Goal: Task Accomplishment & Management: Use online tool/utility

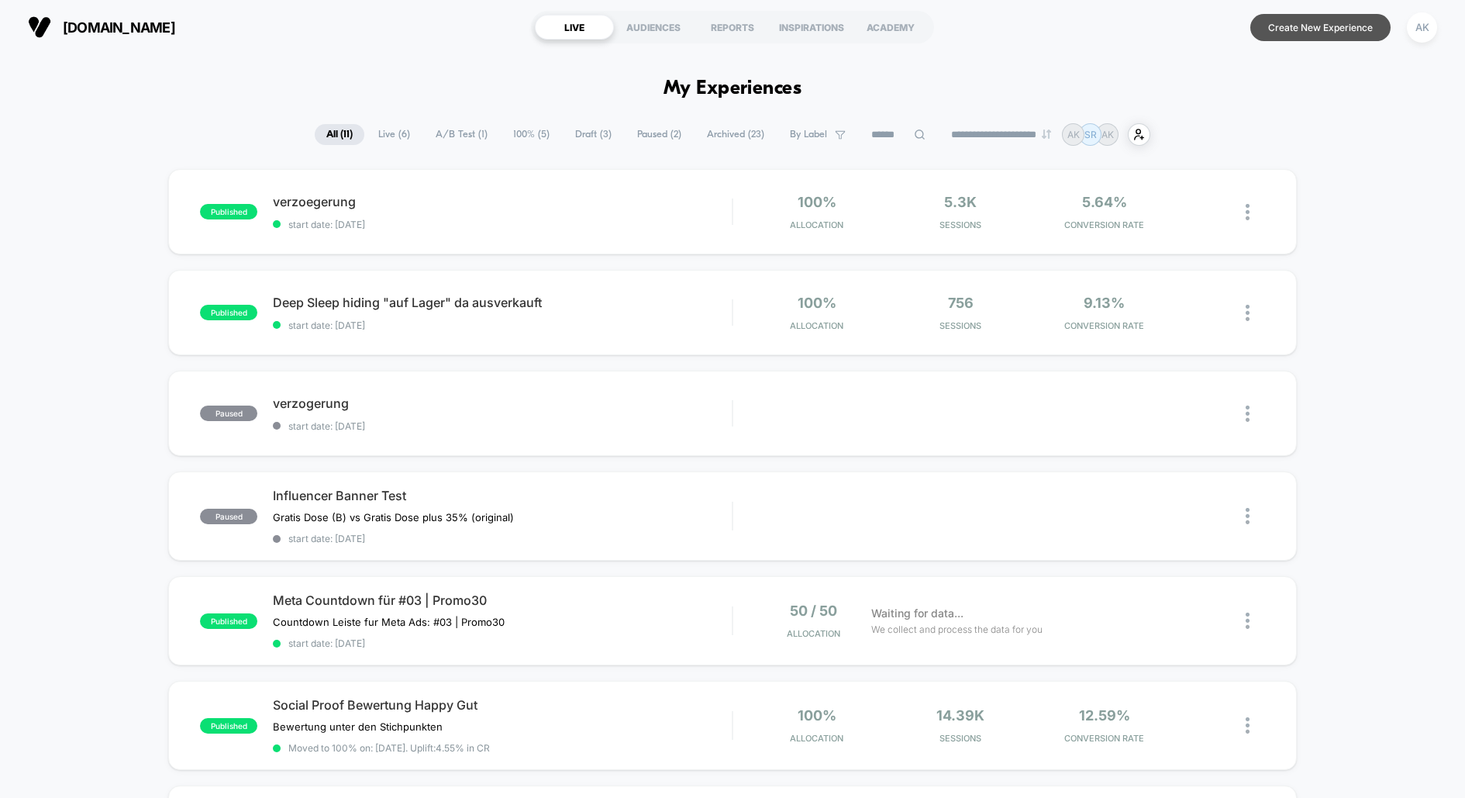
click at [1293, 26] on button "Create New Experience" at bounding box center [1321, 27] width 140 height 27
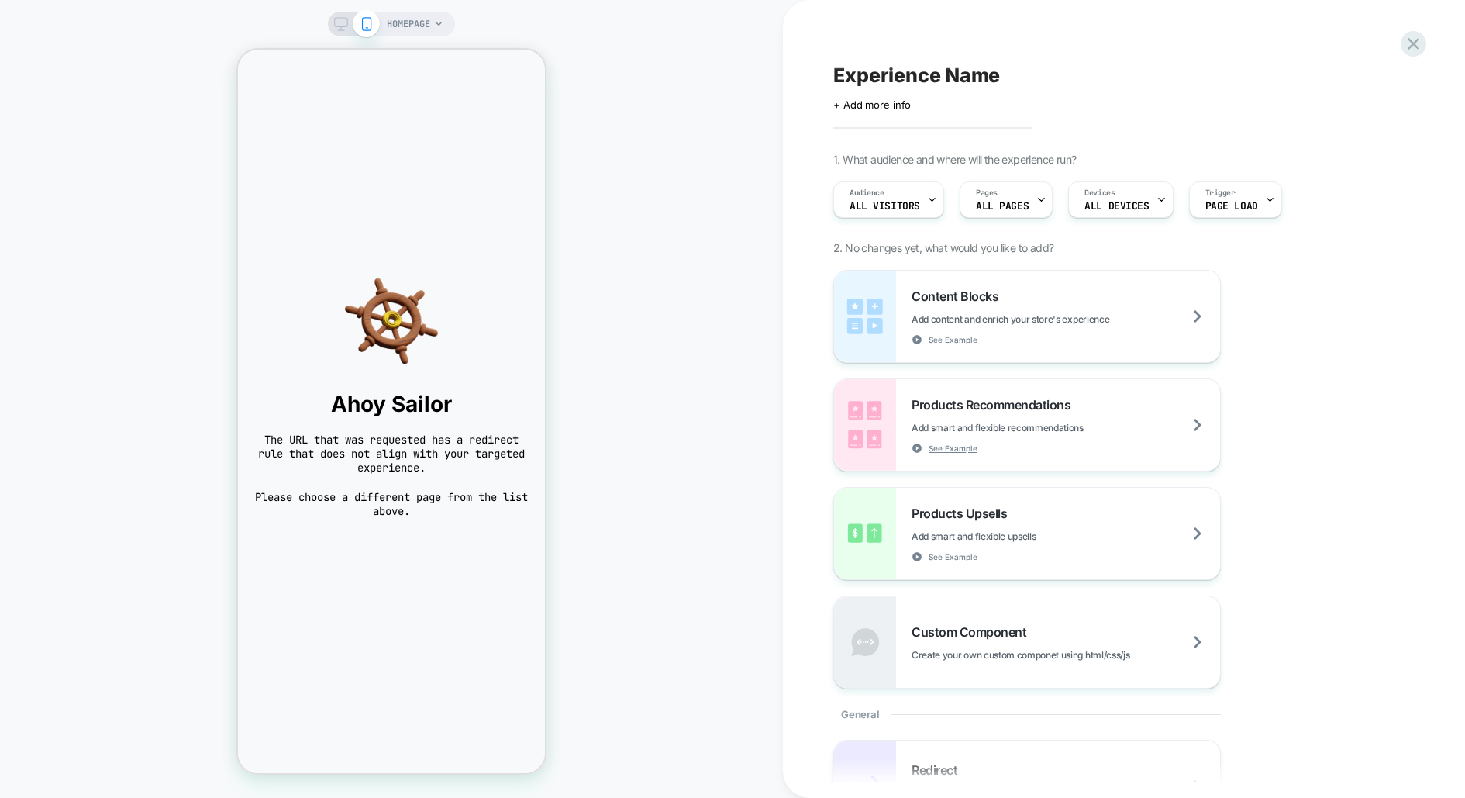
click at [419, 41] on div "HOMEPAGE" at bounding box center [391, 399] width 783 height 767
click at [408, 36] on span "HOMEPAGE" at bounding box center [408, 24] width 43 height 25
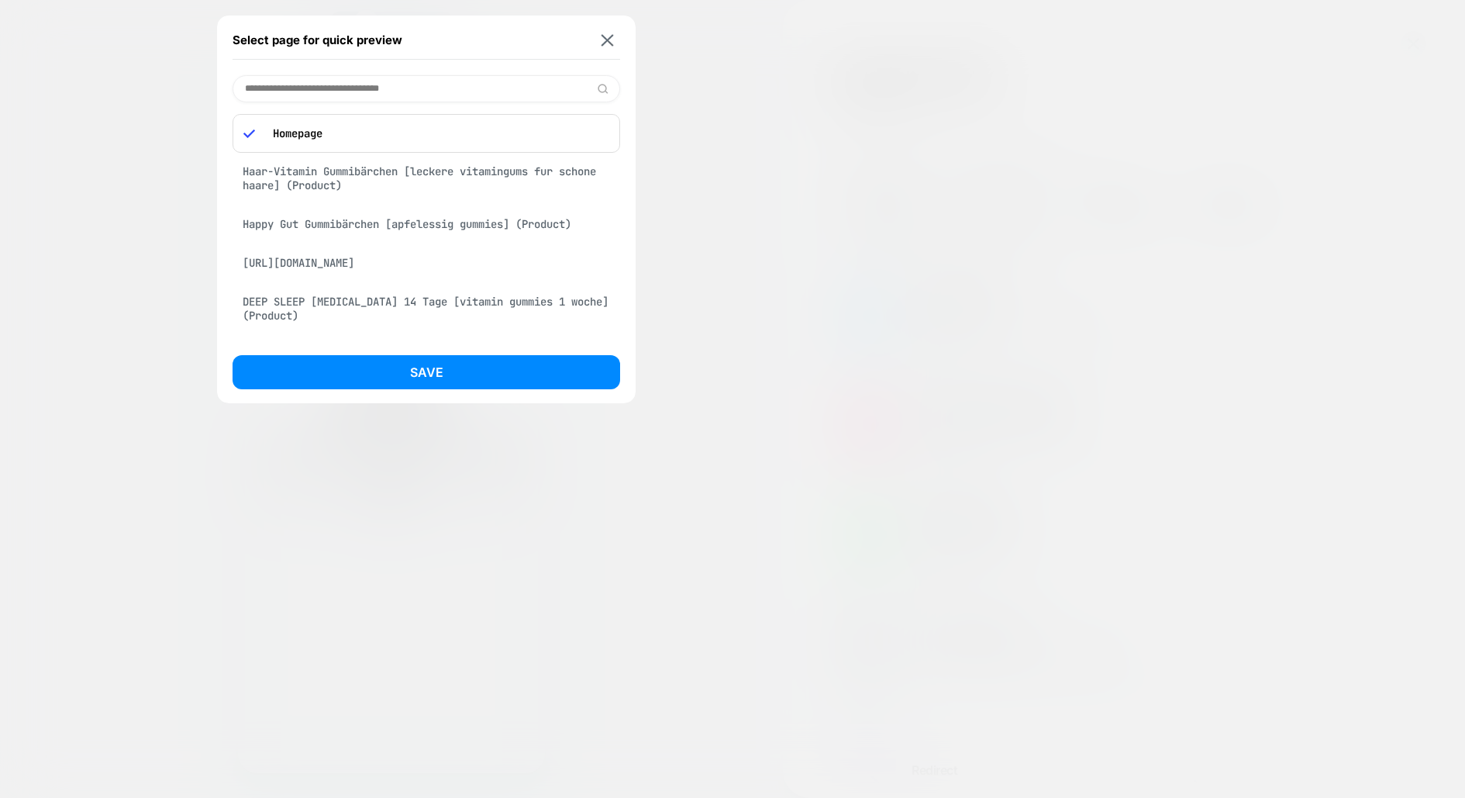
click at [367, 177] on div "Haar-Vitamin Gummibärchen [leckere vitamingums fur schone haare] (Product)" at bounding box center [427, 178] width 388 height 43
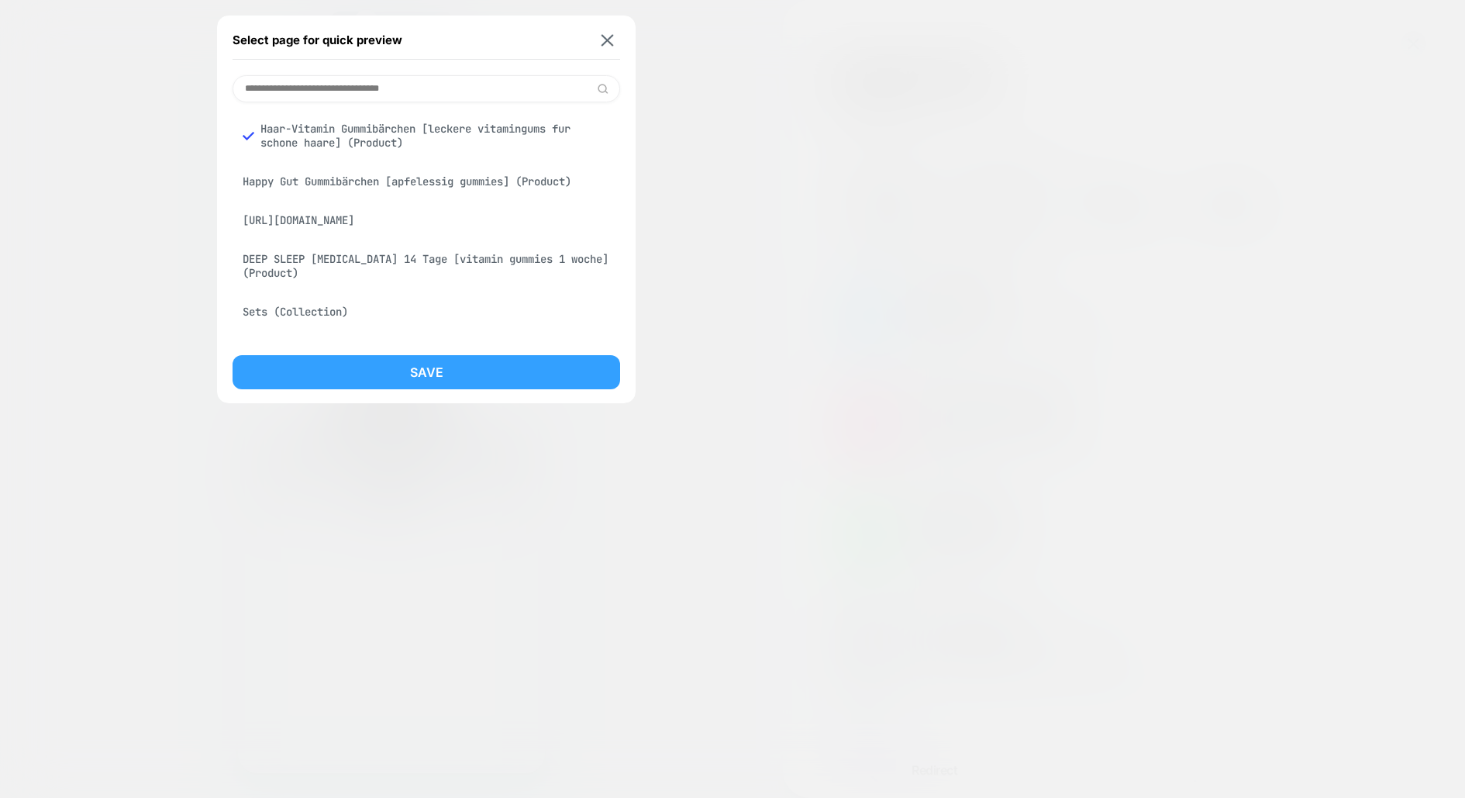
click at [420, 372] on button "Save" at bounding box center [427, 372] width 388 height 34
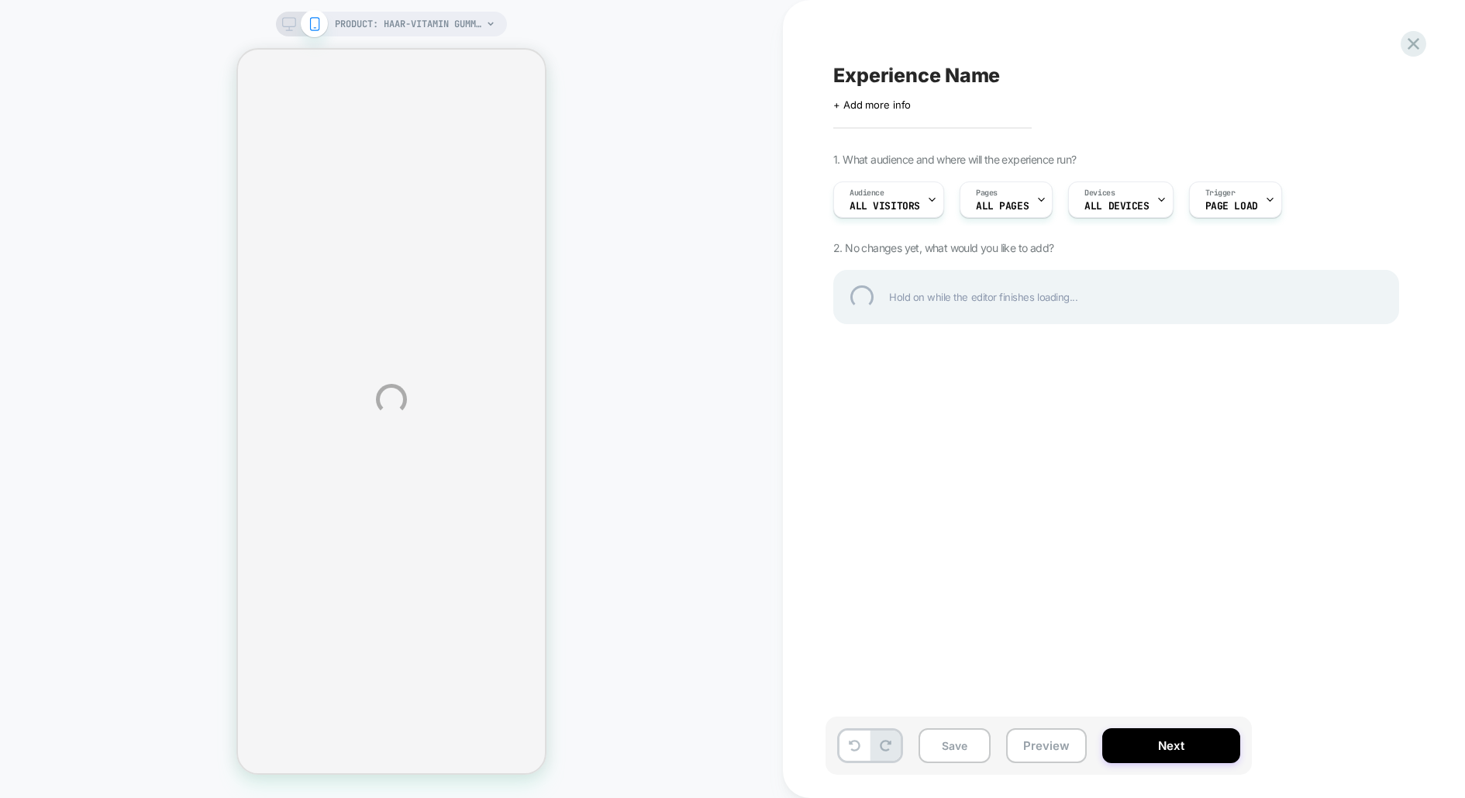
select select "**********"
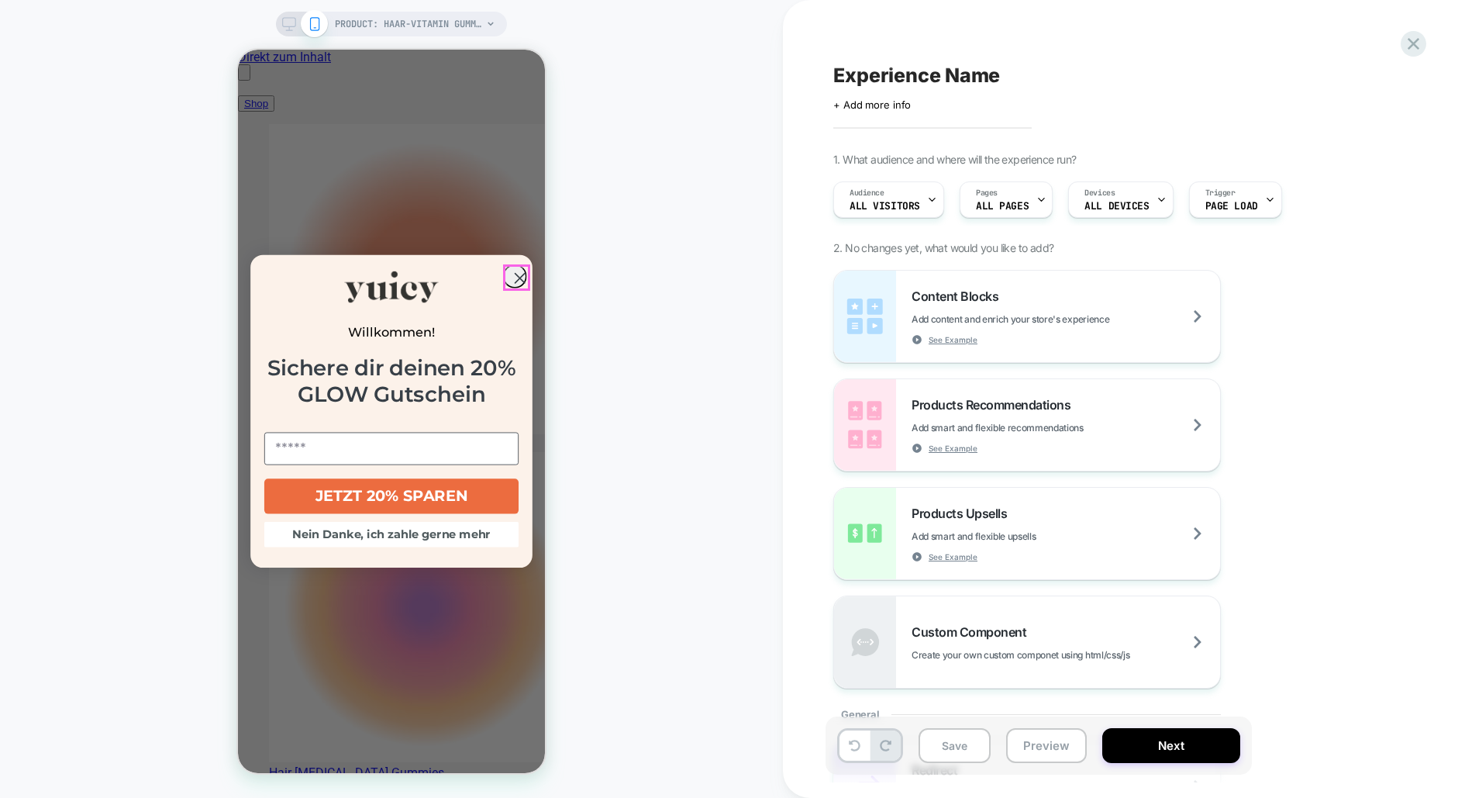
click at [511, 276] on circle "Close dialog" at bounding box center [520, 278] width 22 height 22
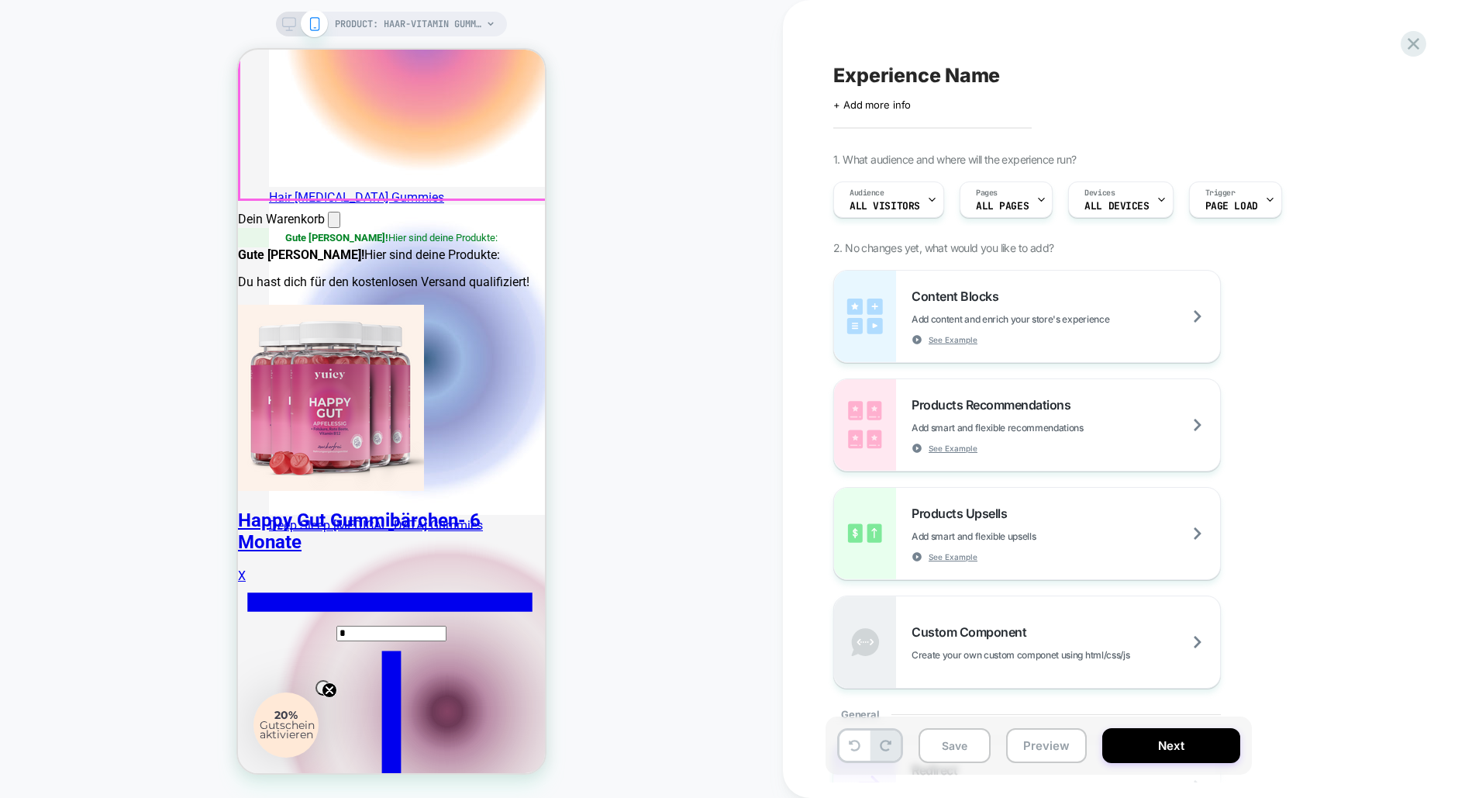
scroll to position [603, 0]
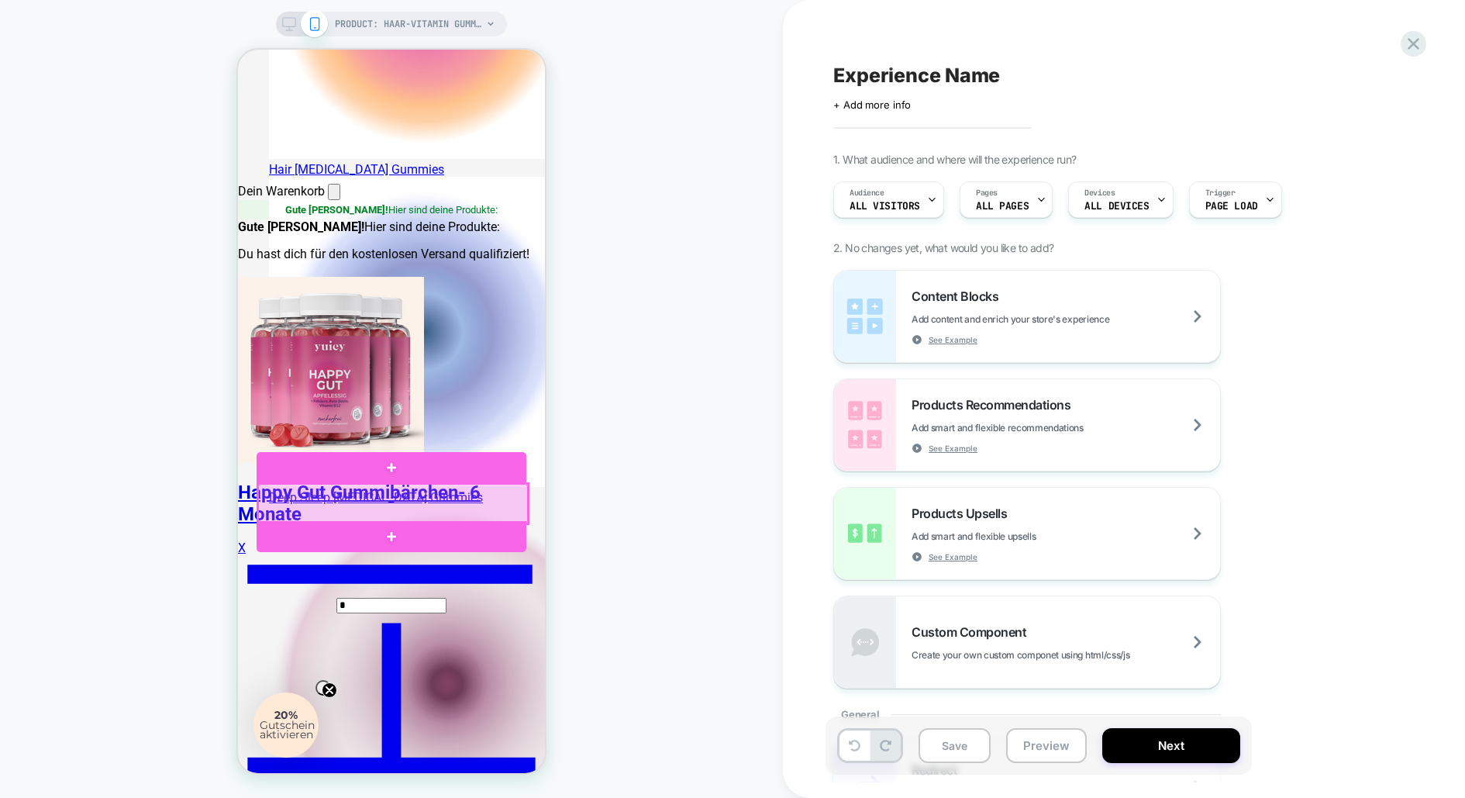
click at [409, 509] on div at bounding box center [393, 504] width 270 height 40
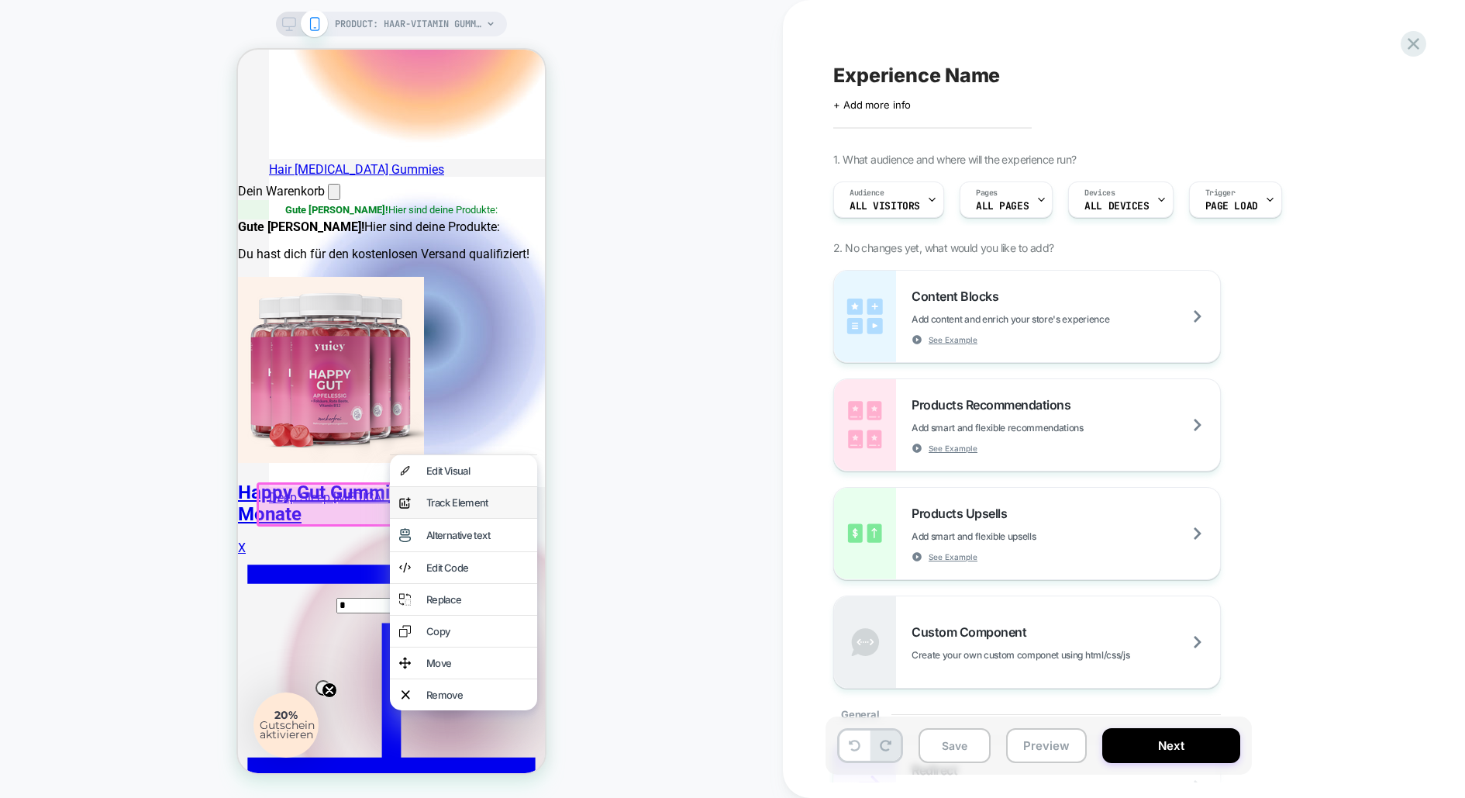
click at [485, 509] on div "Track Element" at bounding box center [477, 502] width 102 height 12
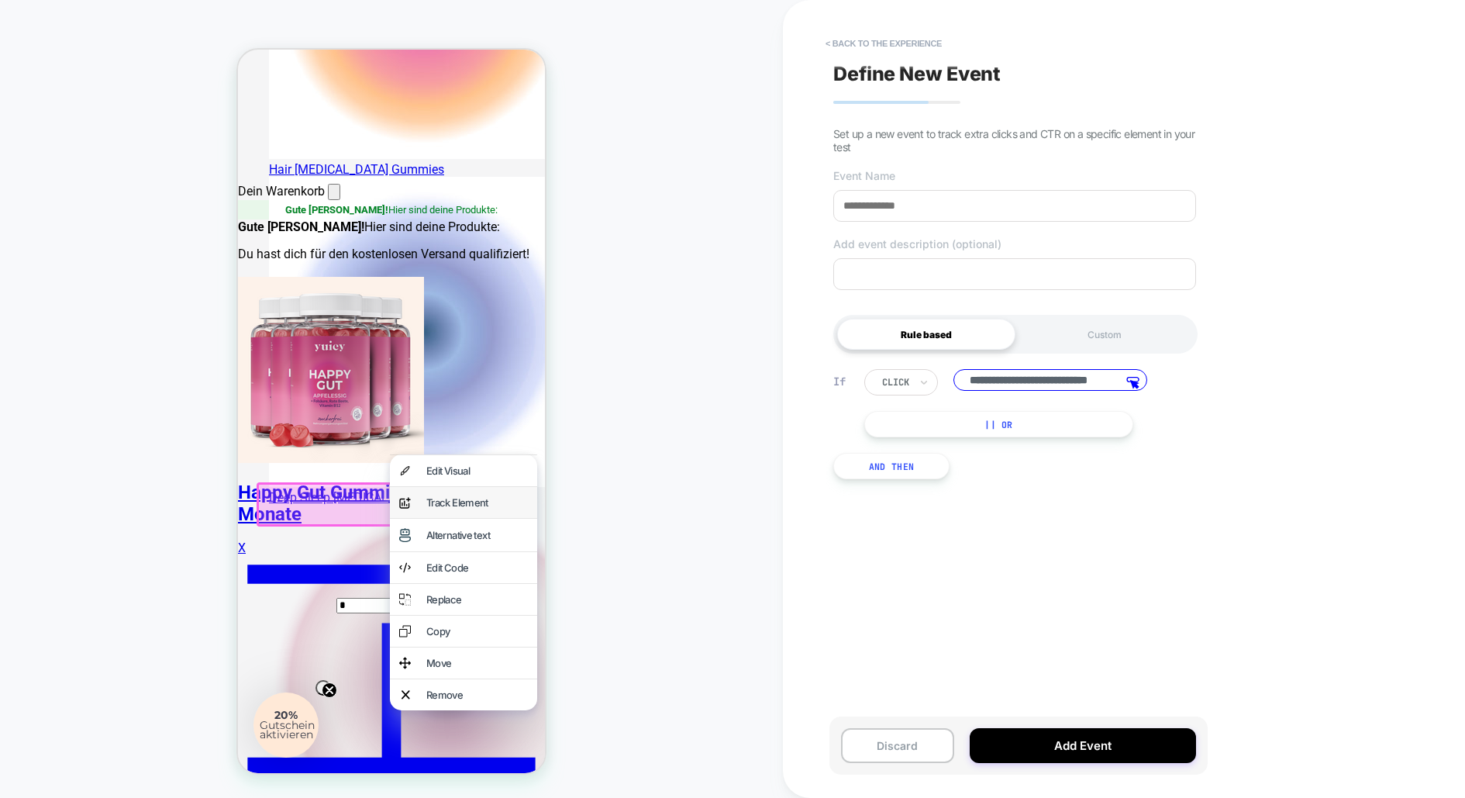
scroll to position [0, 42]
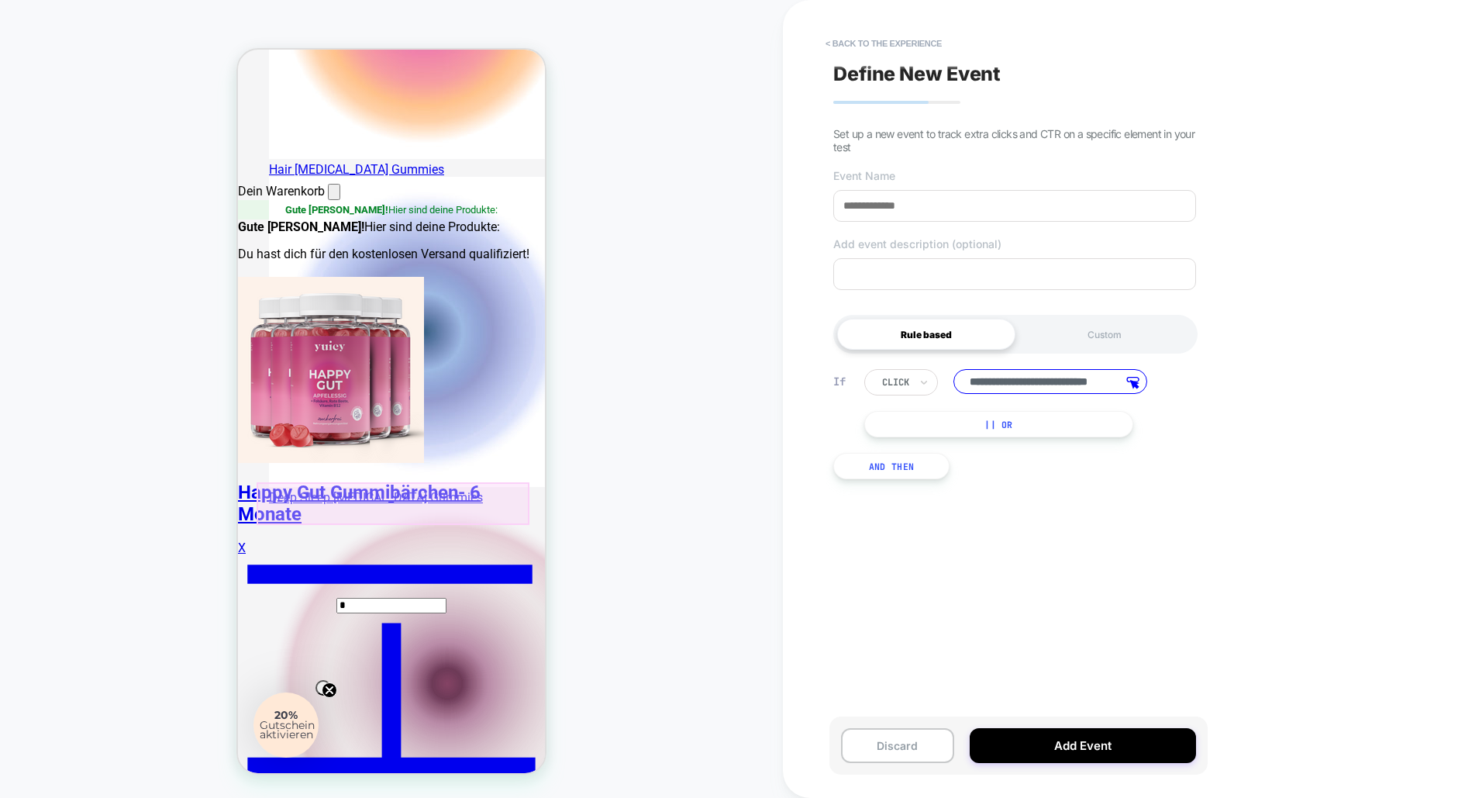
click at [452, 501] on div at bounding box center [393, 503] width 273 height 43
click at [888, 34] on button "< back to the experience" at bounding box center [884, 43] width 132 height 25
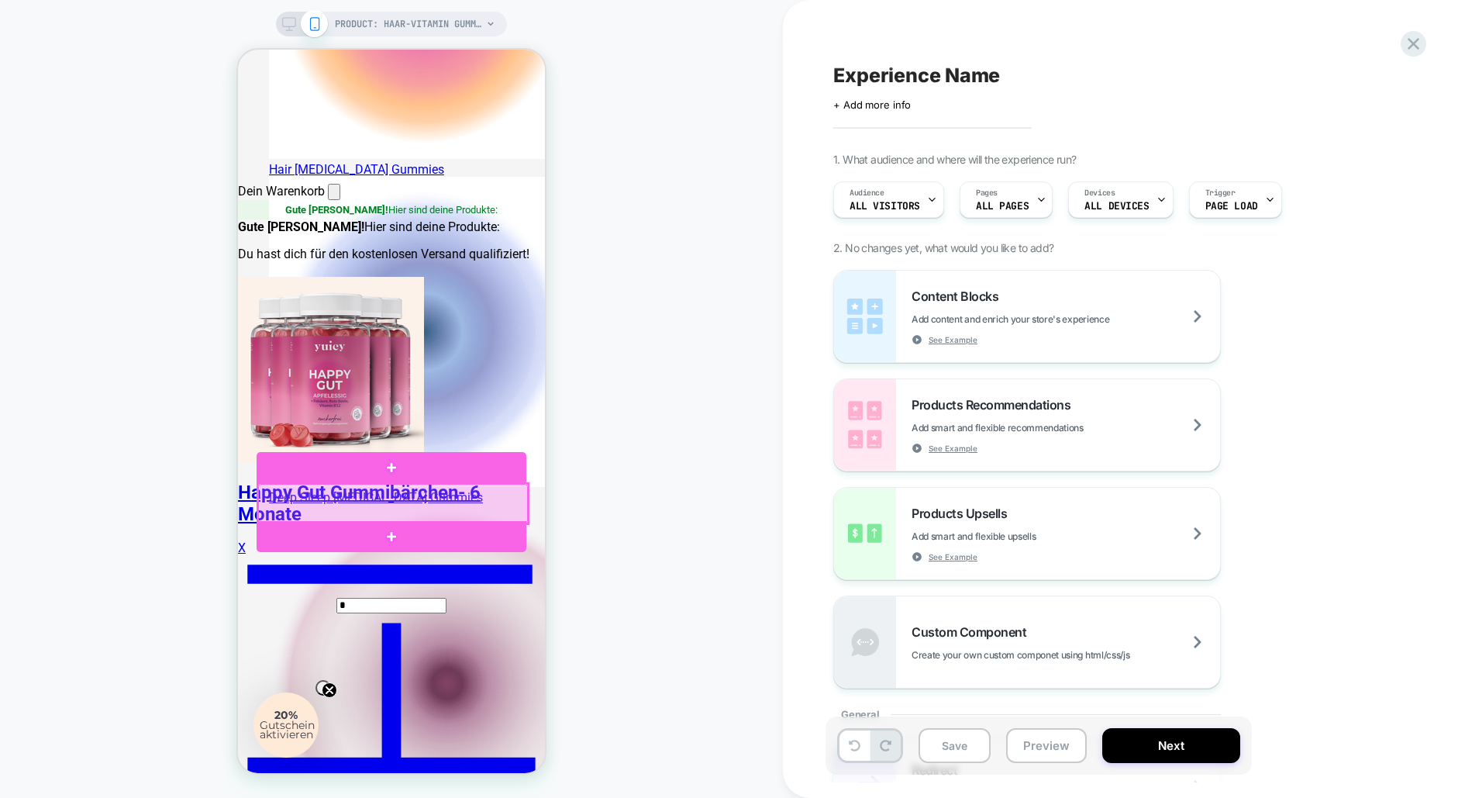
click at [419, 501] on div at bounding box center [393, 504] width 270 height 40
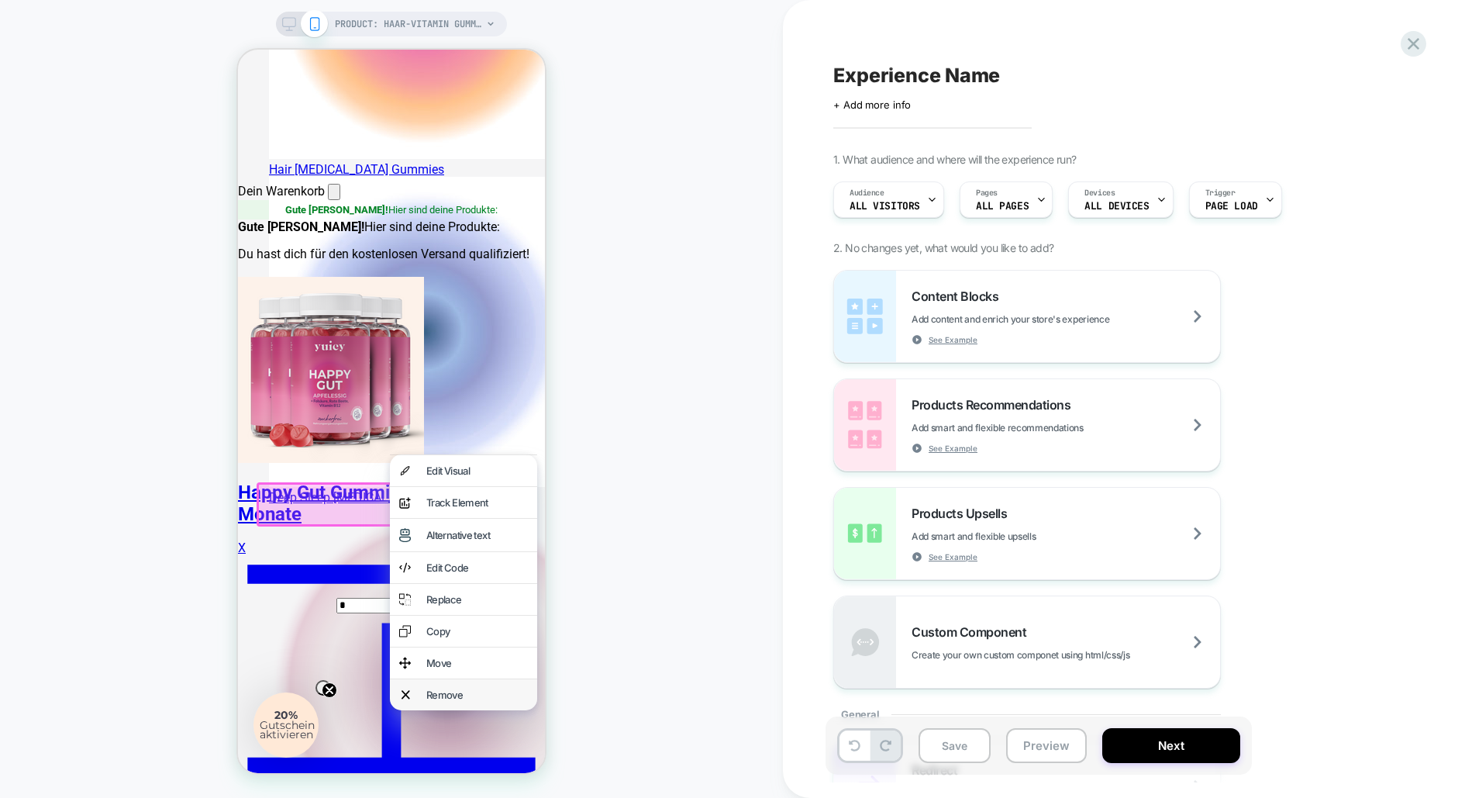
click at [454, 701] on div "Remove" at bounding box center [477, 695] width 102 height 12
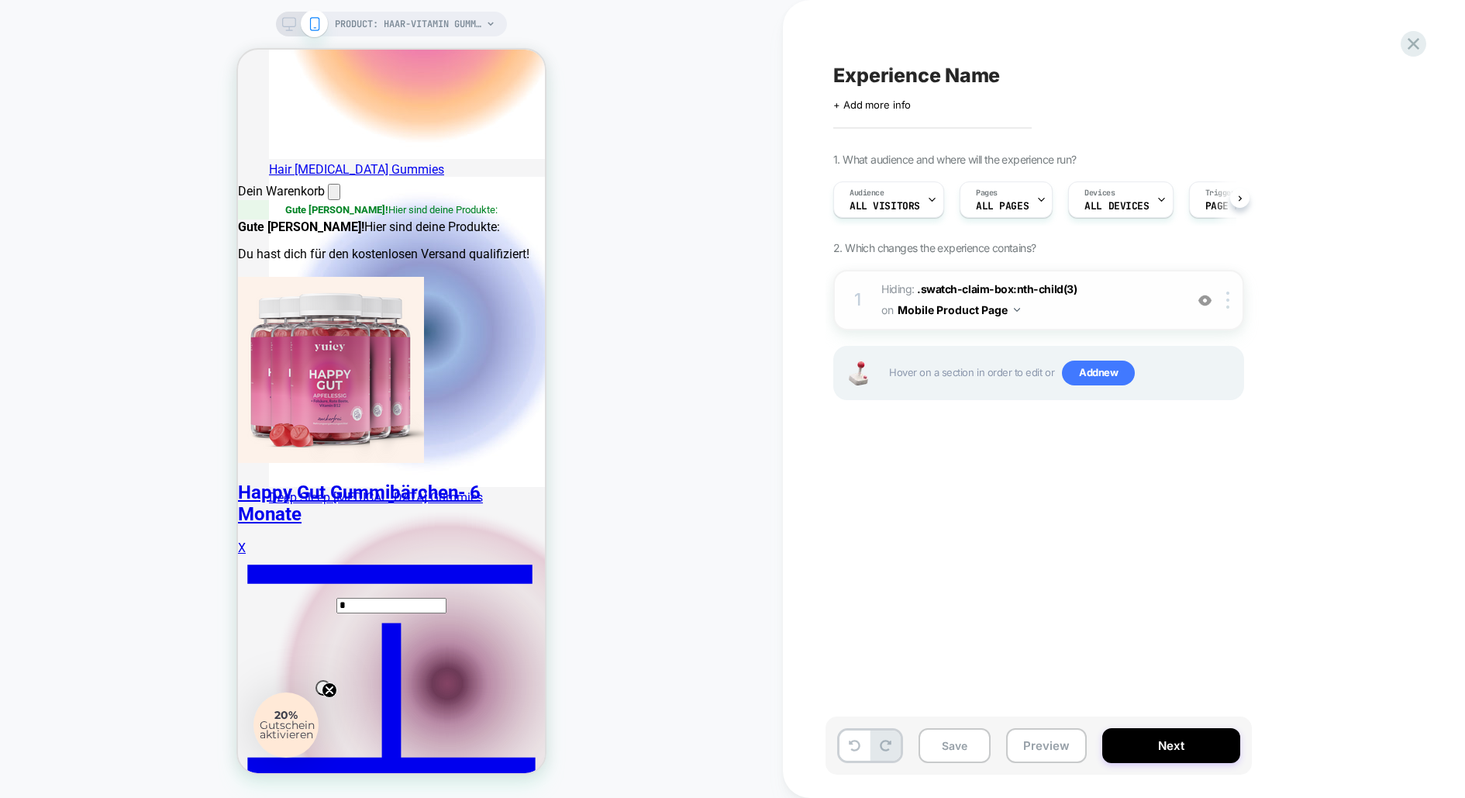
click at [1206, 306] on div at bounding box center [1206, 300] width 26 height 17
click at [1169, 747] on button "Next" at bounding box center [1172, 745] width 138 height 35
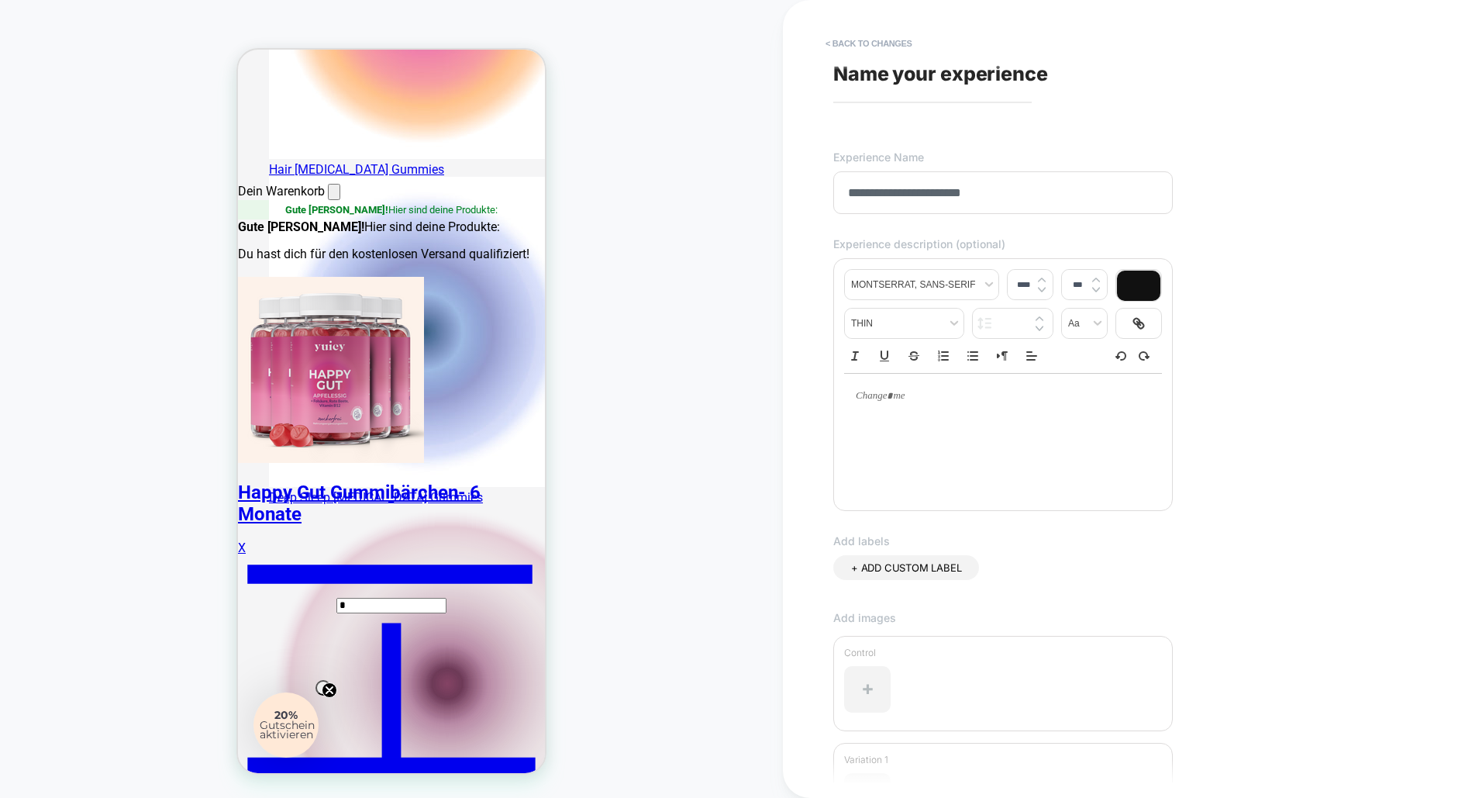
type input "**********"
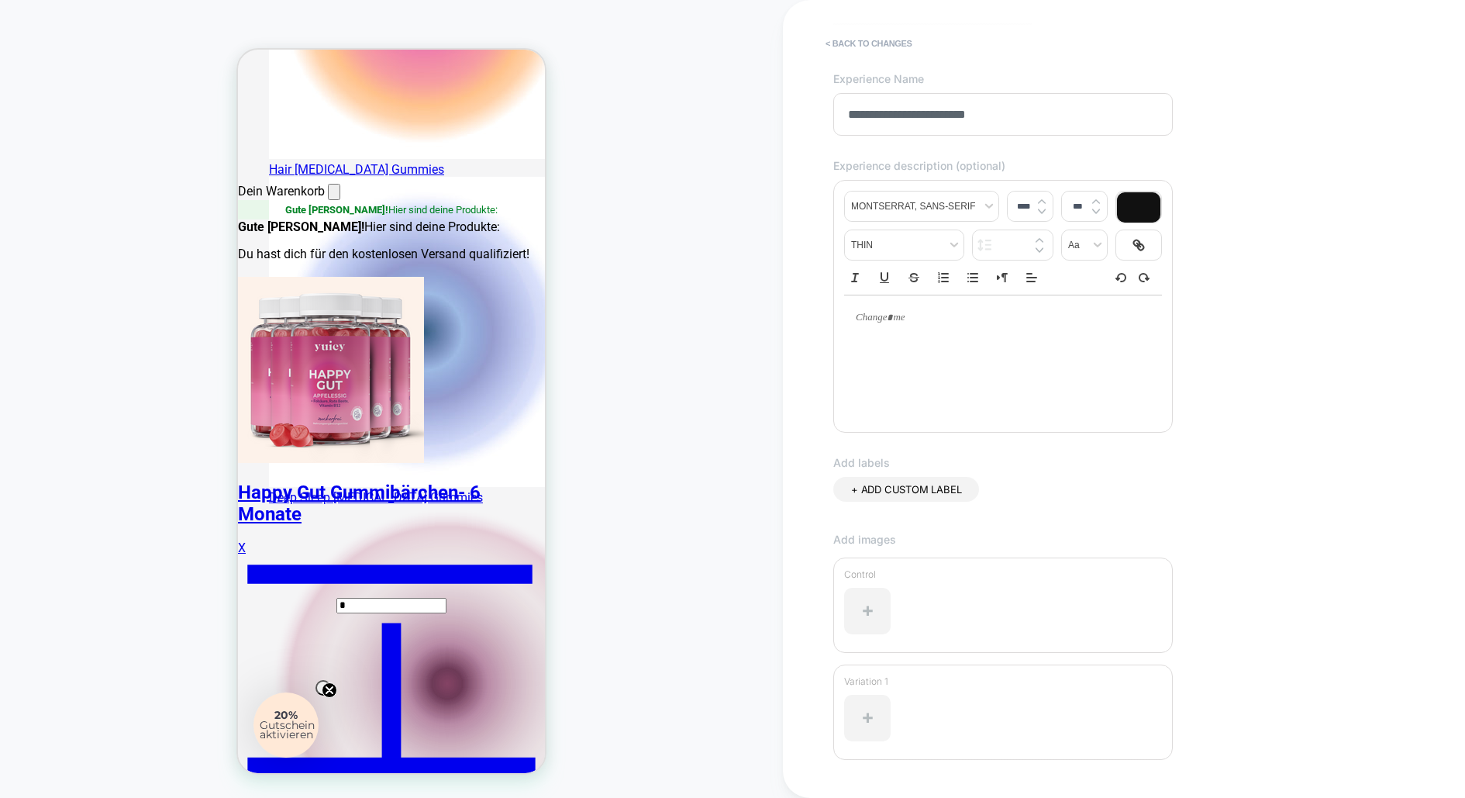
scroll to position [188, 0]
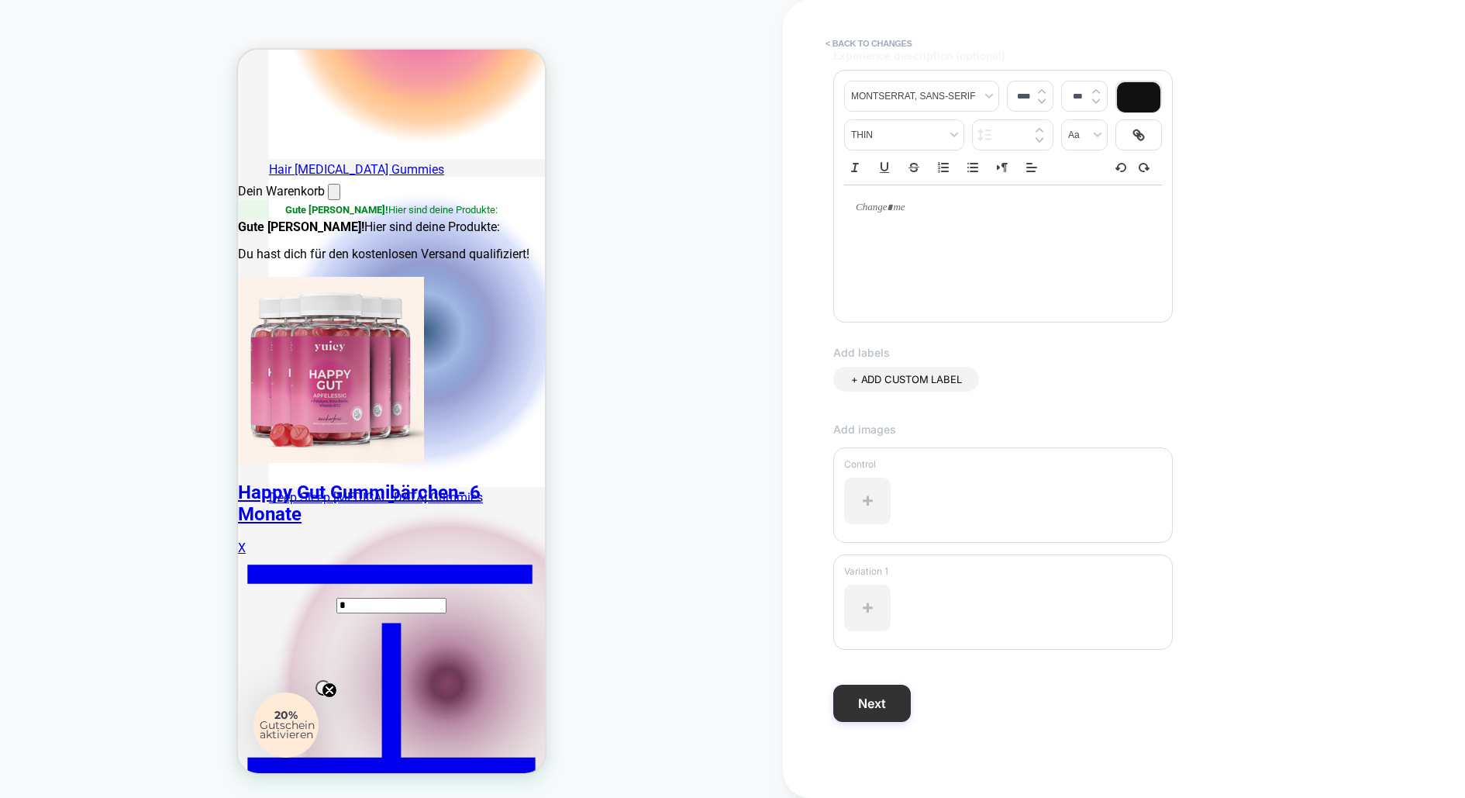
click at [880, 706] on button "Next" at bounding box center [873, 703] width 78 height 37
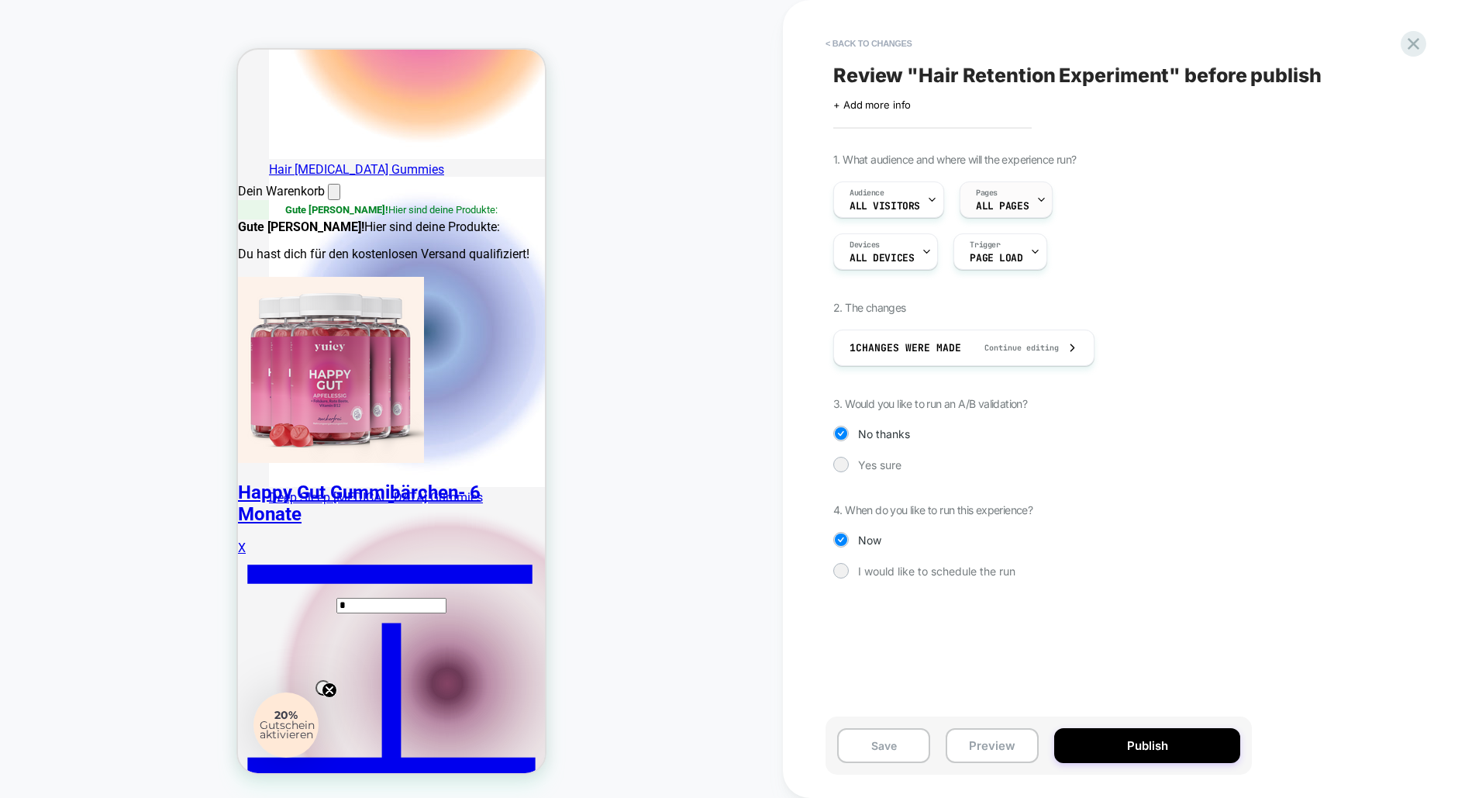
click at [1013, 202] on span "ALL PAGES" at bounding box center [1002, 206] width 53 height 11
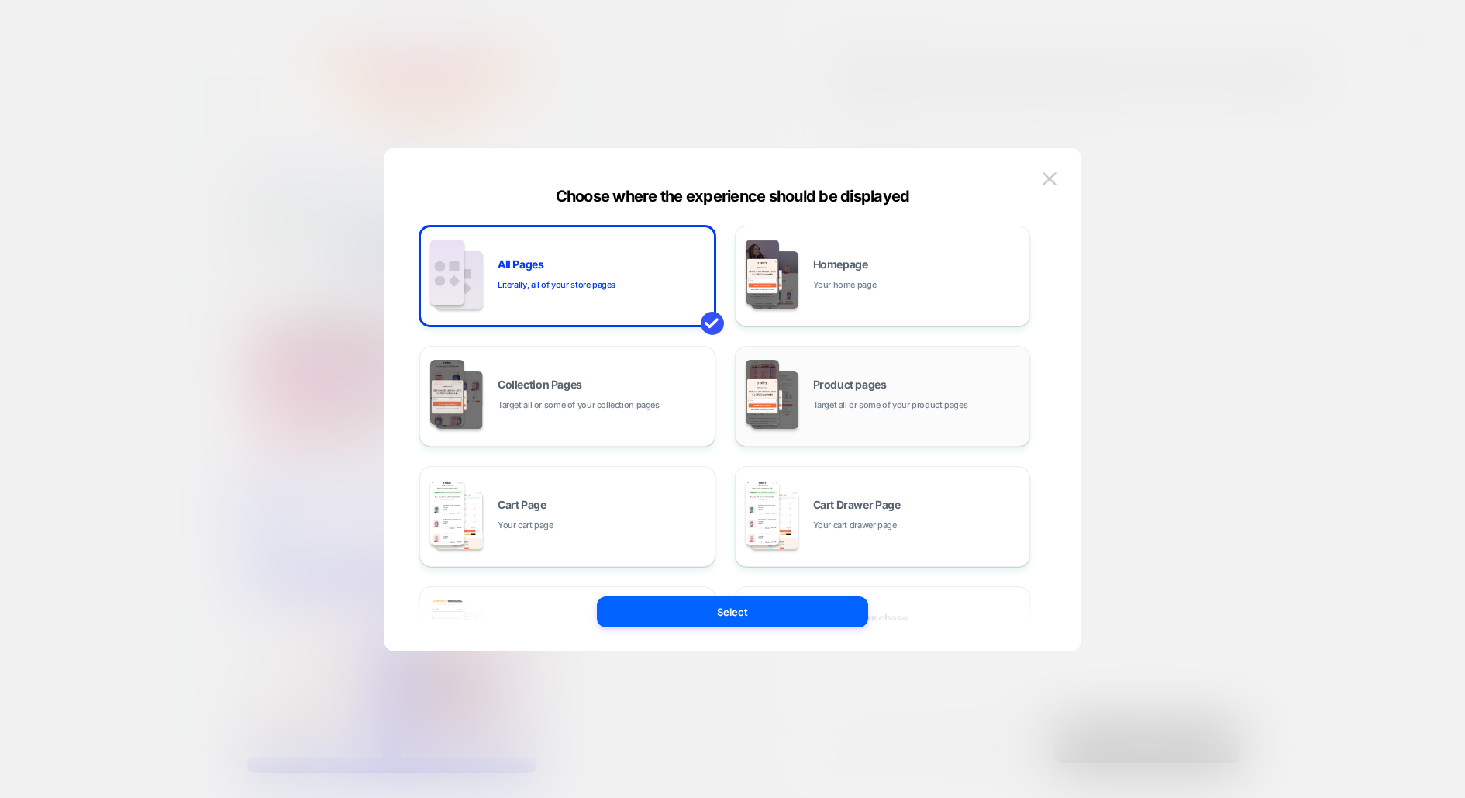
click at [827, 380] on span "Product pages" at bounding box center [850, 384] width 74 height 11
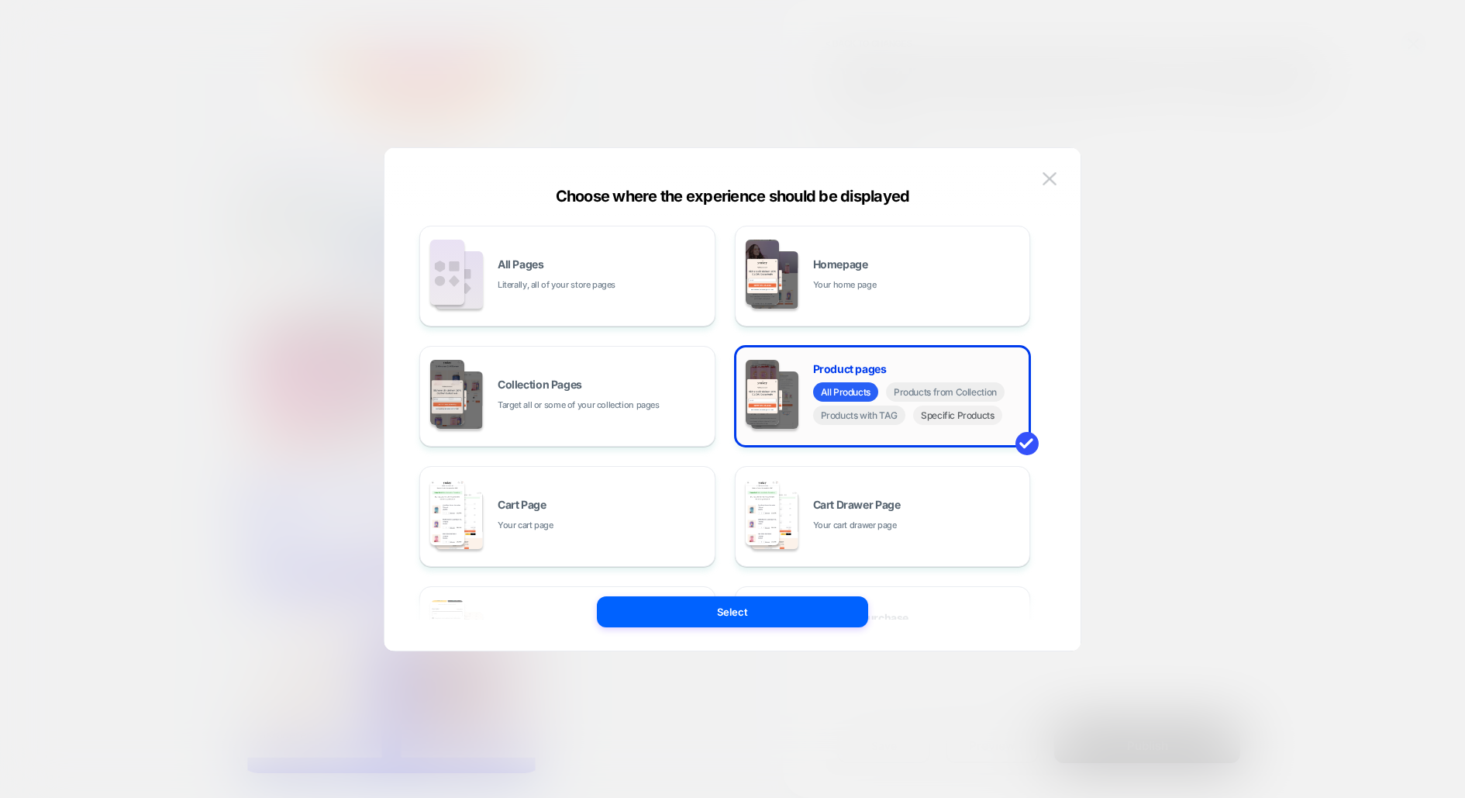
click at [951, 416] on span "Specific Products" at bounding box center [957, 415] width 89 height 19
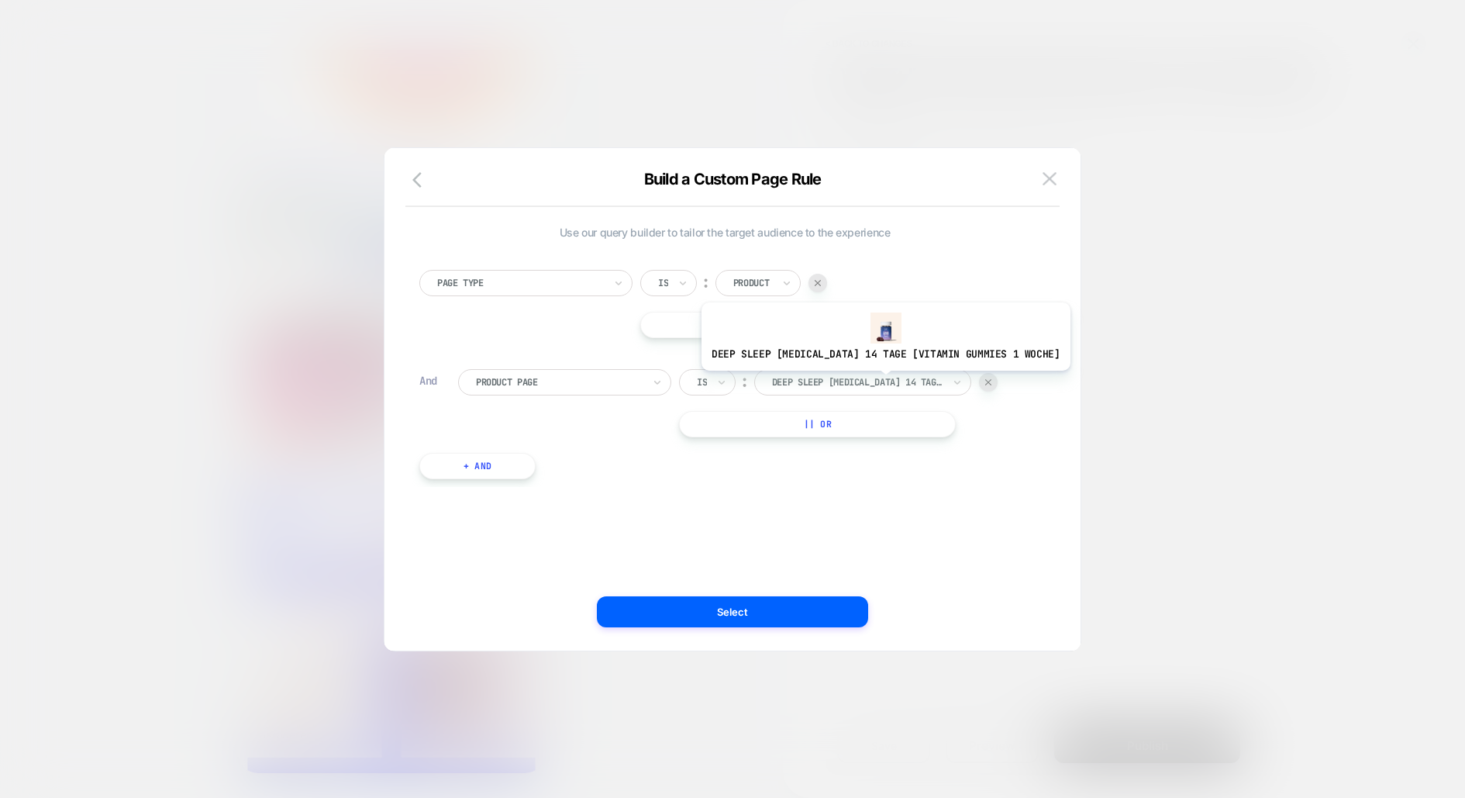
click at [867, 381] on div at bounding box center [857, 382] width 171 height 14
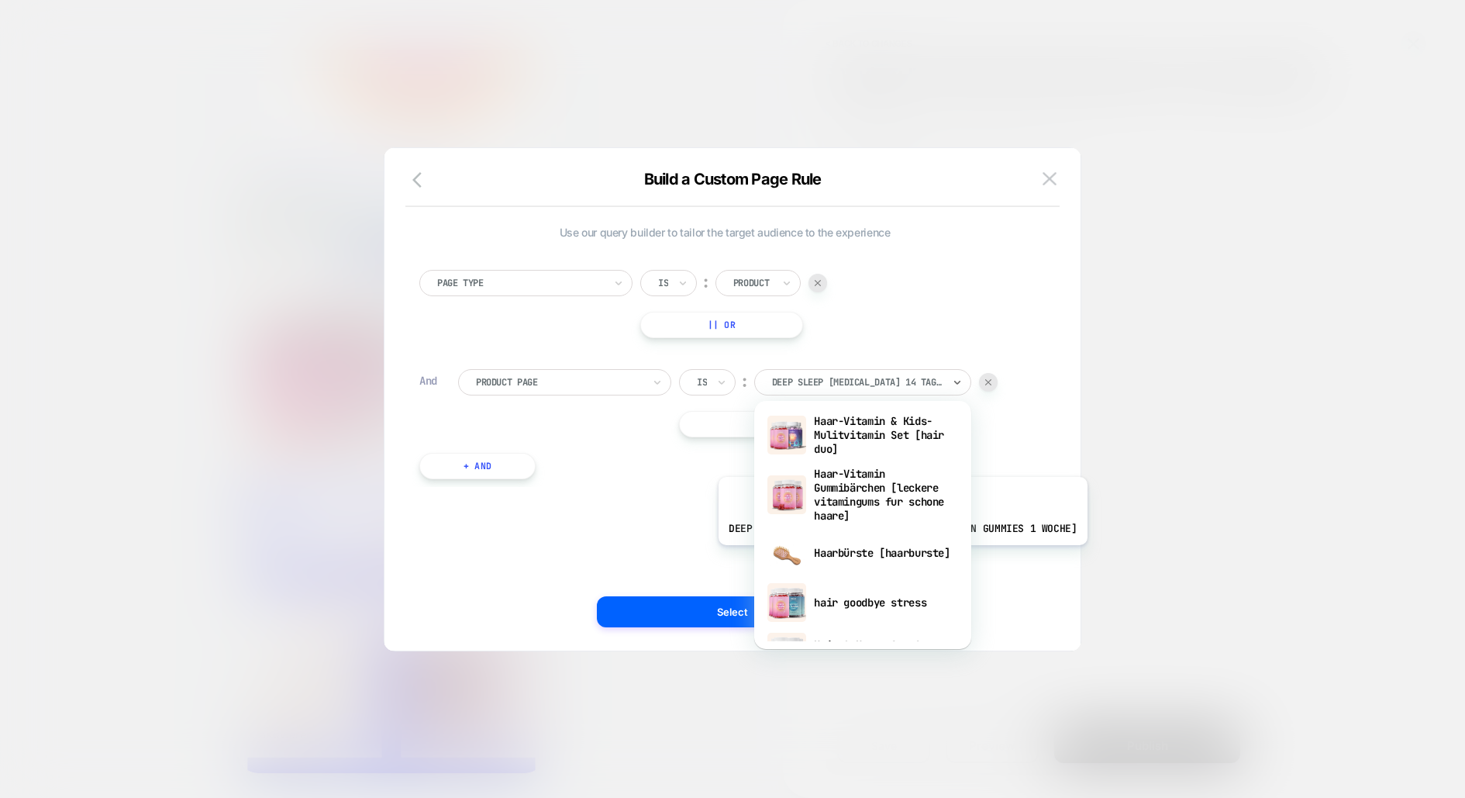
scroll to position [440, 0]
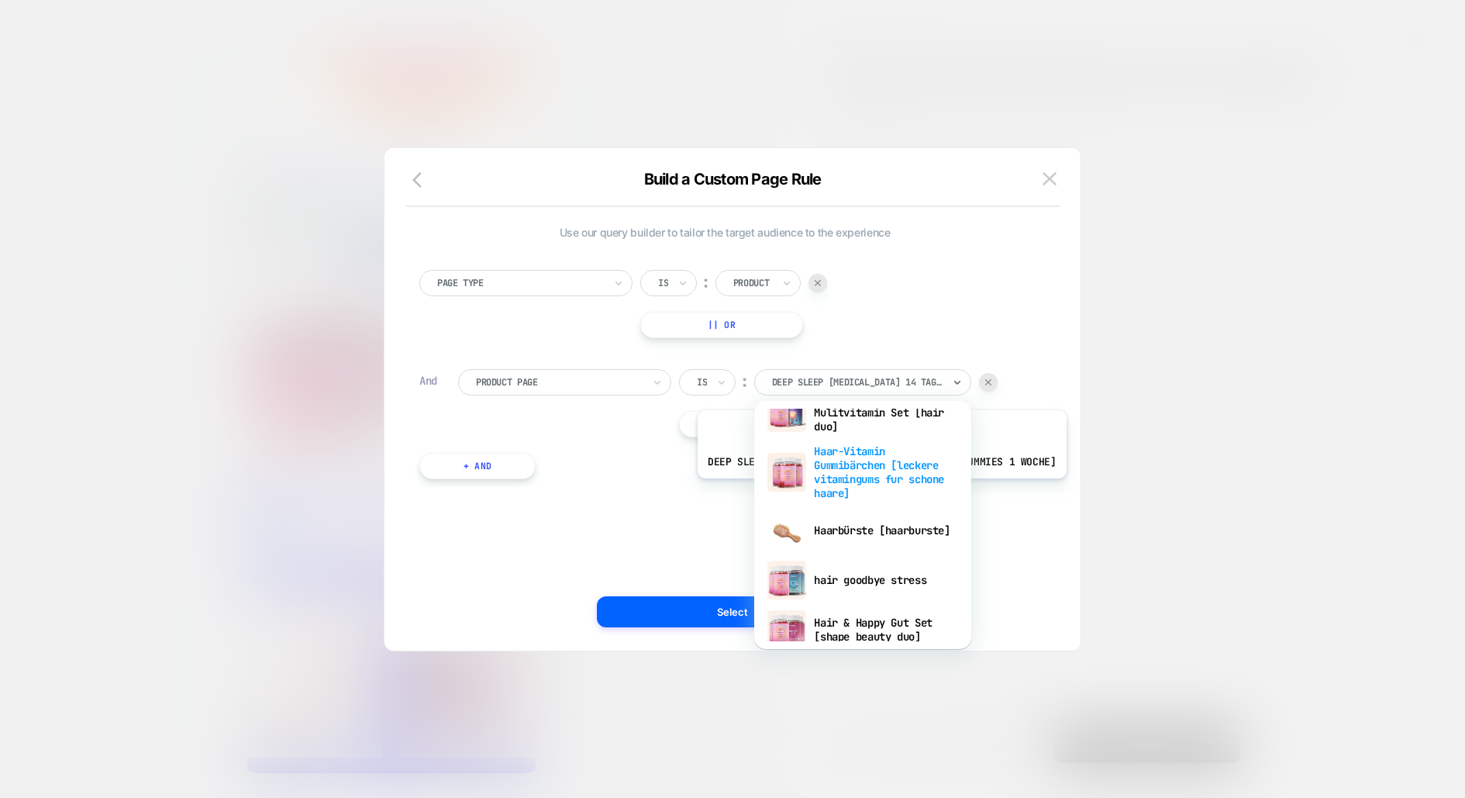
click at [859, 480] on div "Haar-Vitamin Gummibärchen [leckere vitamingums fur schone haare]" at bounding box center [863, 472] width 202 height 67
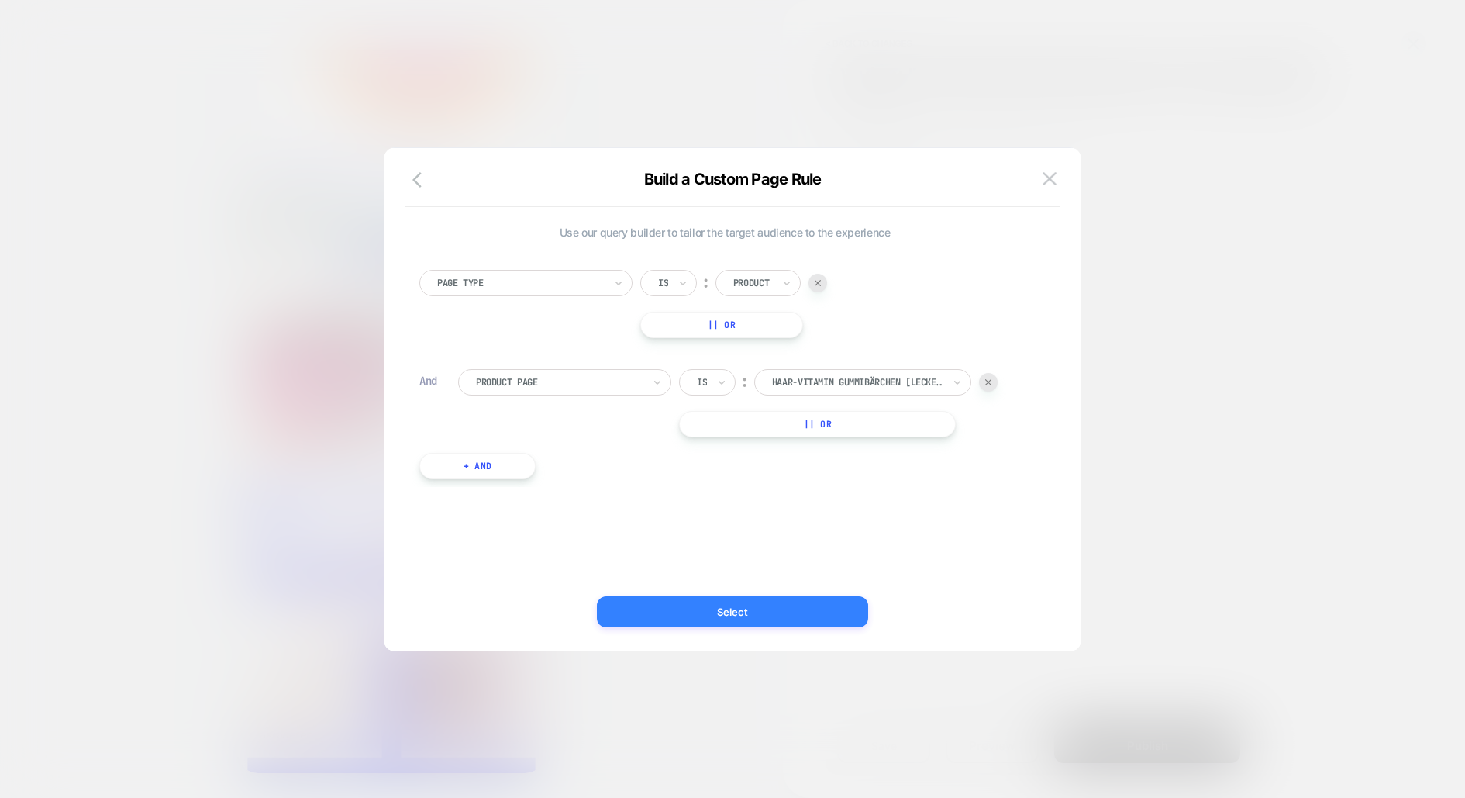
click at [768, 619] on button "Select" at bounding box center [732, 611] width 271 height 31
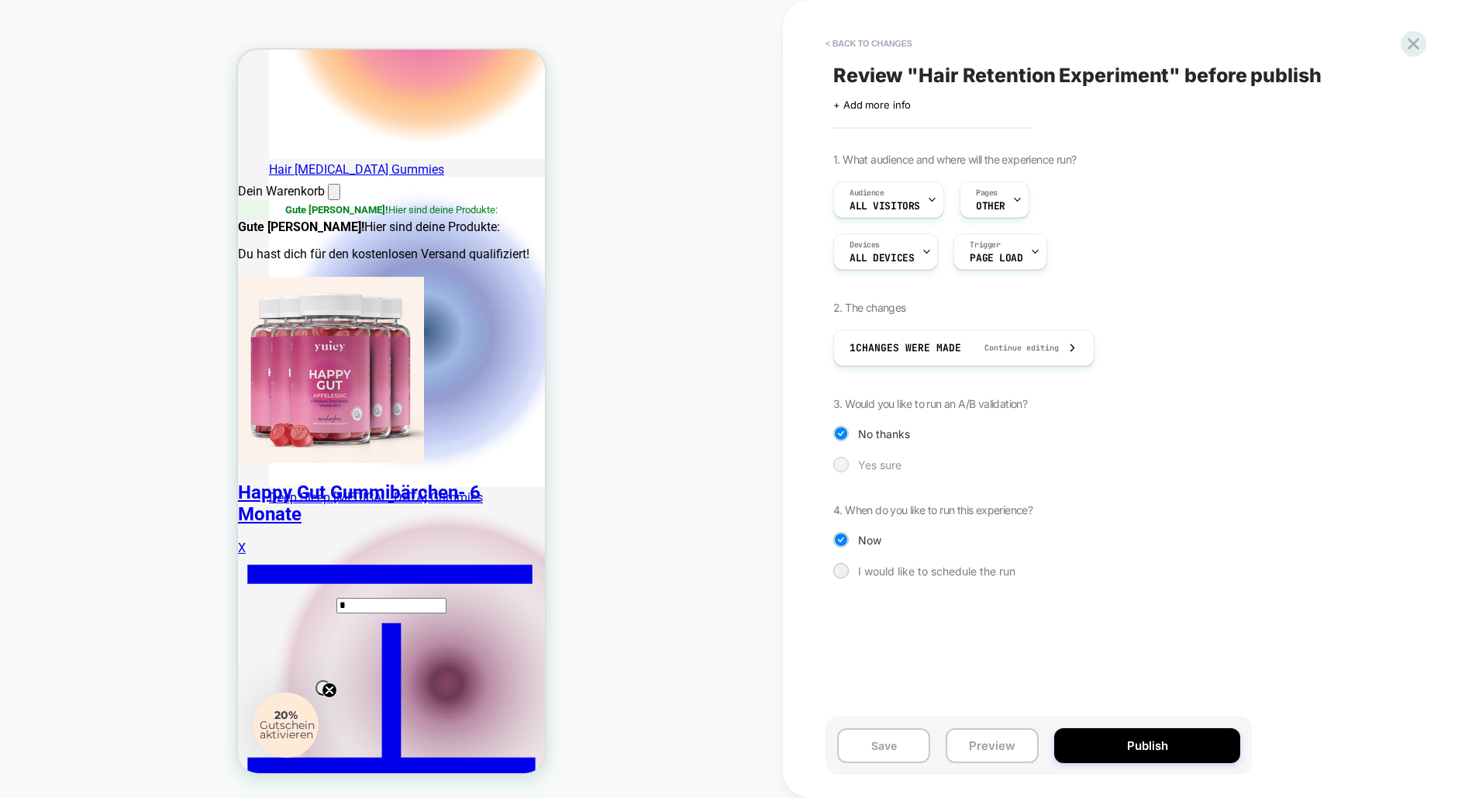
click at [878, 466] on span "Yes sure" at bounding box center [879, 464] width 43 height 13
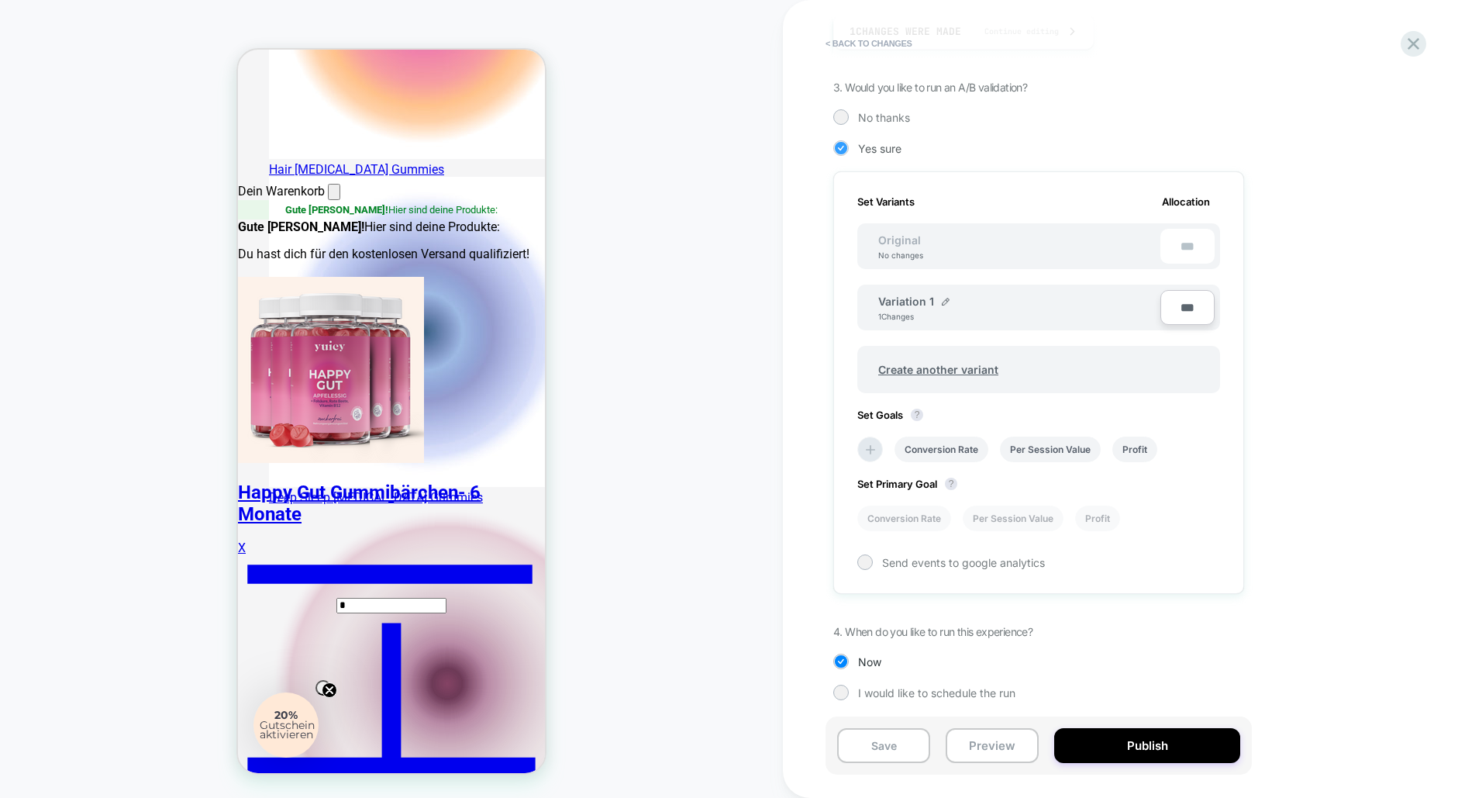
scroll to position [317, 0]
click at [1139, 740] on button "Publish" at bounding box center [1148, 745] width 186 height 35
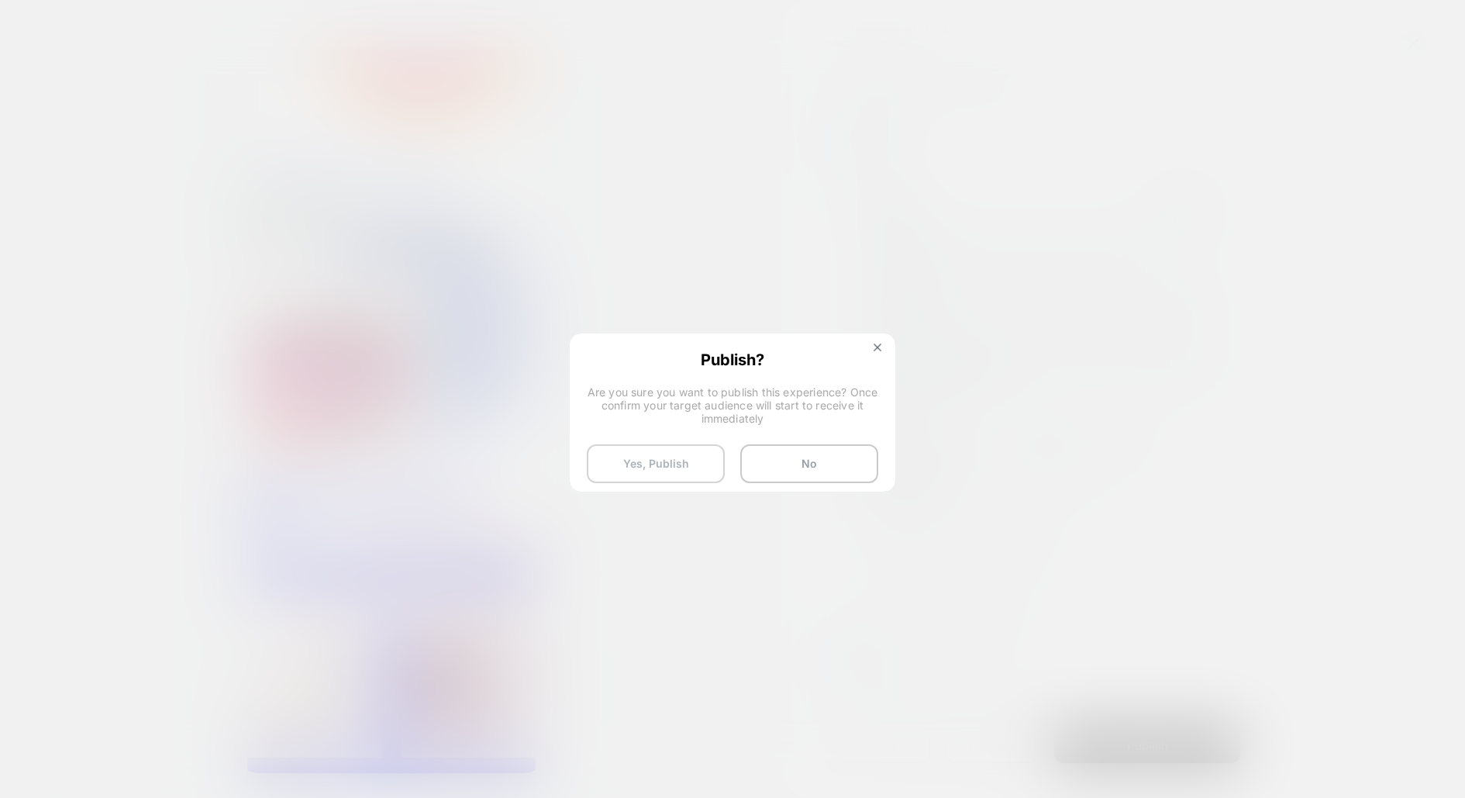
click at [664, 460] on button "Yes, Publish" at bounding box center [656, 463] width 138 height 39
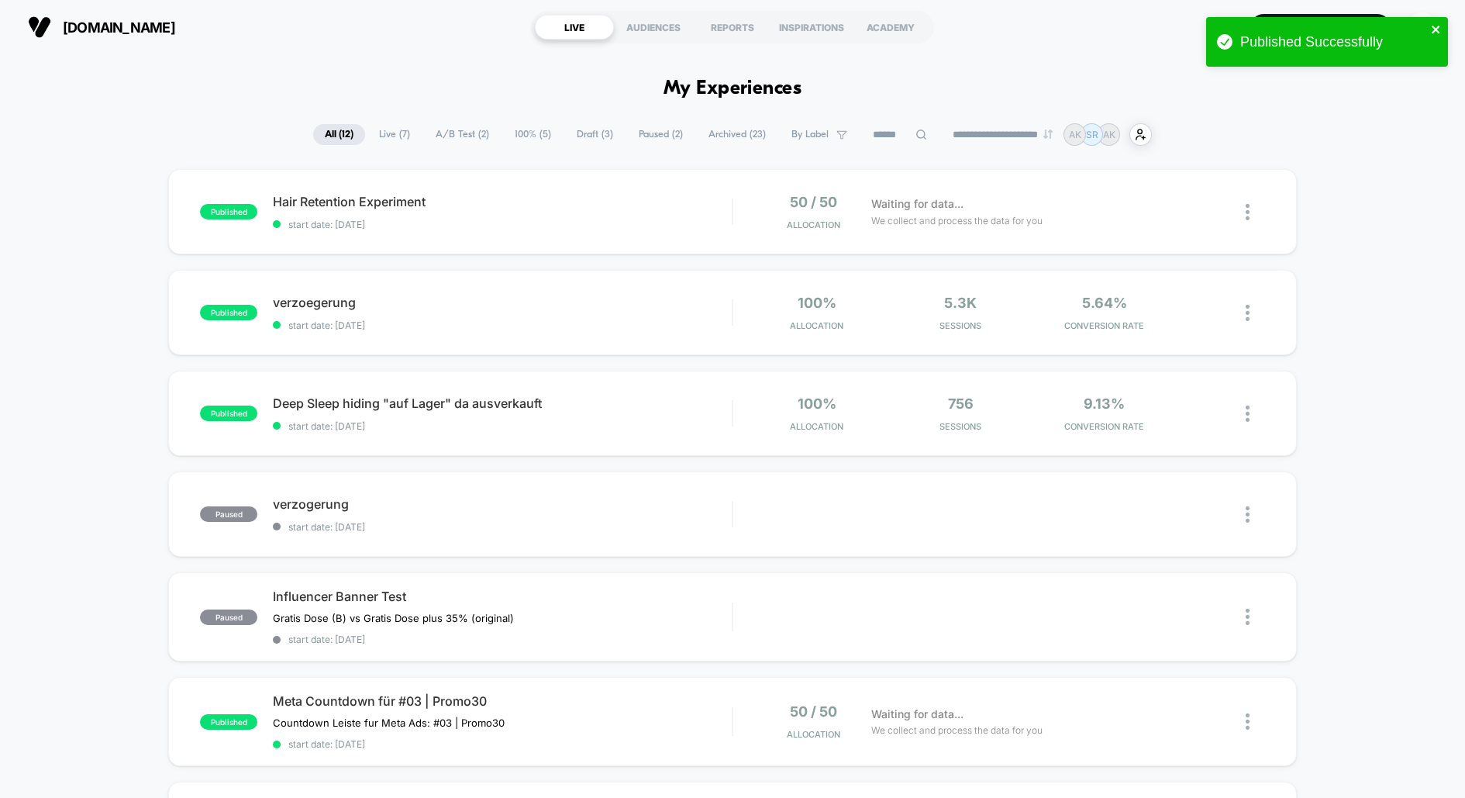
click at [1438, 33] on icon "close" at bounding box center [1436, 29] width 11 height 12
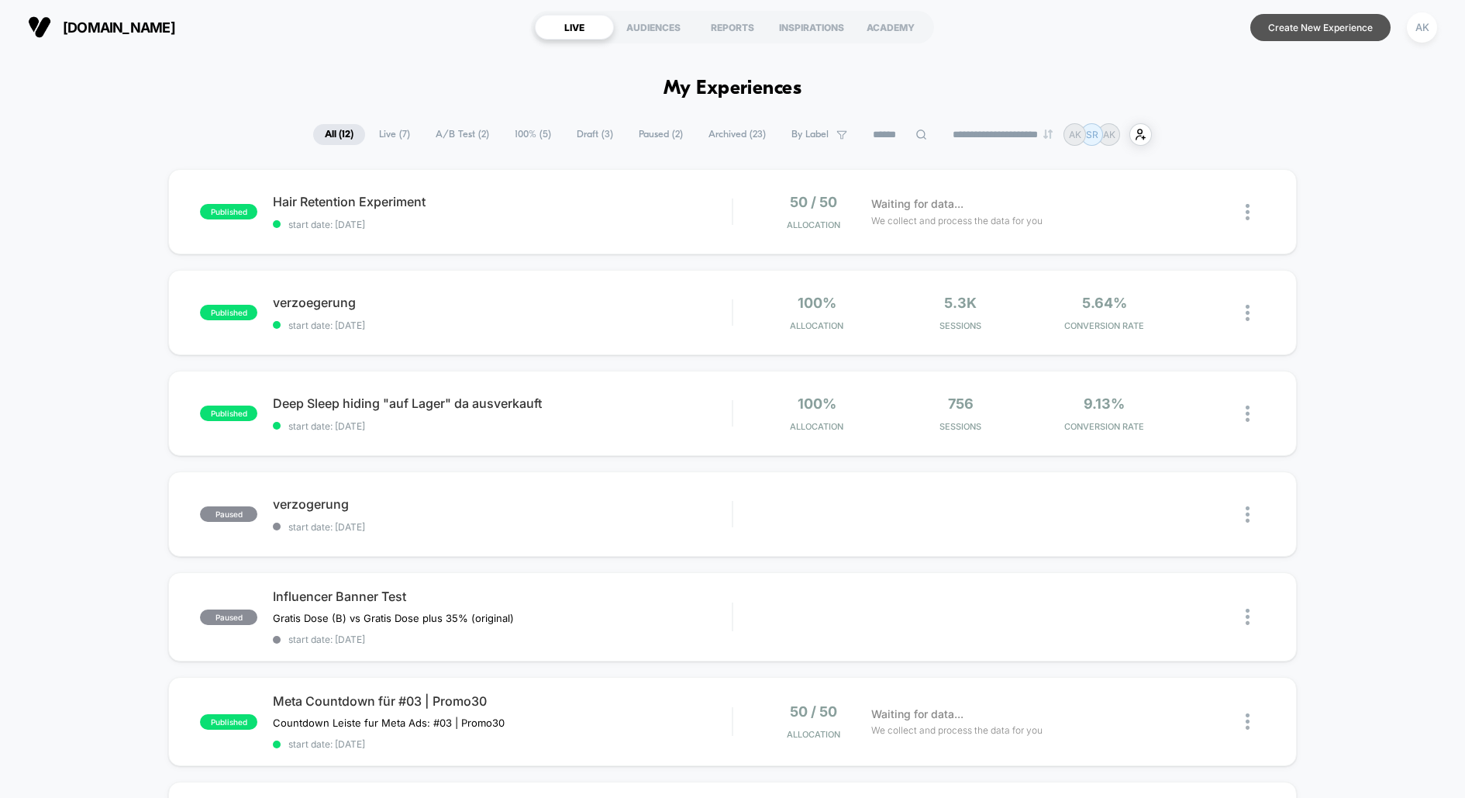
click at [1296, 39] on button "Create New Experience" at bounding box center [1321, 27] width 140 height 27
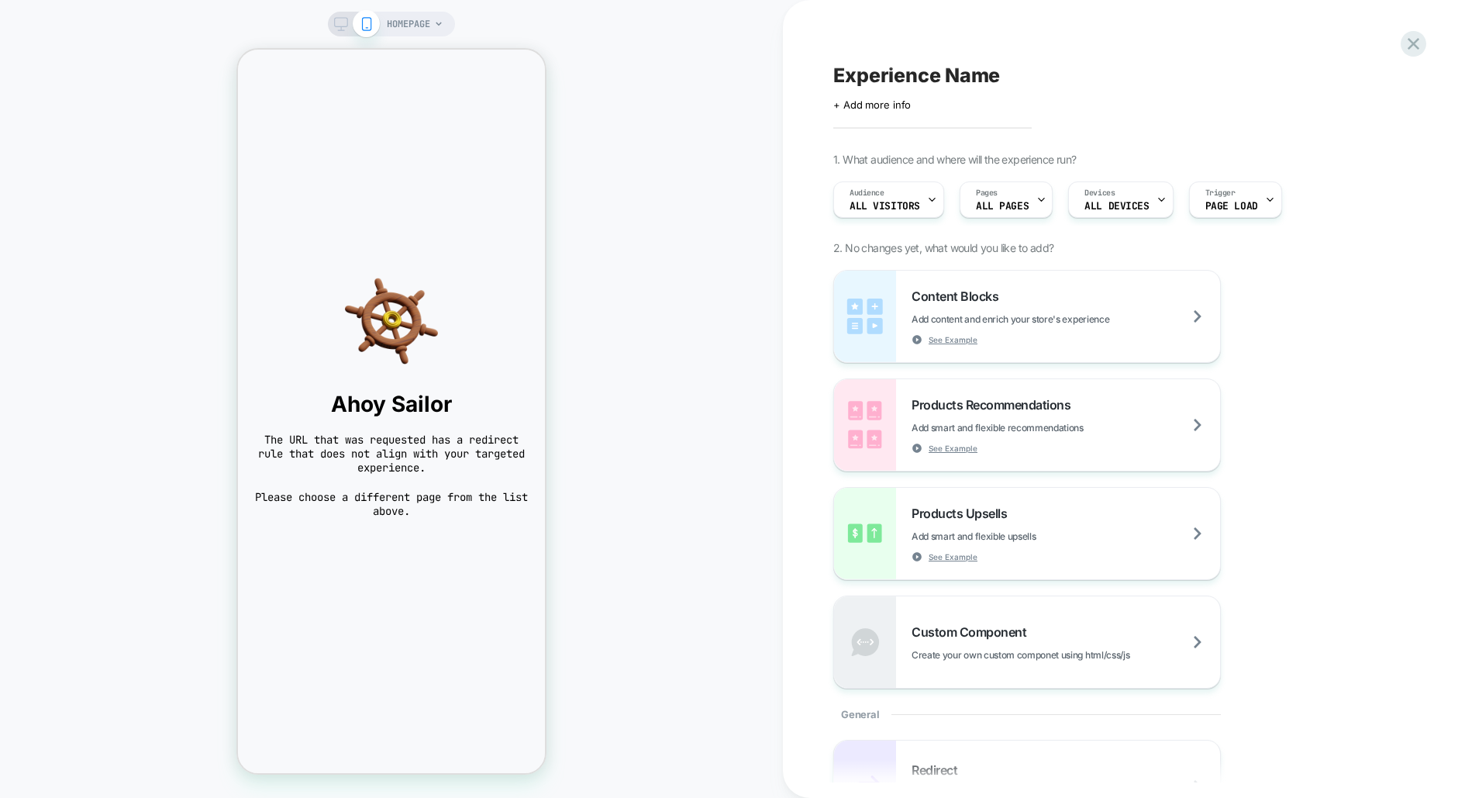
click at [417, 31] on span "HOMEPAGE" at bounding box center [408, 24] width 43 height 25
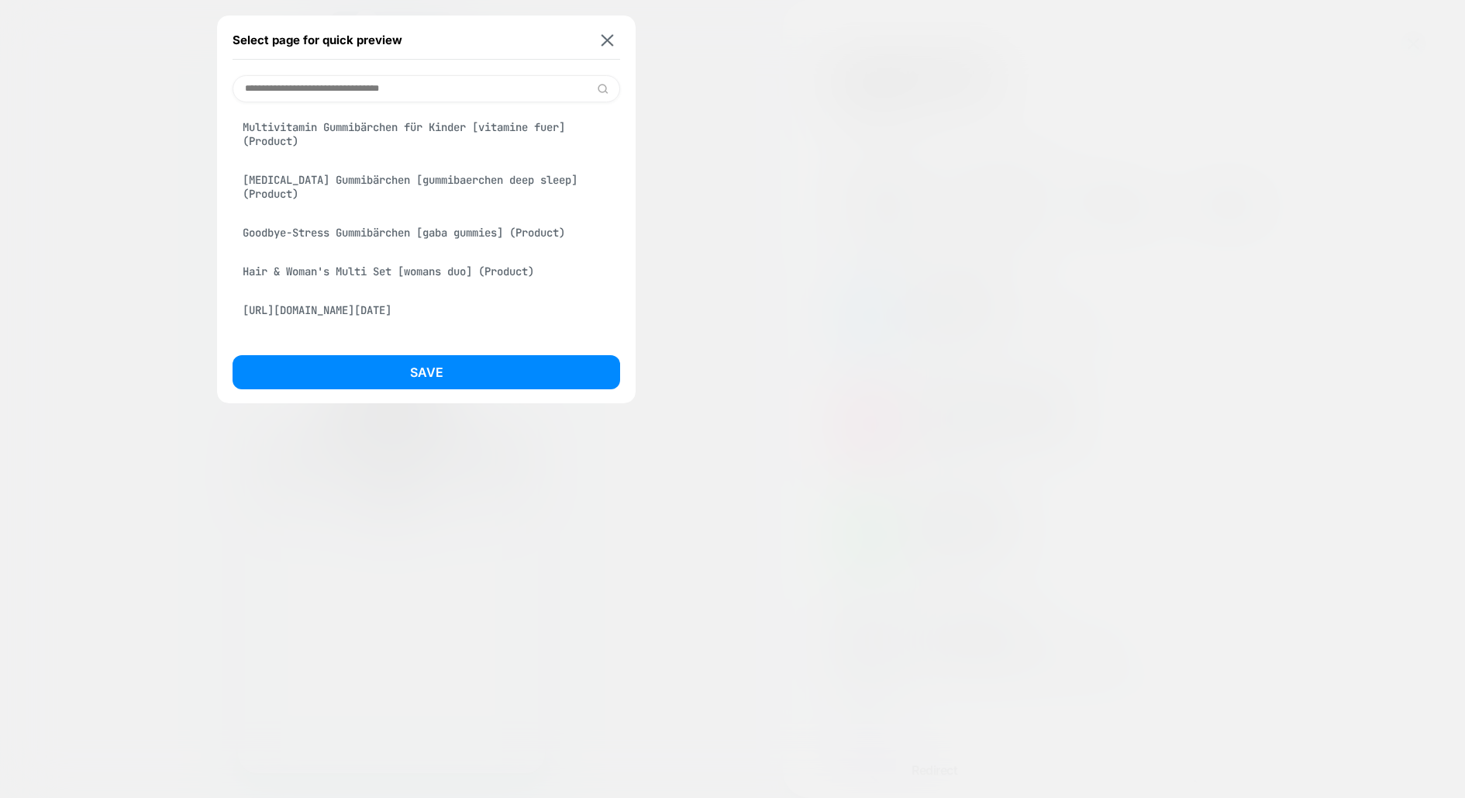
scroll to position [345, 0]
click at [370, 154] on div "Multivitamin Gummibärchen für Kinder [vitamine fuer] (Product)" at bounding box center [427, 132] width 388 height 43
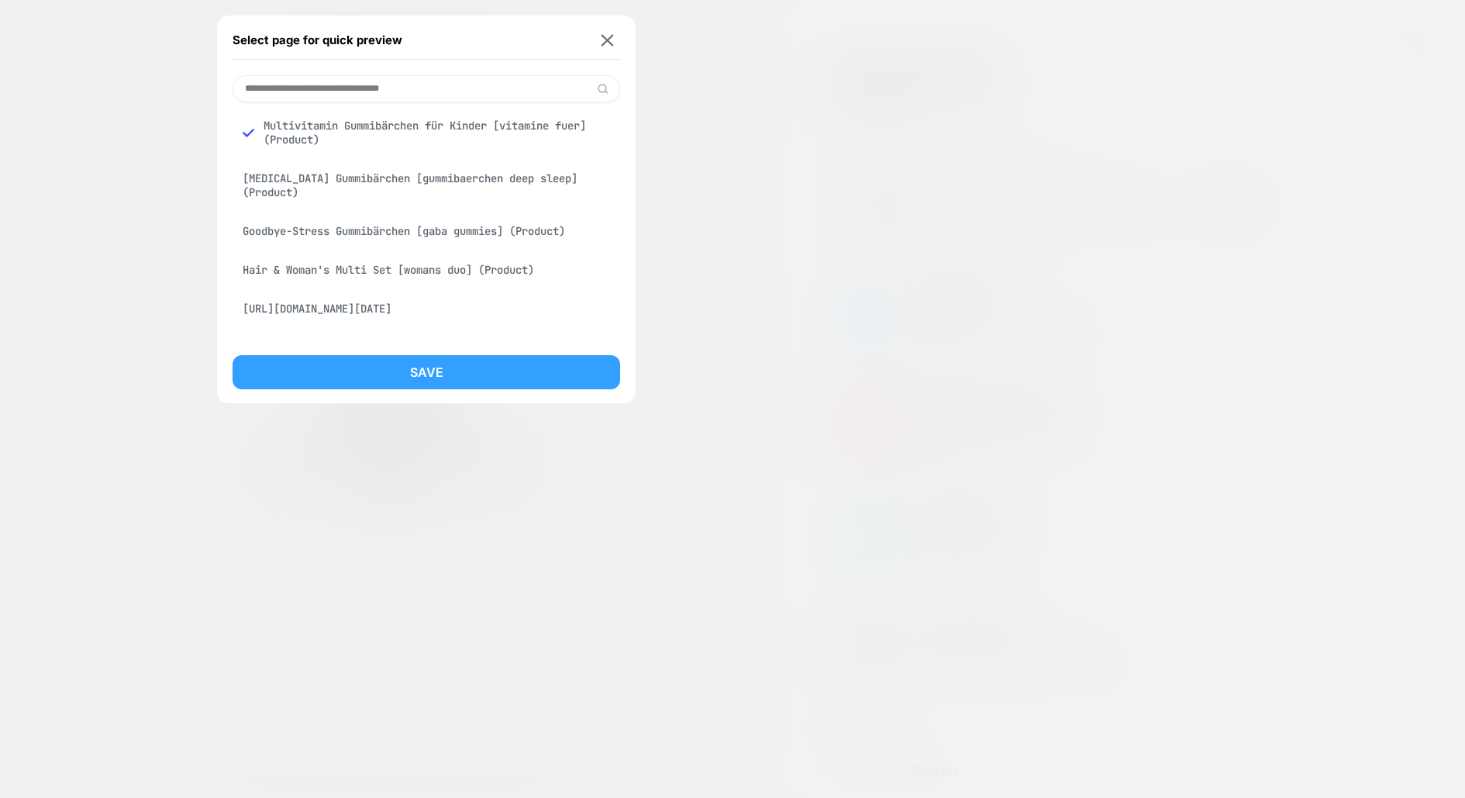
click at [441, 372] on button "Save" at bounding box center [427, 372] width 388 height 34
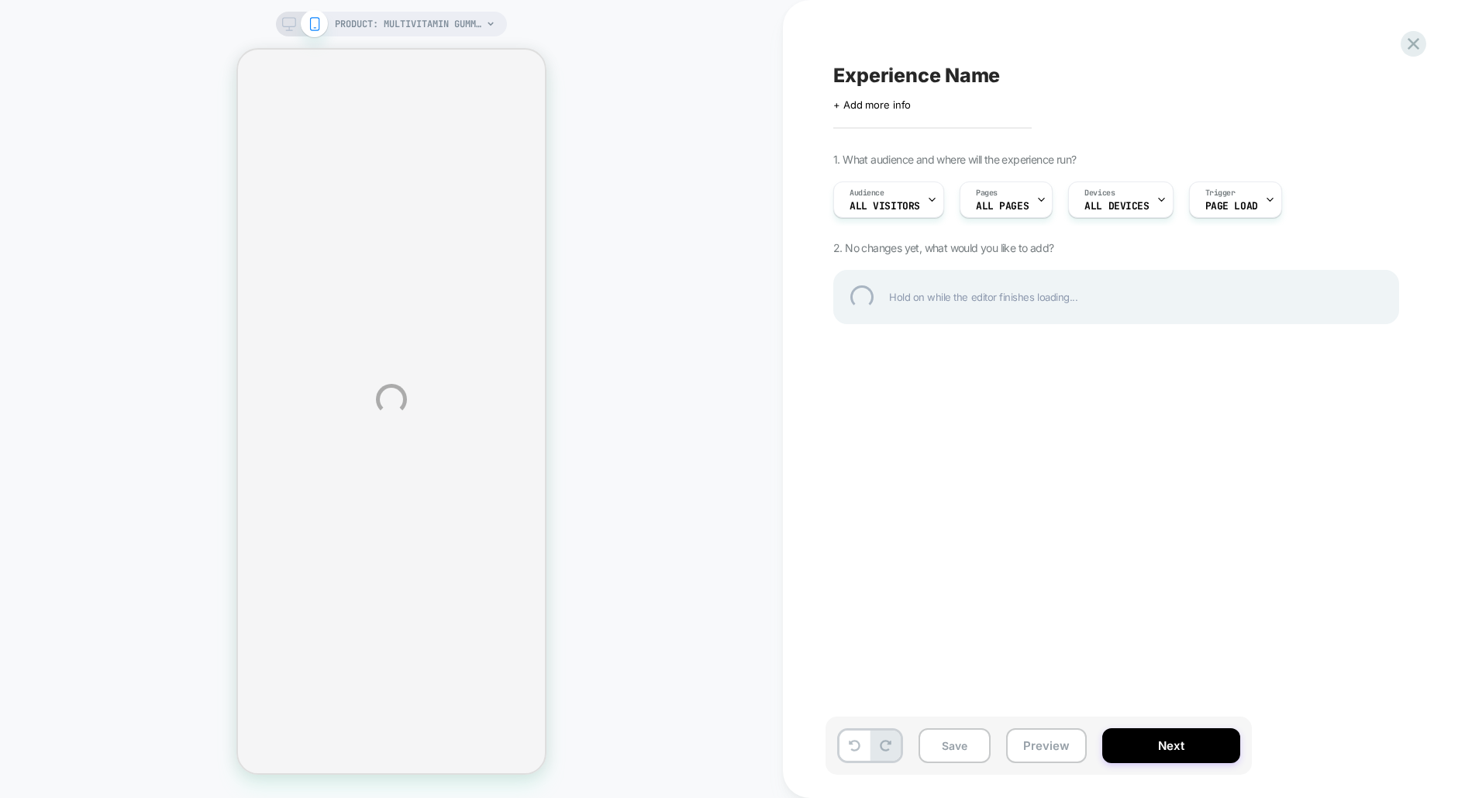
select select "**********"
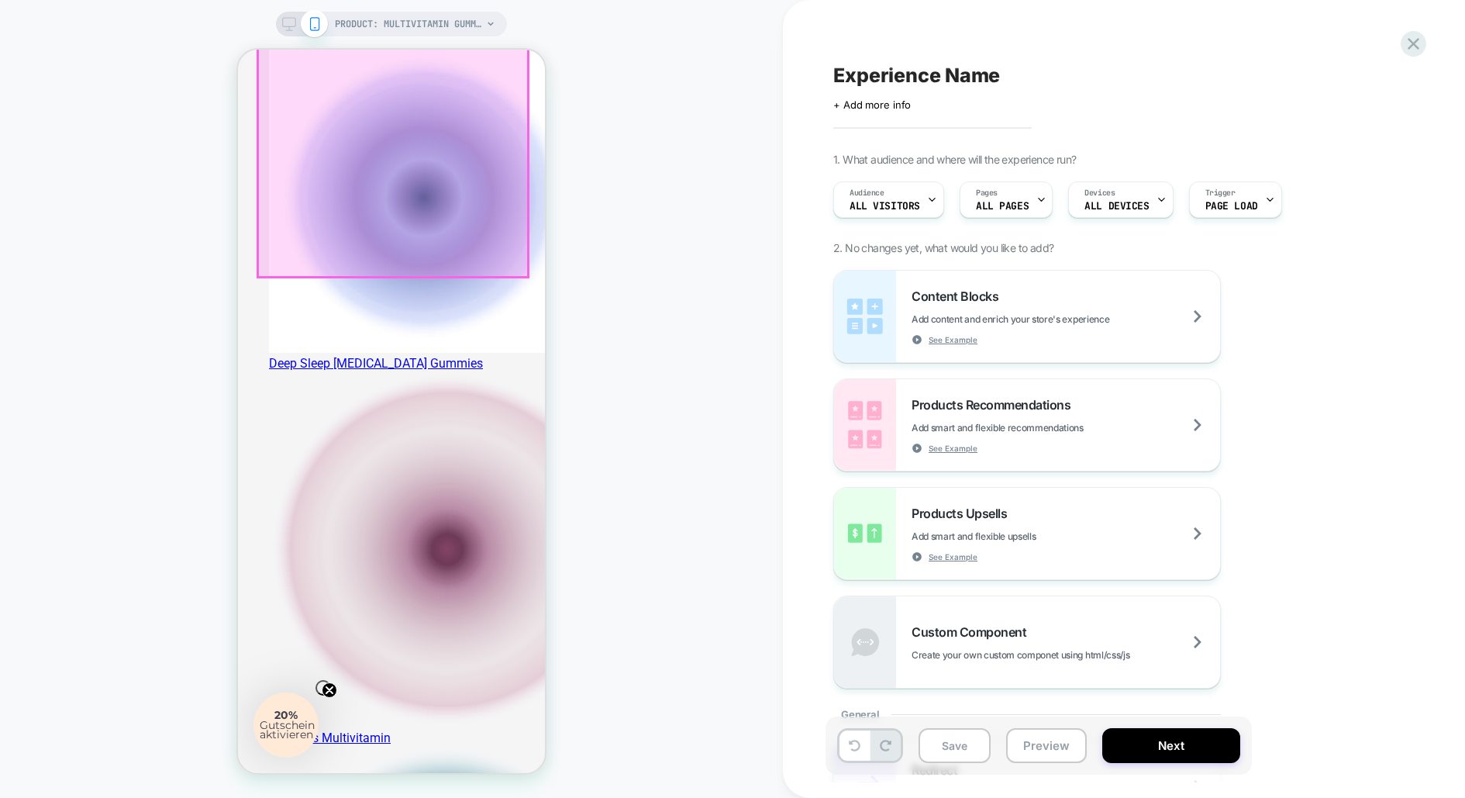
scroll to position [745, 0]
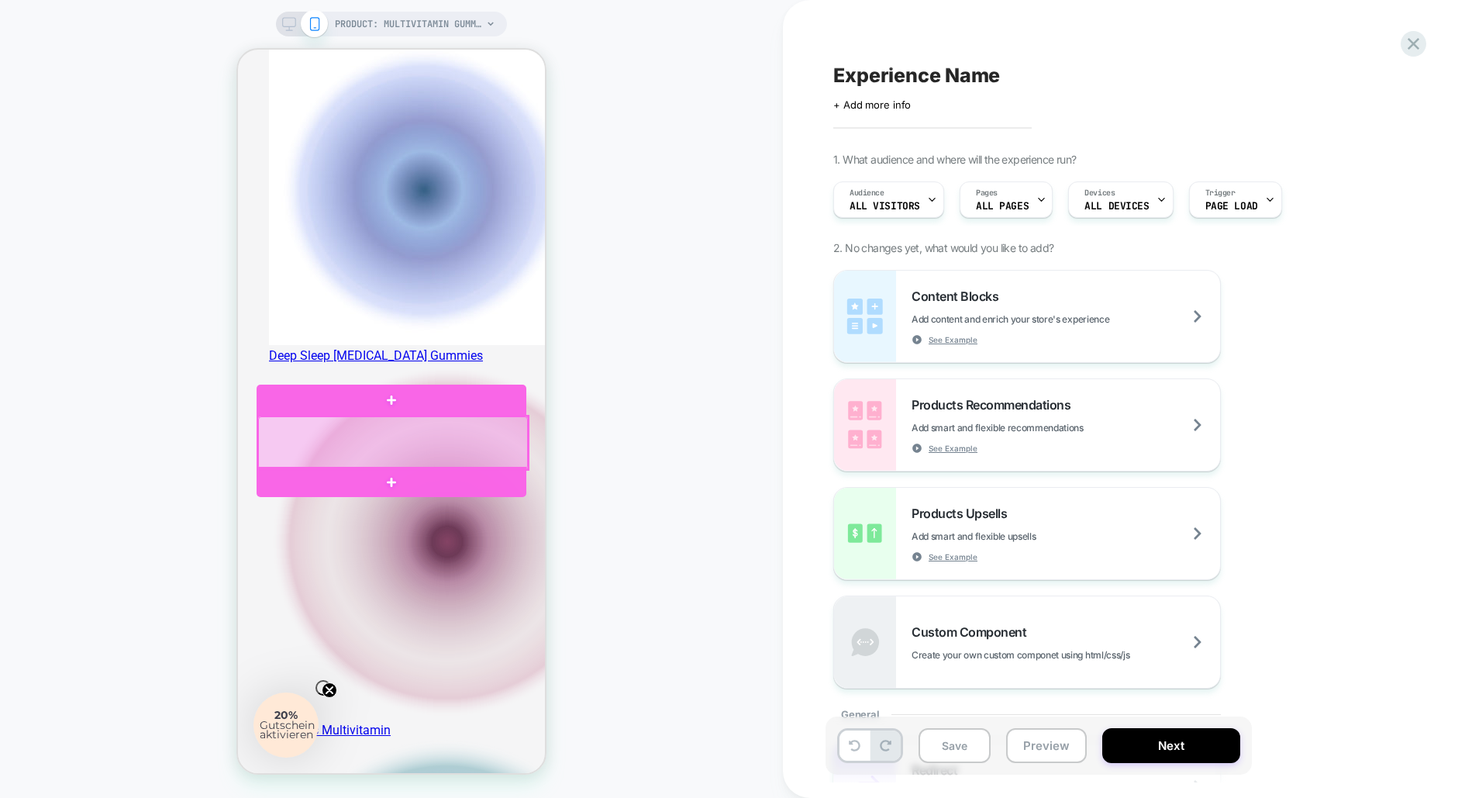
click at [437, 456] on div at bounding box center [393, 442] width 270 height 53
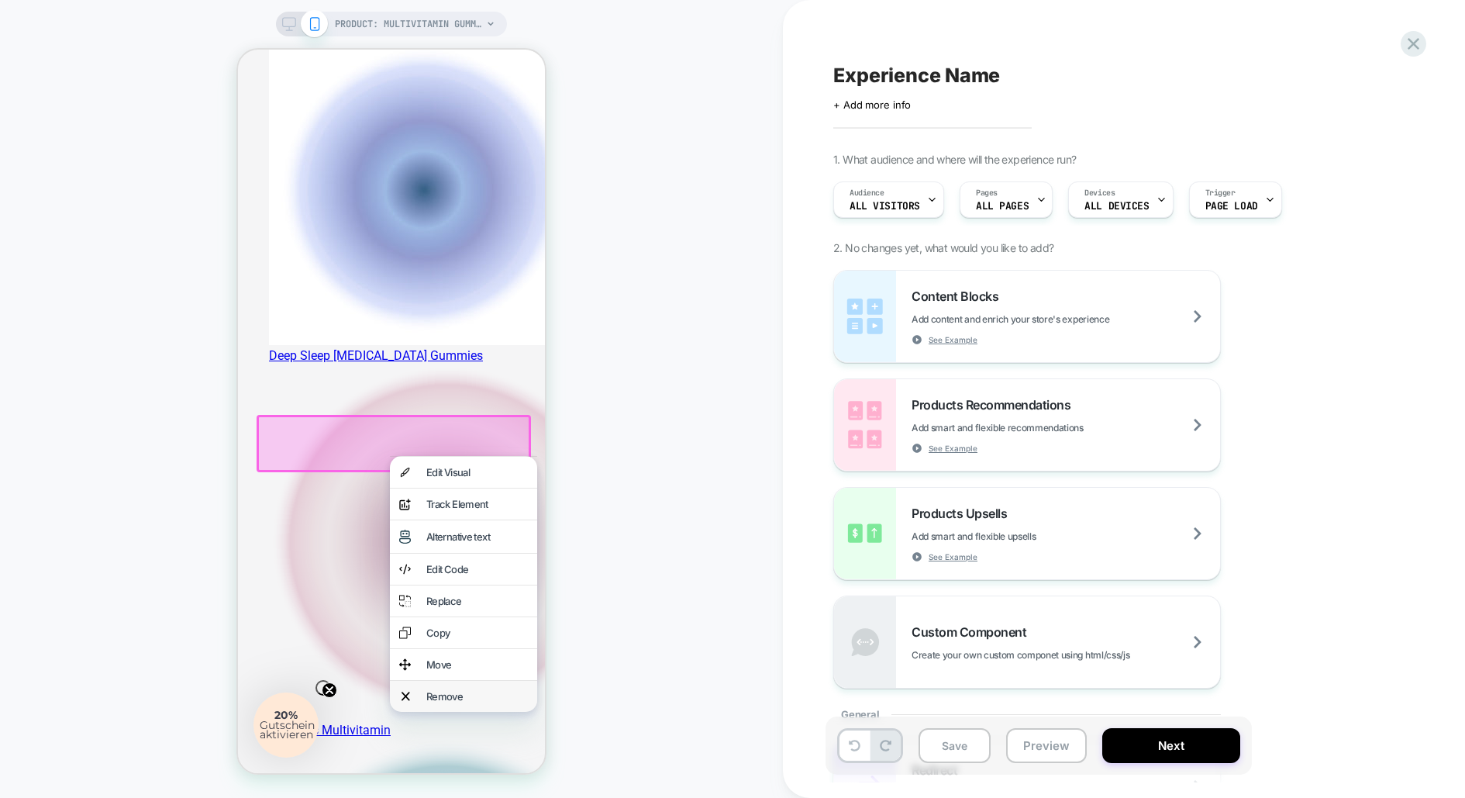
click at [477, 702] on div "Remove" at bounding box center [477, 696] width 102 height 12
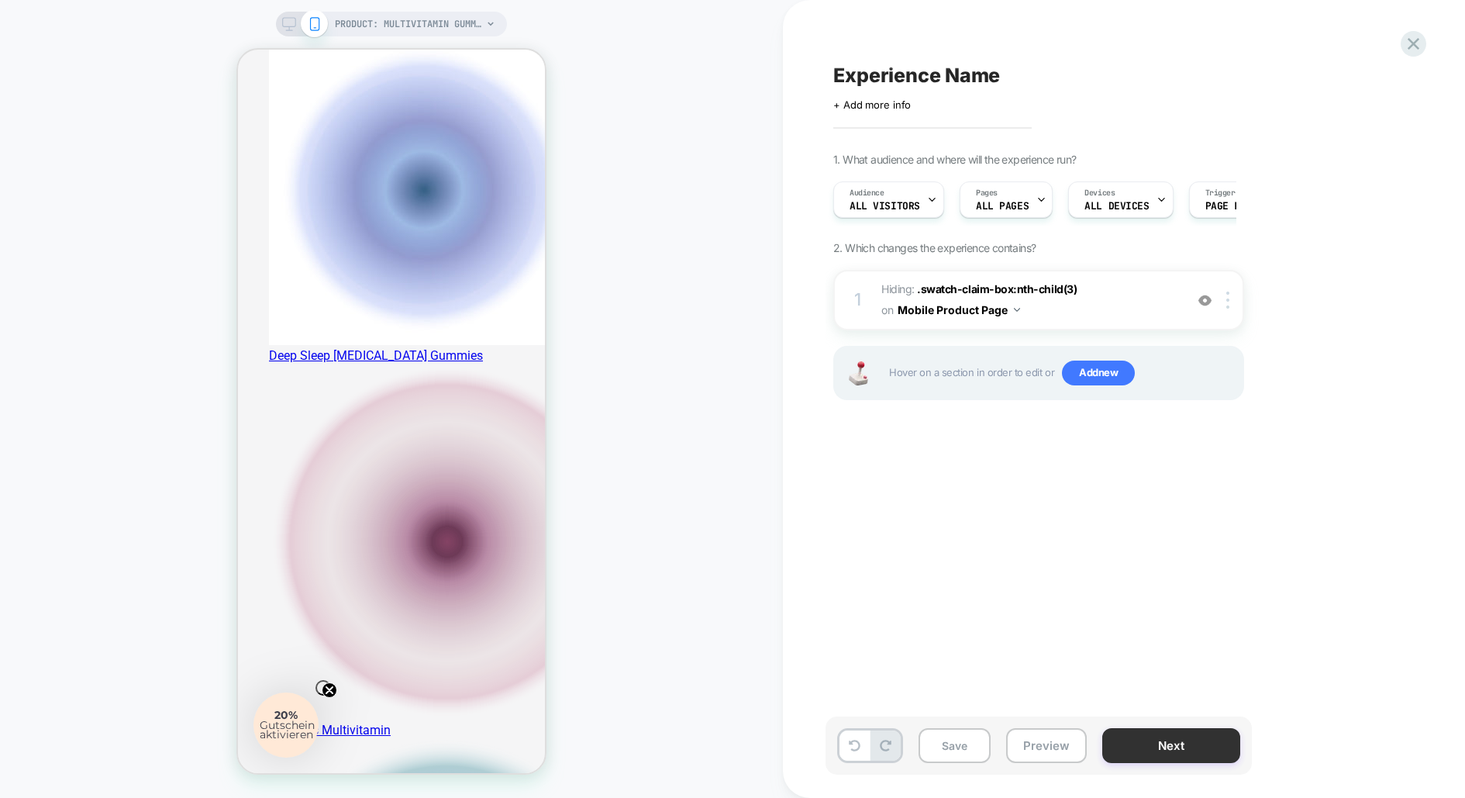
click at [1175, 747] on button "Next" at bounding box center [1172, 745] width 138 height 35
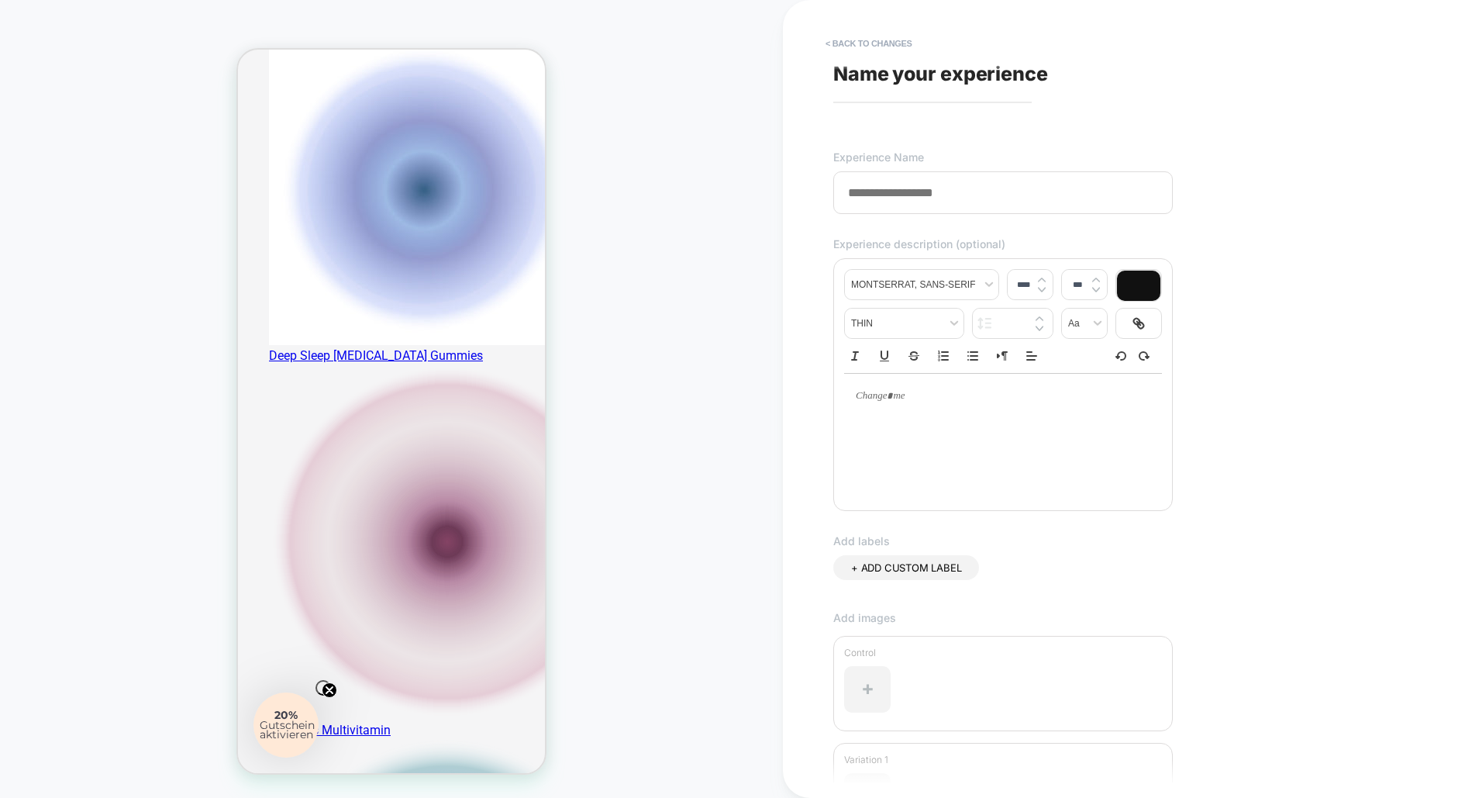
click at [925, 187] on input at bounding box center [1004, 192] width 340 height 43
type input "**********"
click at [927, 434] on div at bounding box center [1003, 435] width 318 height 124
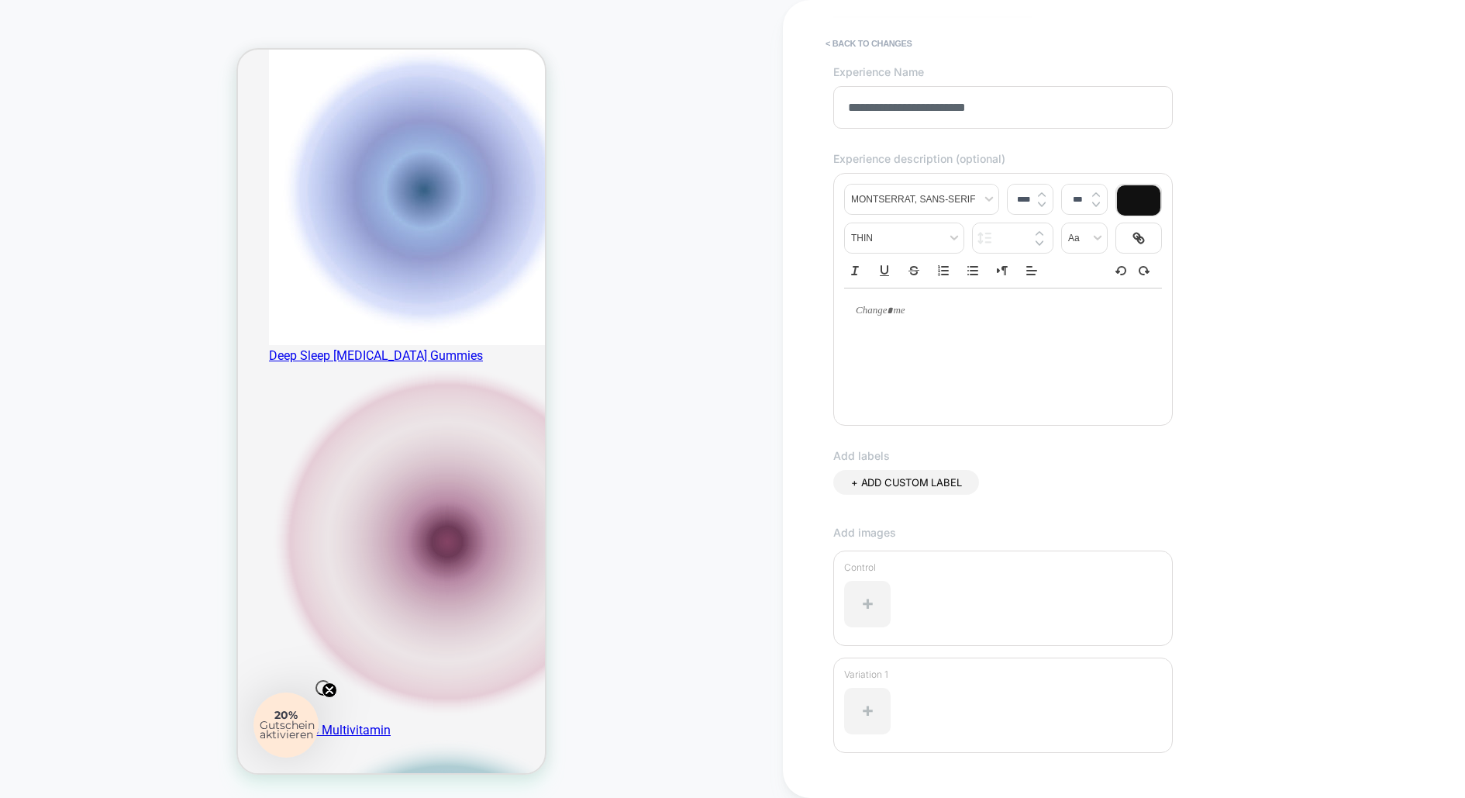
scroll to position [188, 0]
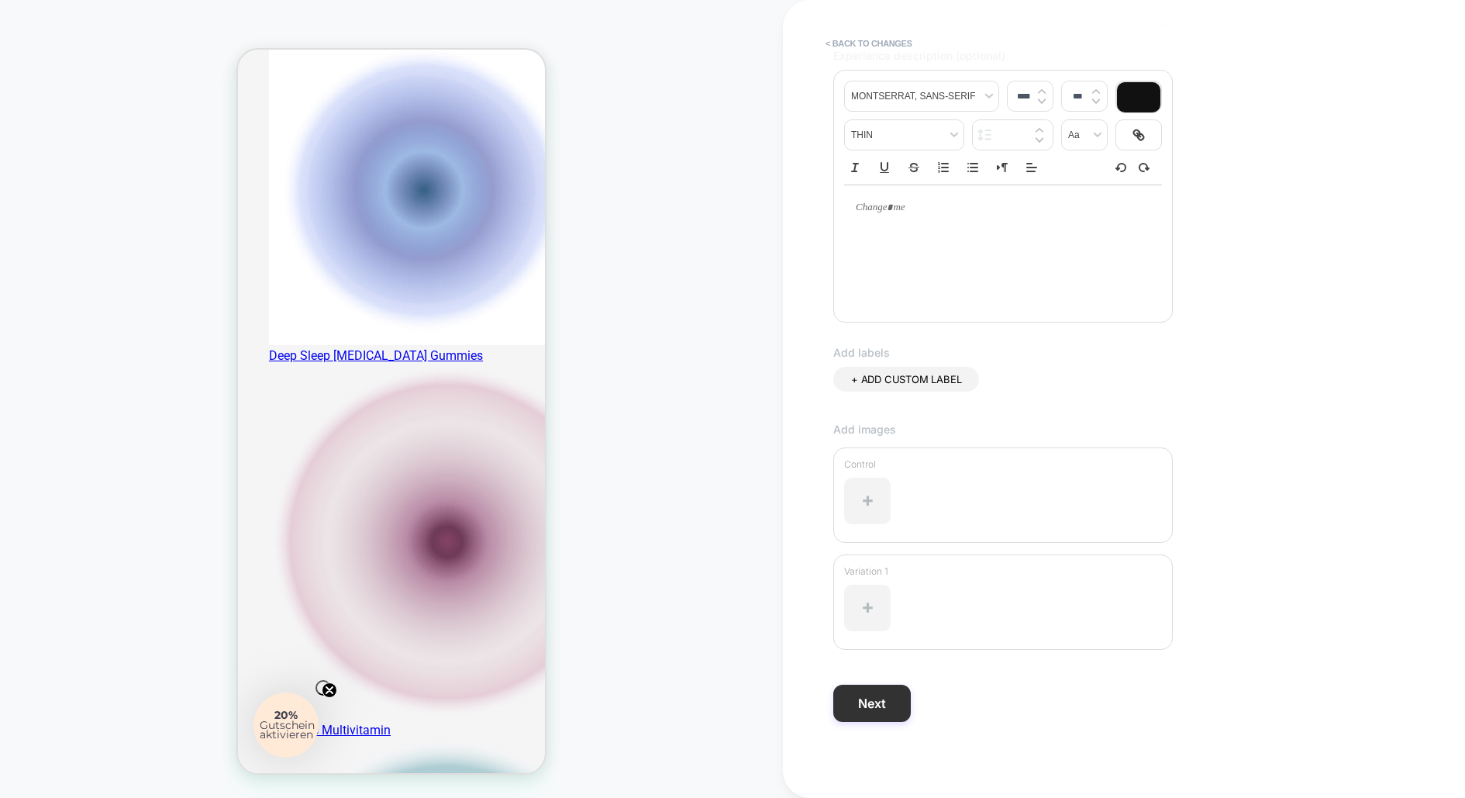
click at [879, 696] on button "Next" at bounding box center [873, 703] width 78 height 37
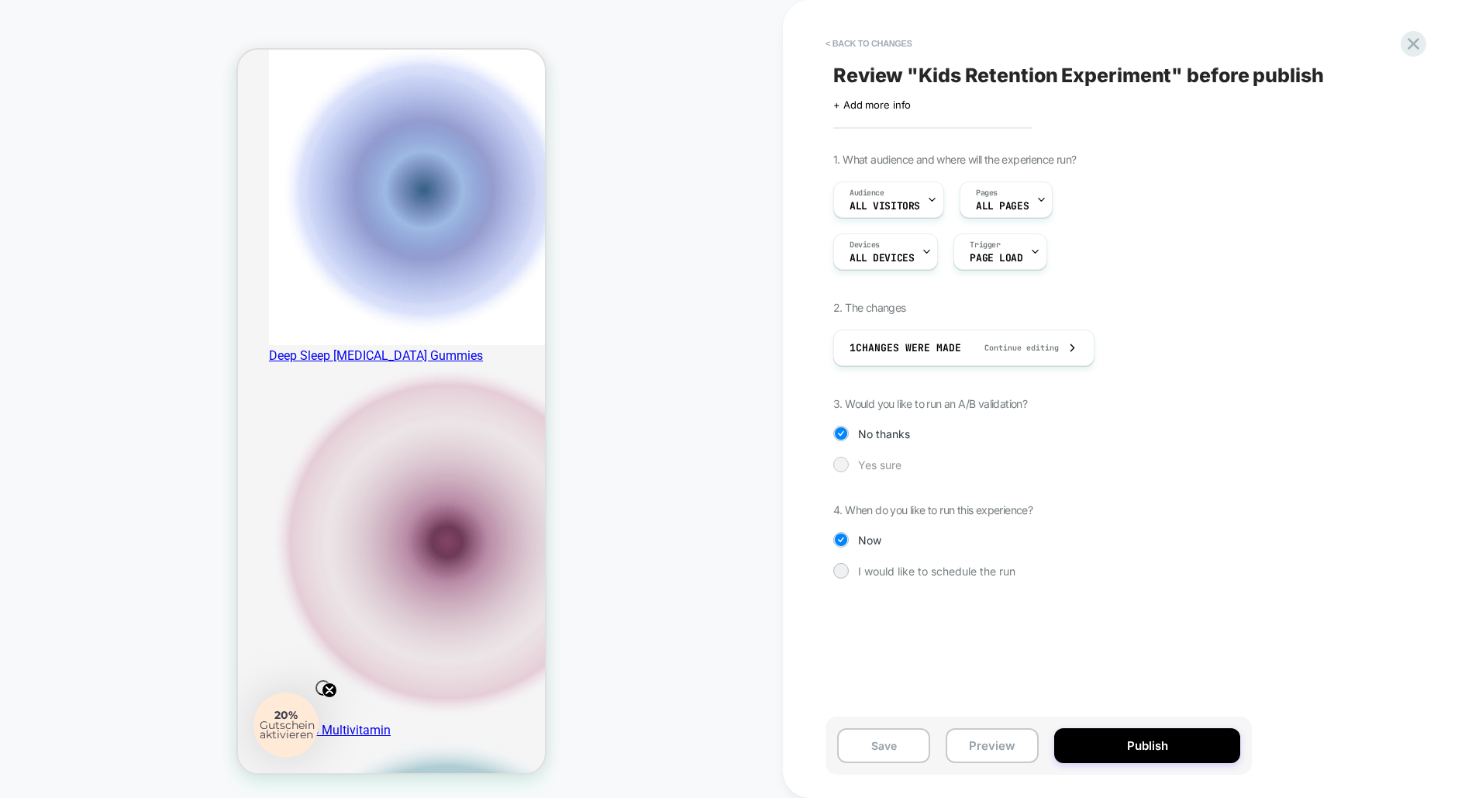
click at [869, 464] on span "Yes sure" at bounding box center [879, 464] width 43 height 13
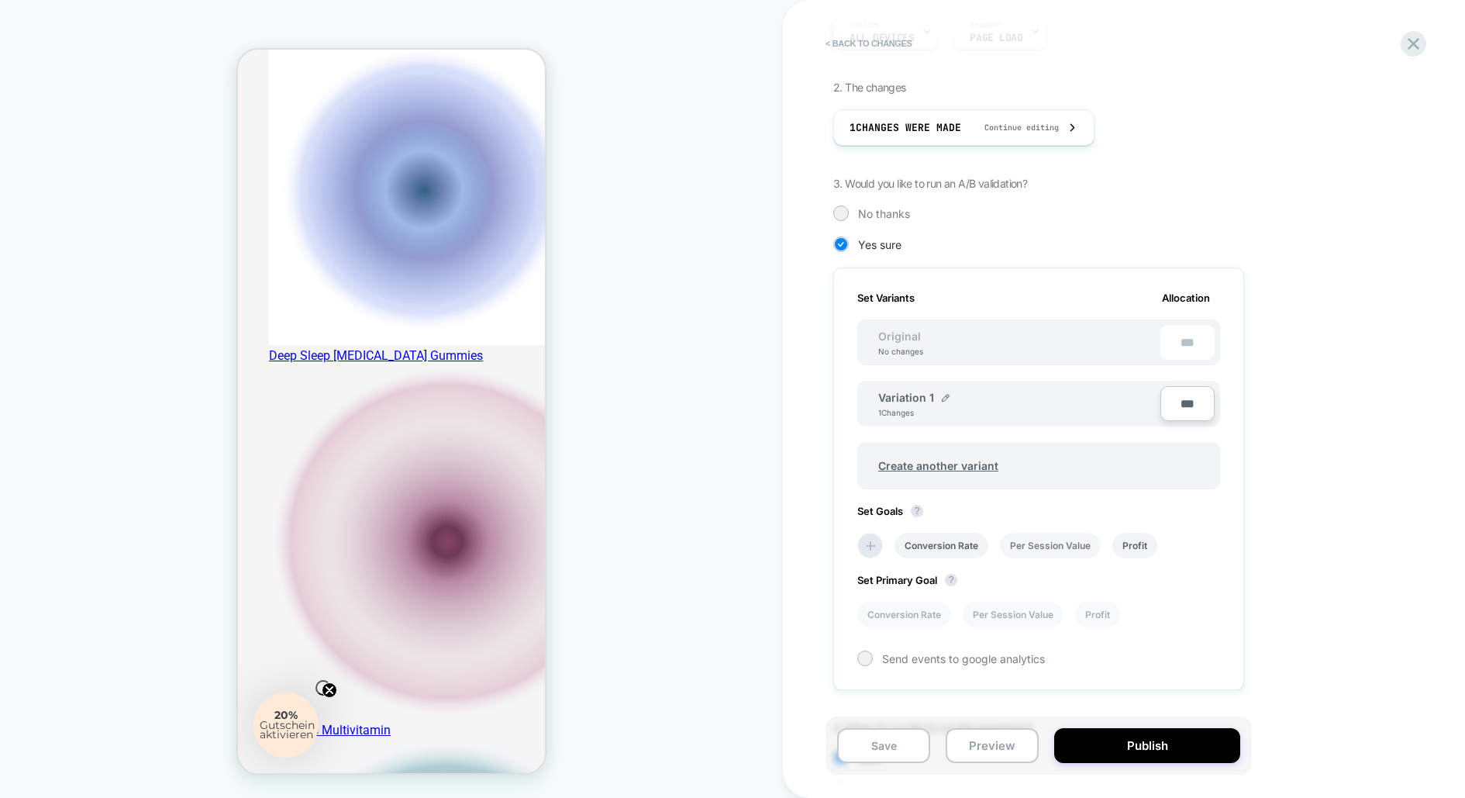
scroll to position [0, 0]
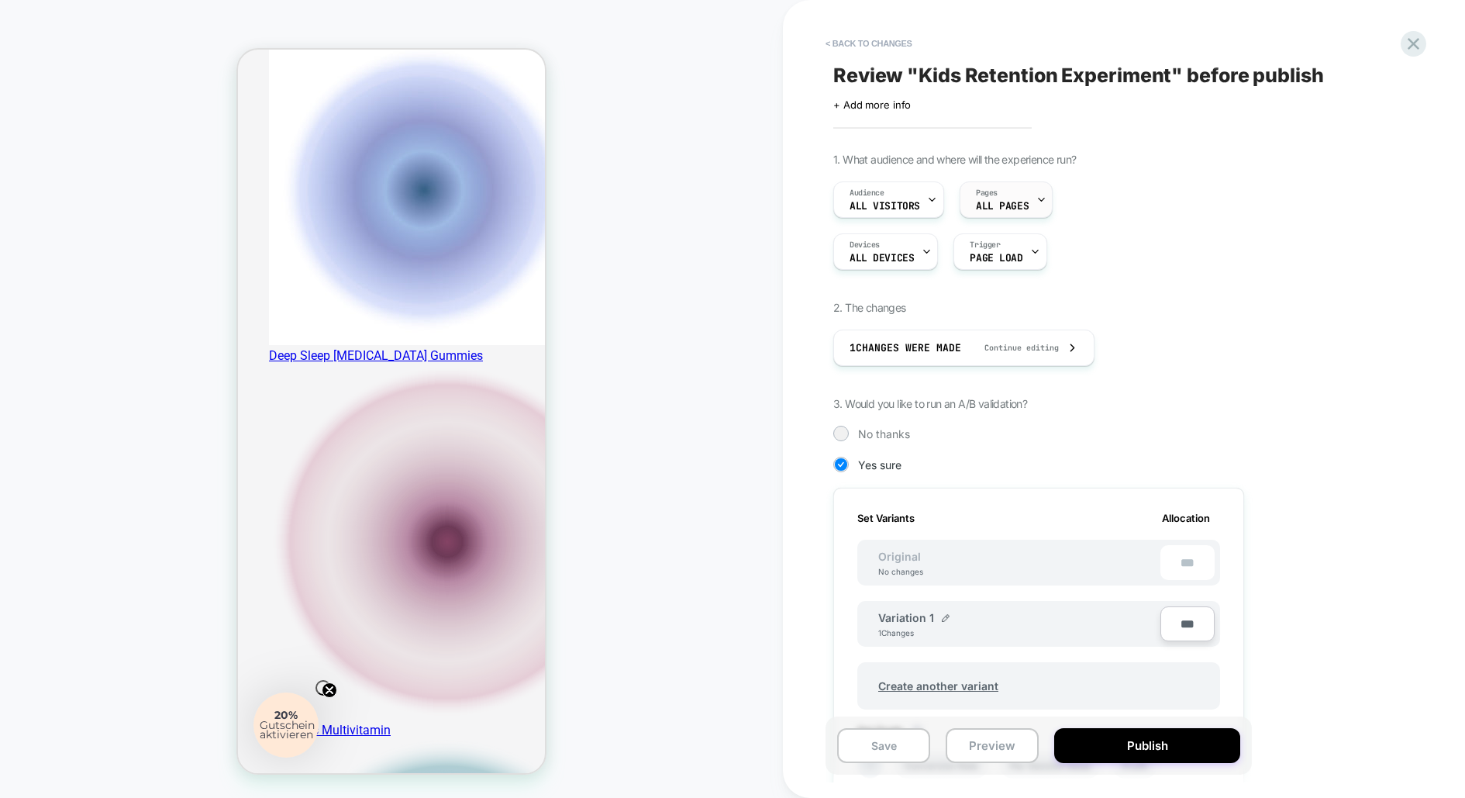
click at [1025, 198] on div "Pages ALL PAGES" at bounding box center [1003, 199] width 84 height 35
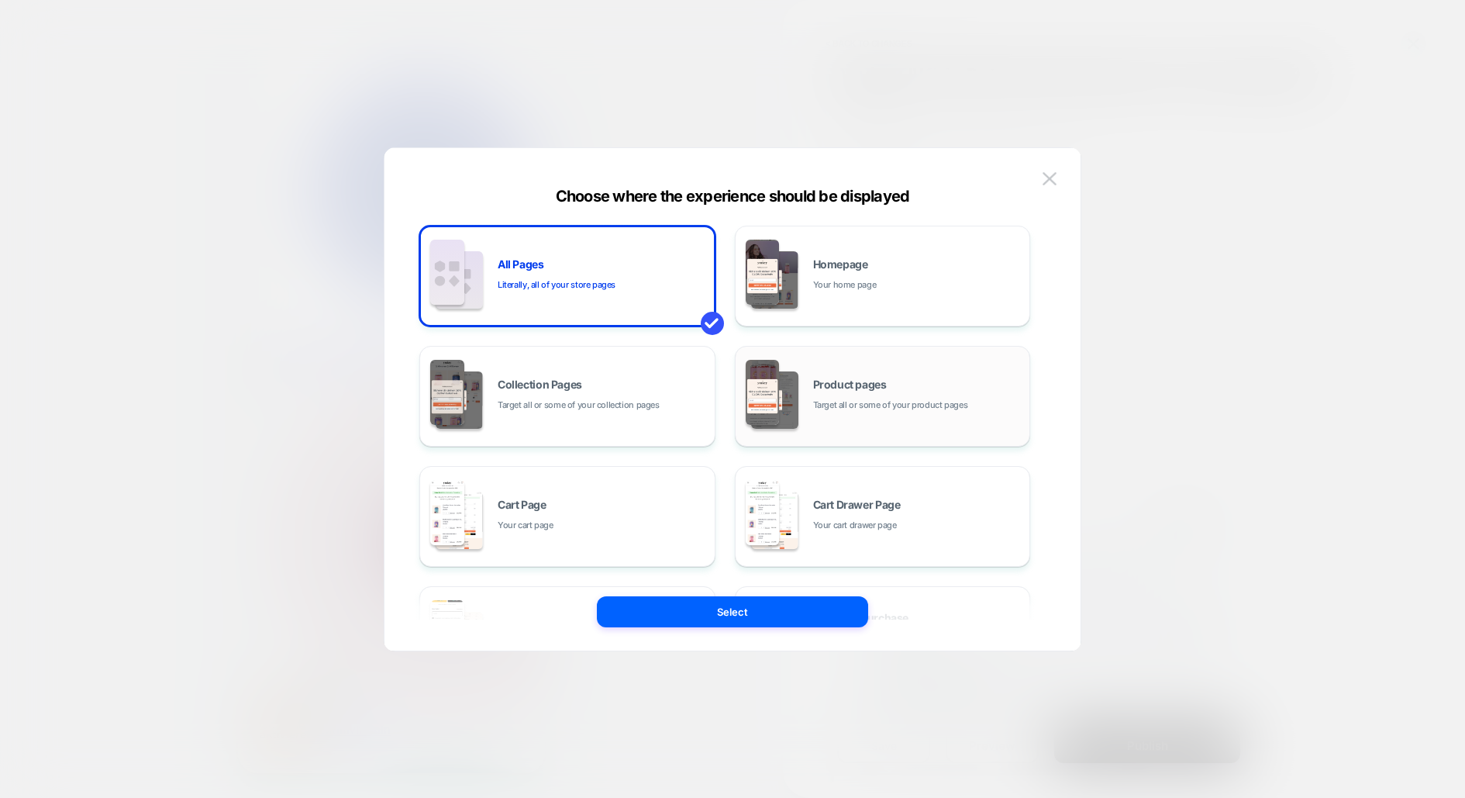
click at [871, 393] on div "Product pages Target all or some of your product pages" at bounding box center [917, 395] width 209 height 33
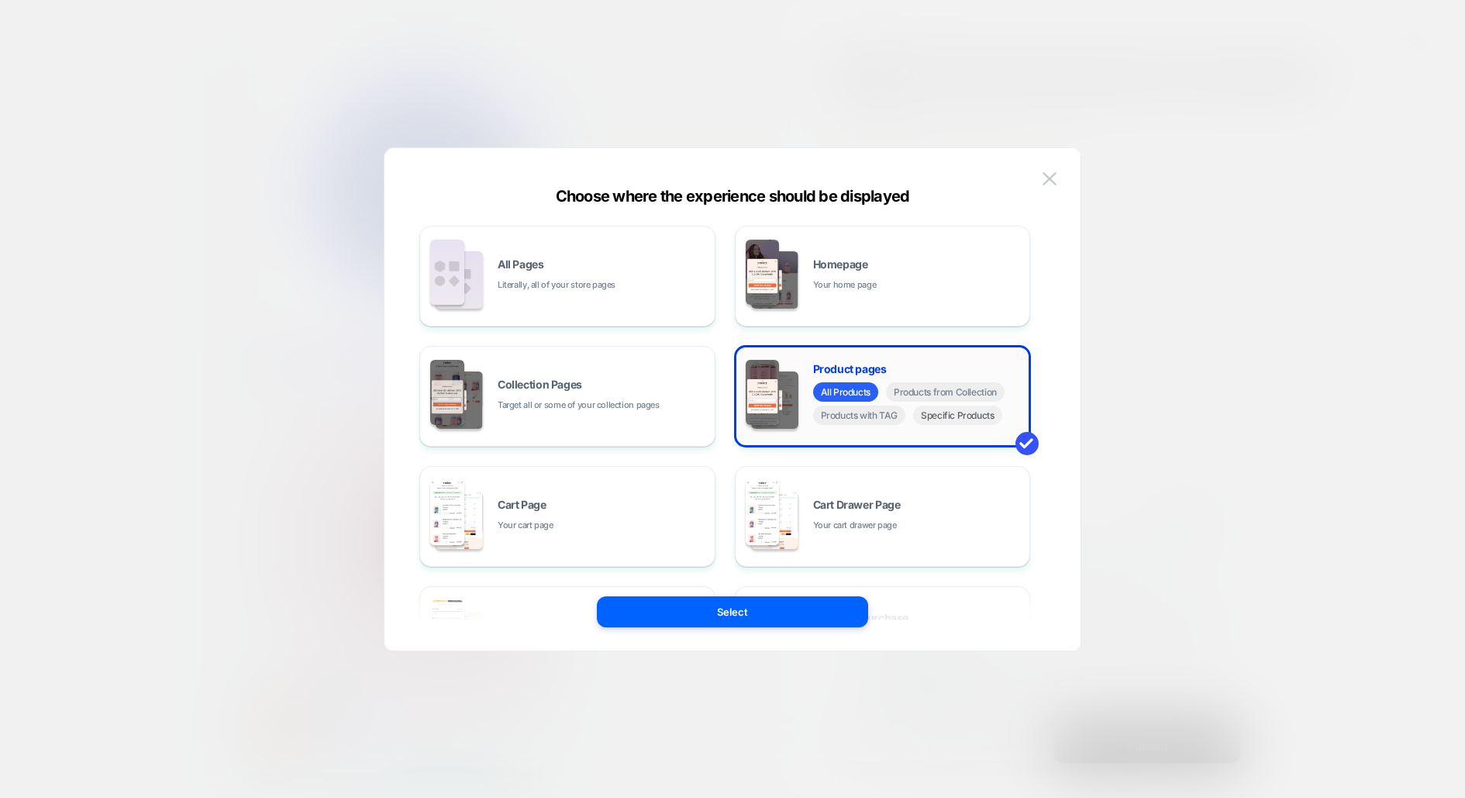
click at [970, 413] on span "Specific Products" at bounding box center [957, 415] width 89 height 19
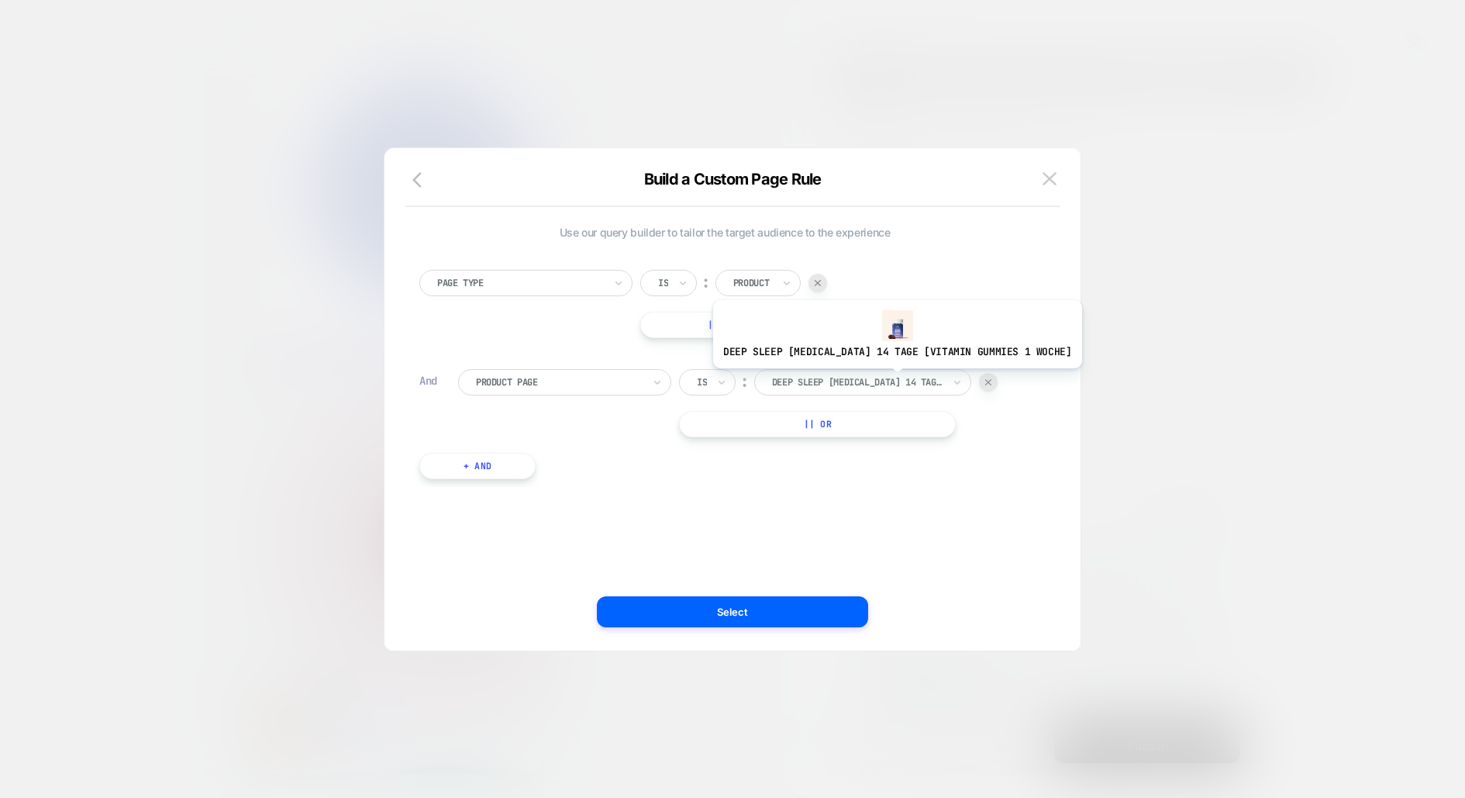
click at [879, 379] on div at bounding box center [857, 382] width 171 height 14
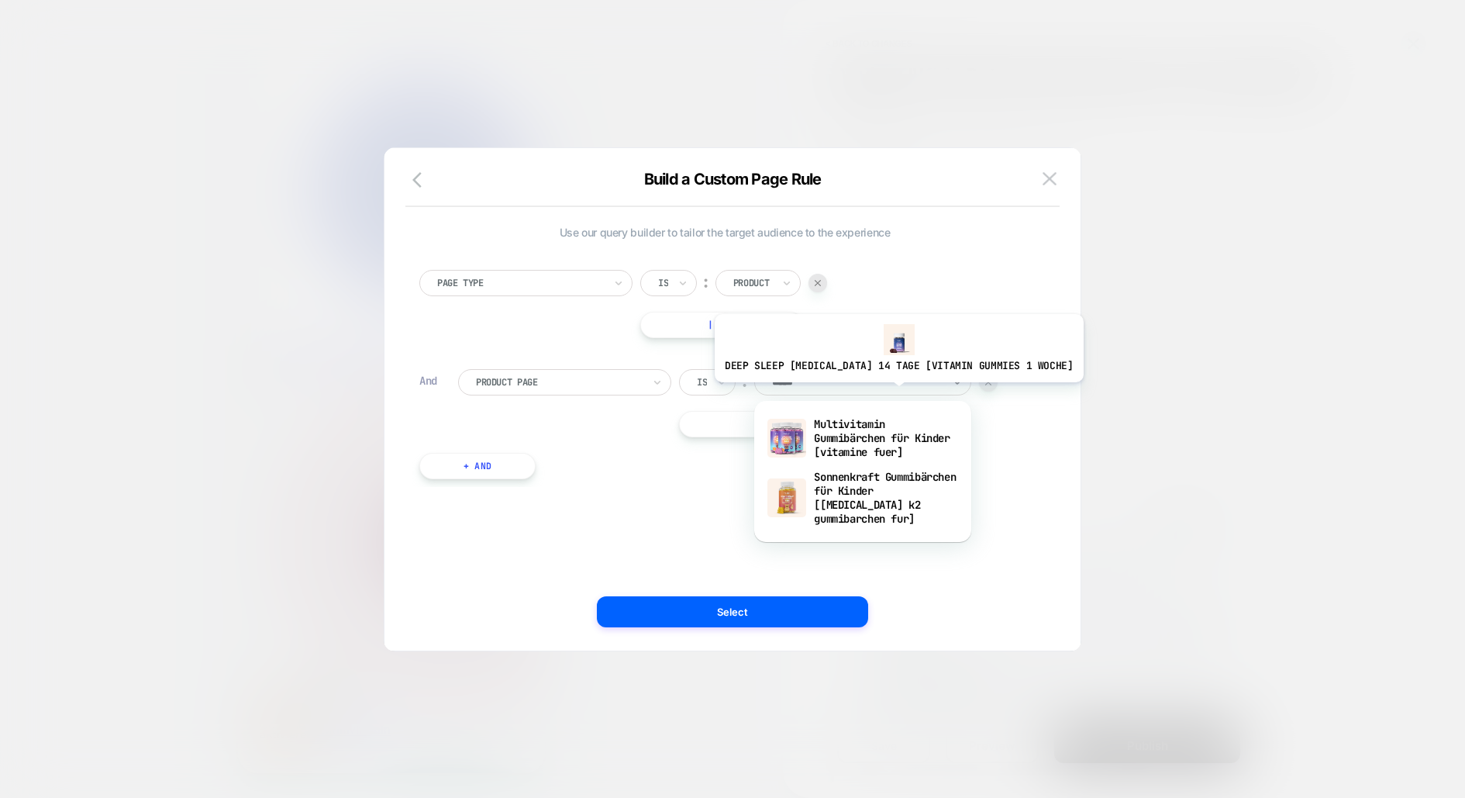
type input "******"
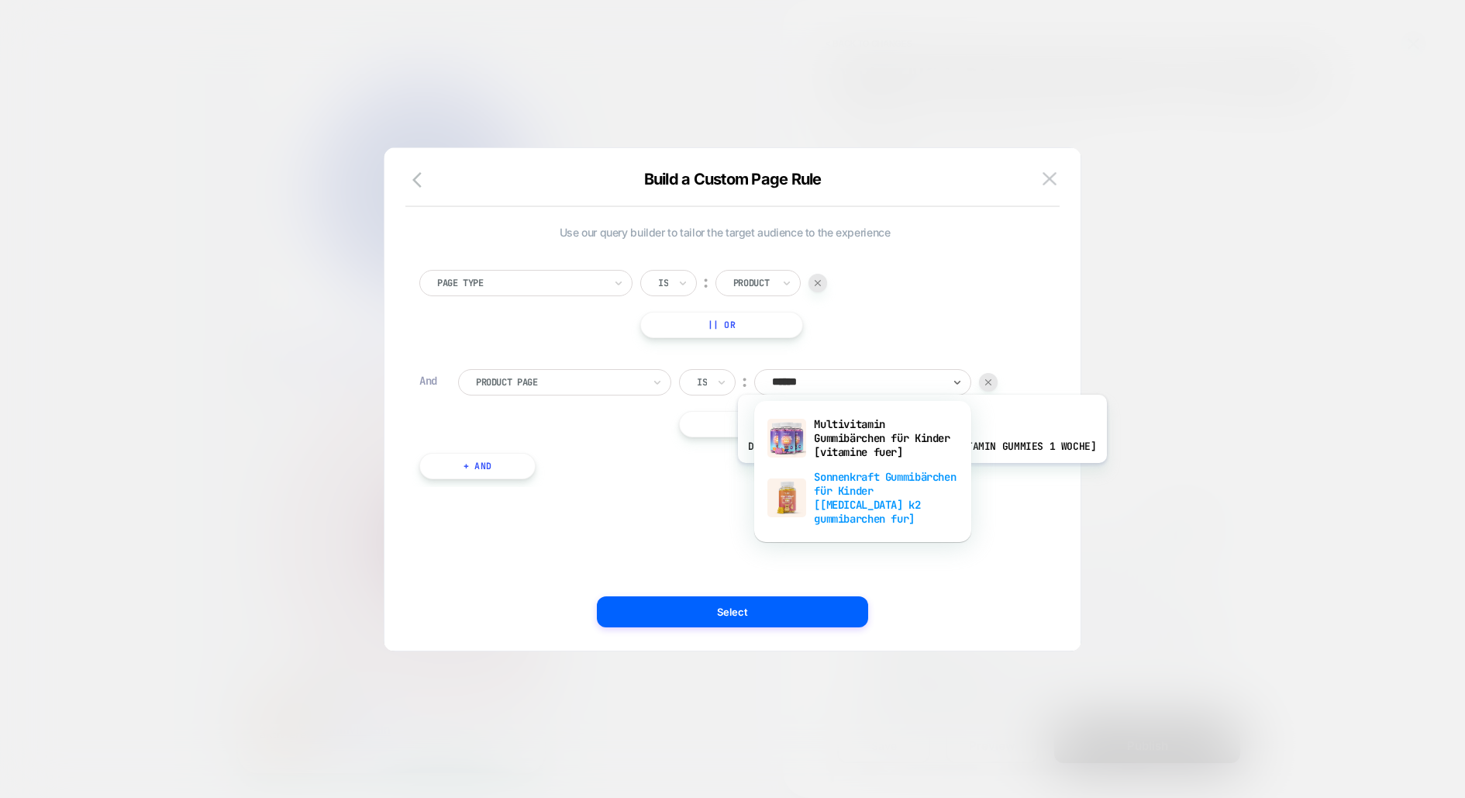
click at [903, 474] on div "Sonnenkraft Gummibärchen für Kinder [vitamin d3 k2 gummibarchen fur]" at bounding box center [863, 497] width 202 height 67
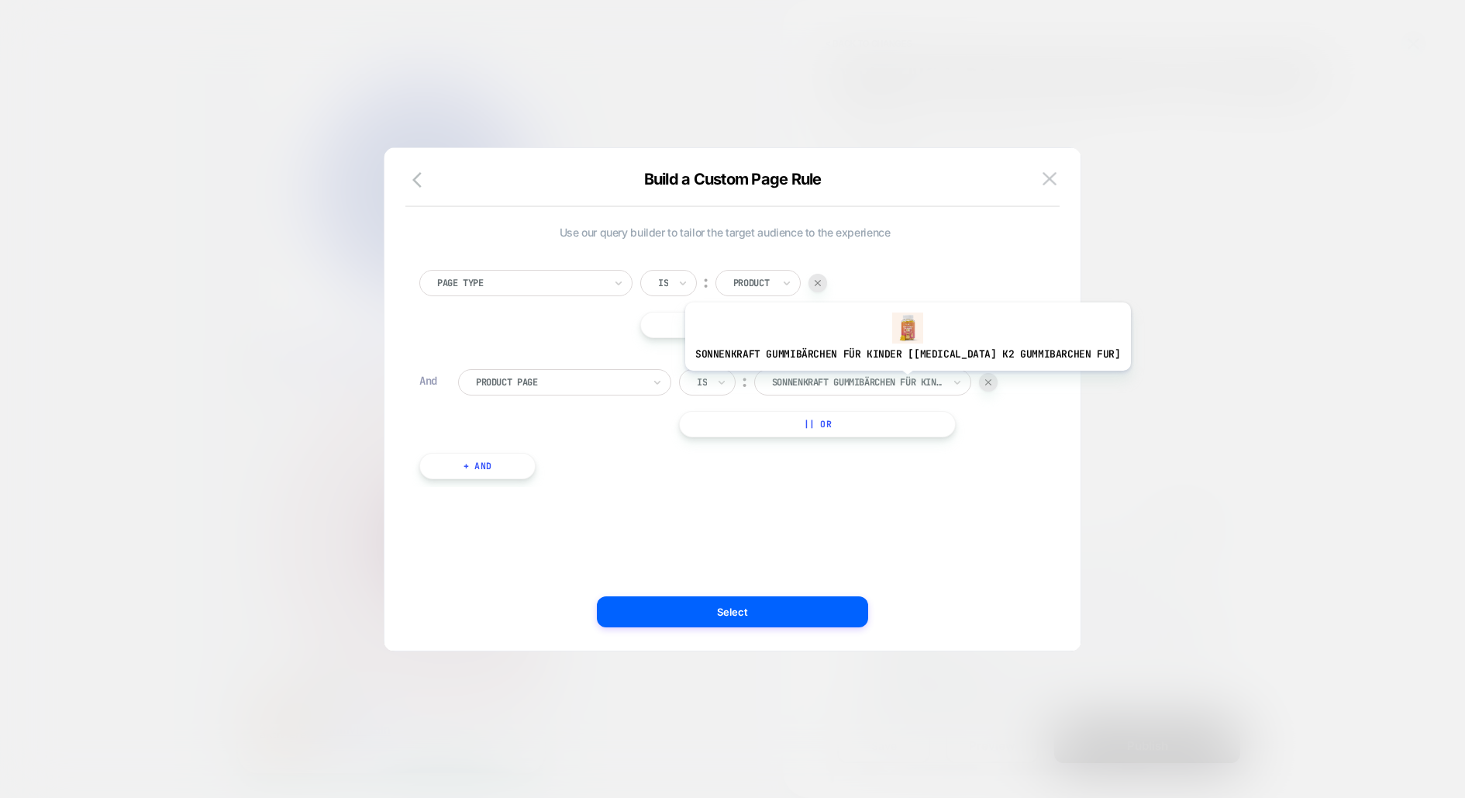
click at [891, 381] on div at bounding box center [857, 382] width 171 height 14
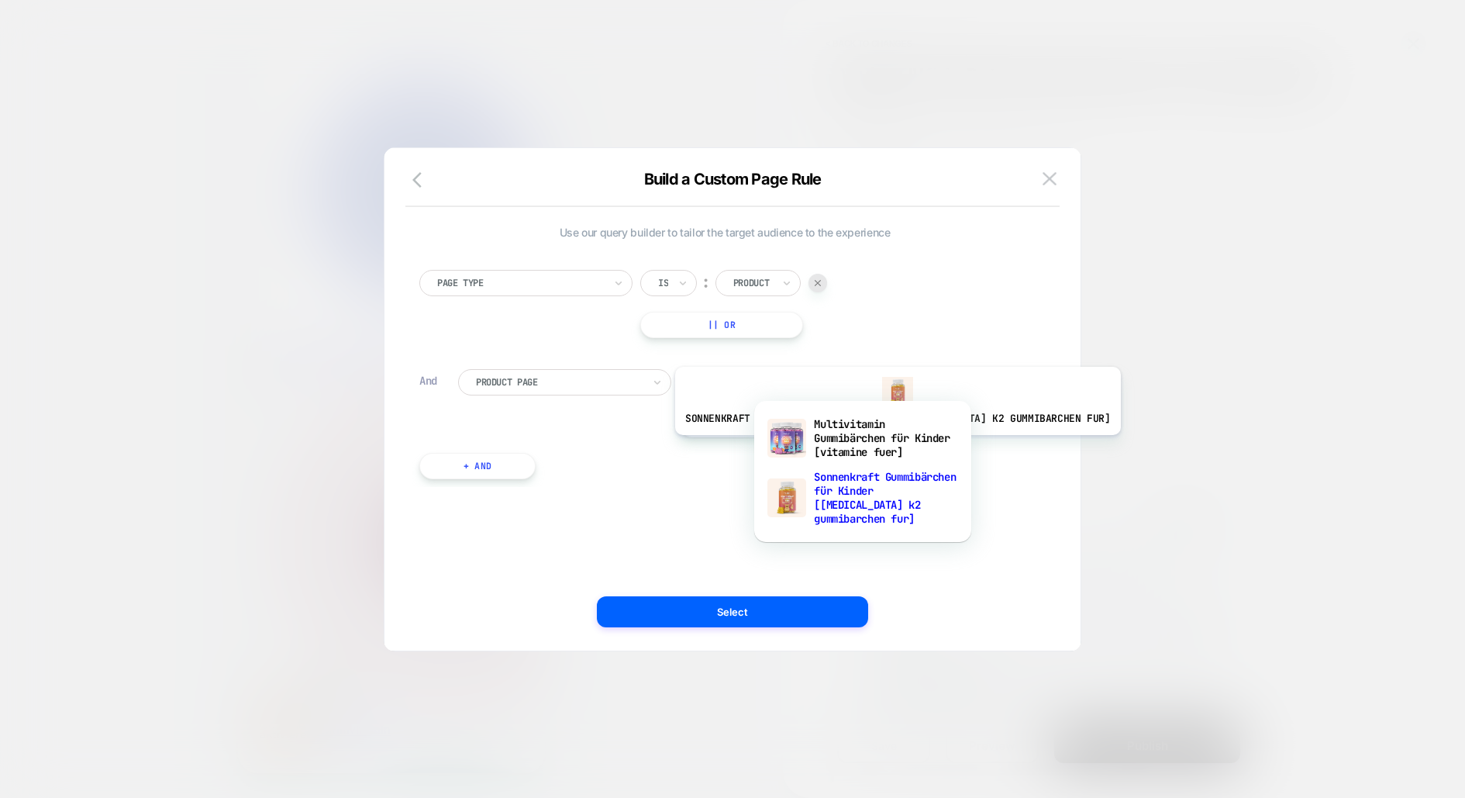
type input "******"
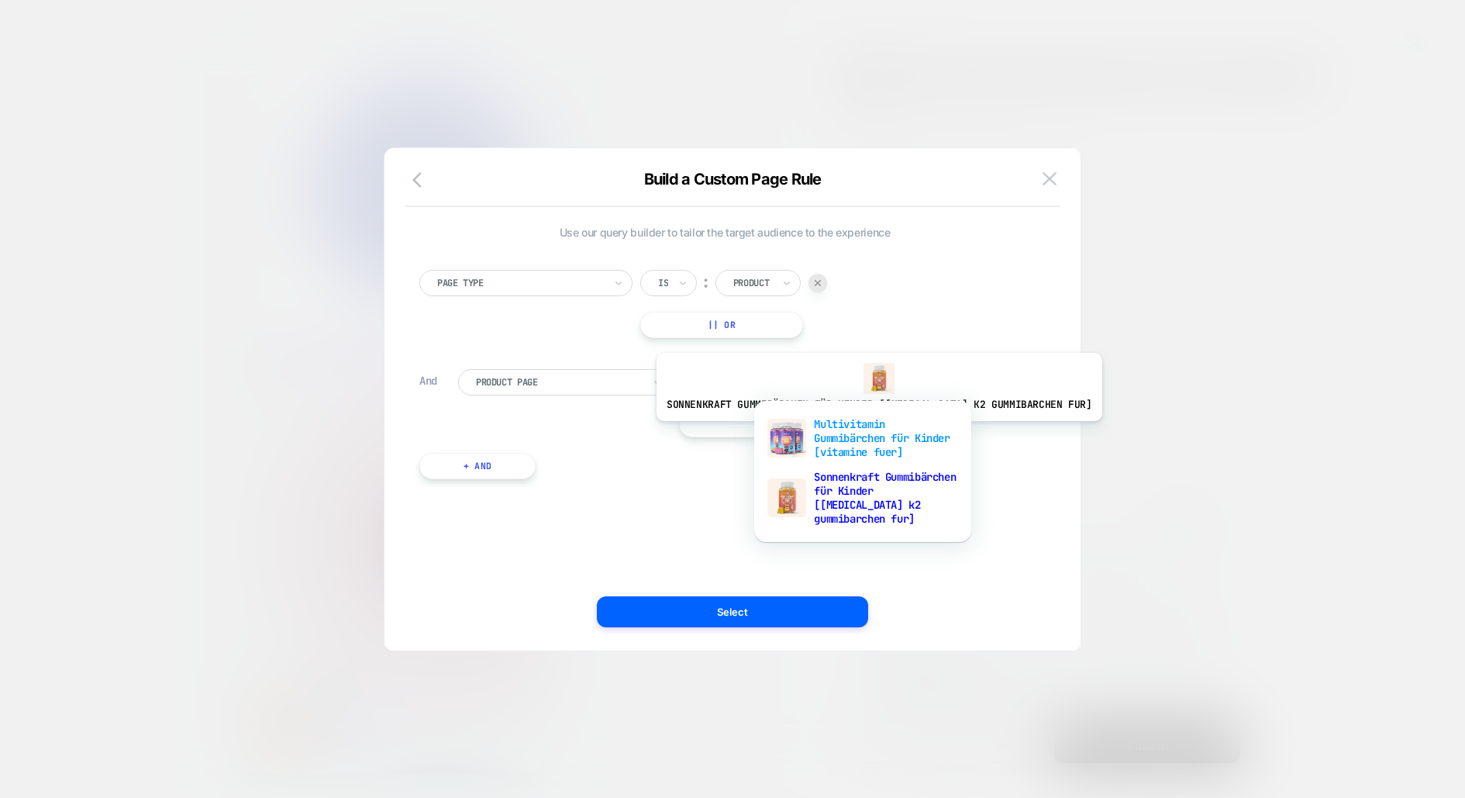
click at [862, 432] on div "Multivitamin Gummibärchen für Kinder [vitamine fuer]" at bounding box center [863, 438] width 202 height 53
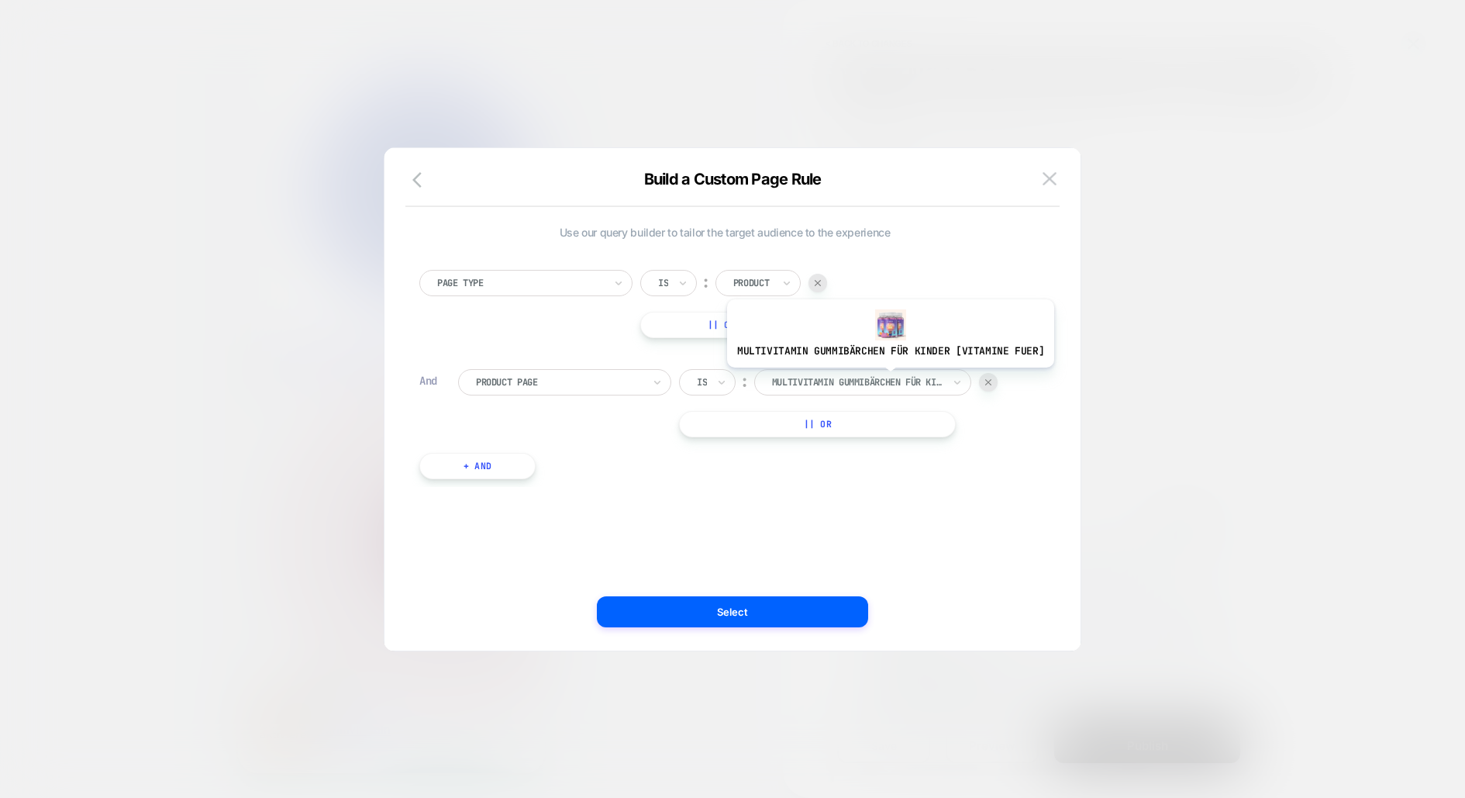
click at [885, 377] on div at bounding box center [857, 382] width 171 height 14
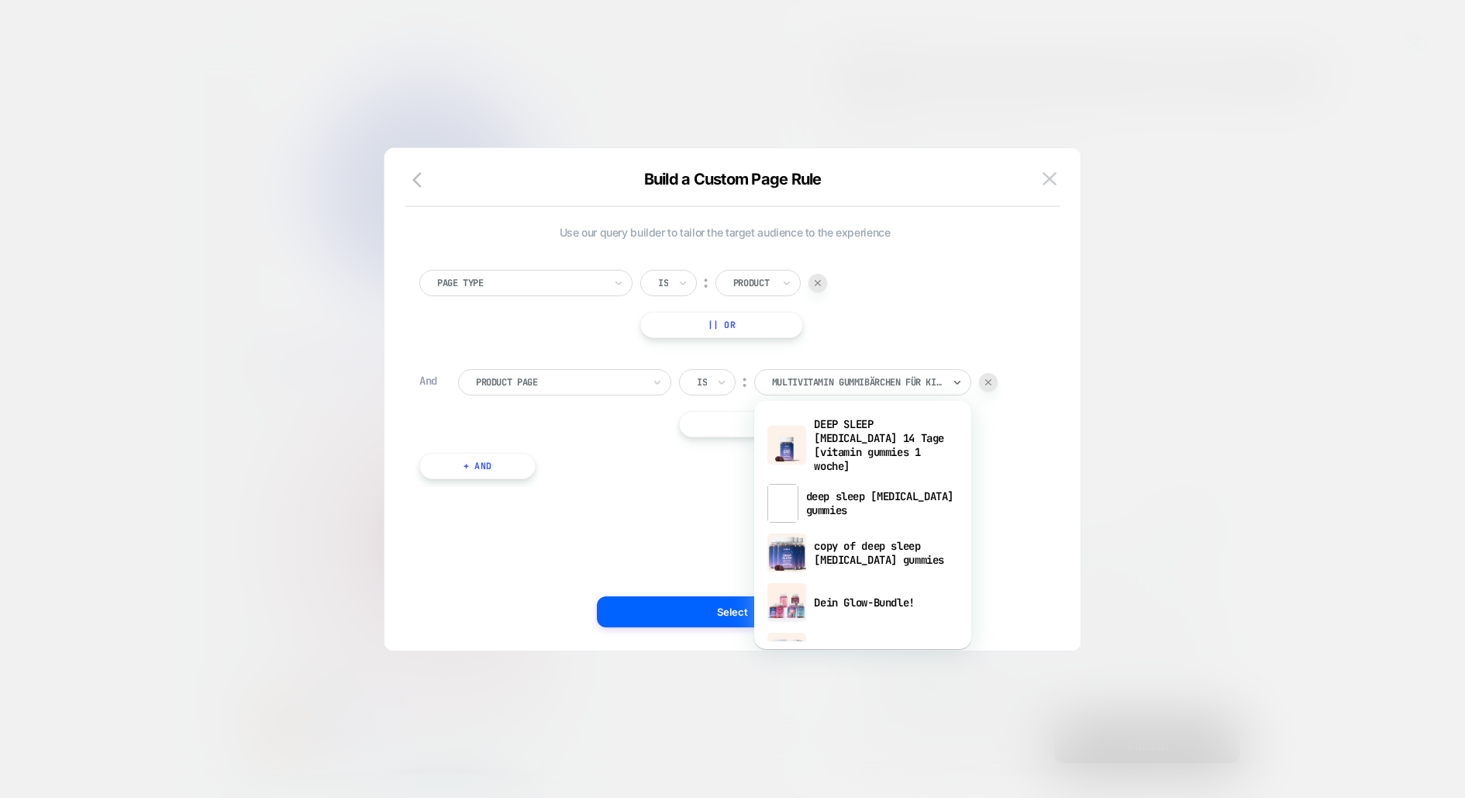
click at [1024, 479] on div "Page Type Is ︰ Product || Or And Product Page Is ︰ option DEEP SLEEP Melatonin …" at bounding box center [725, 367] width 627 height 240
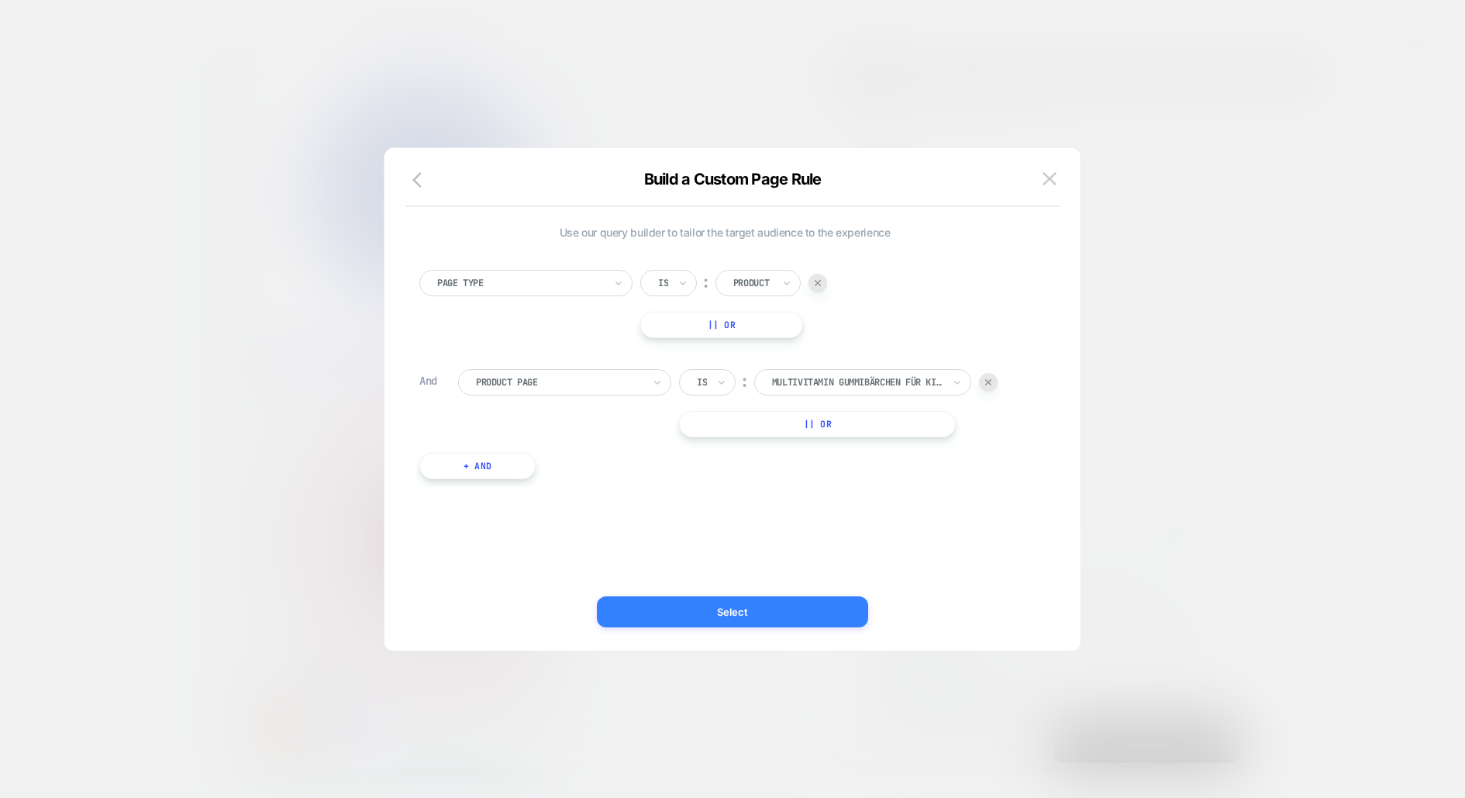
click at [754, 606] on button "Select" at bounding box center [732, 611] width 271 height 31
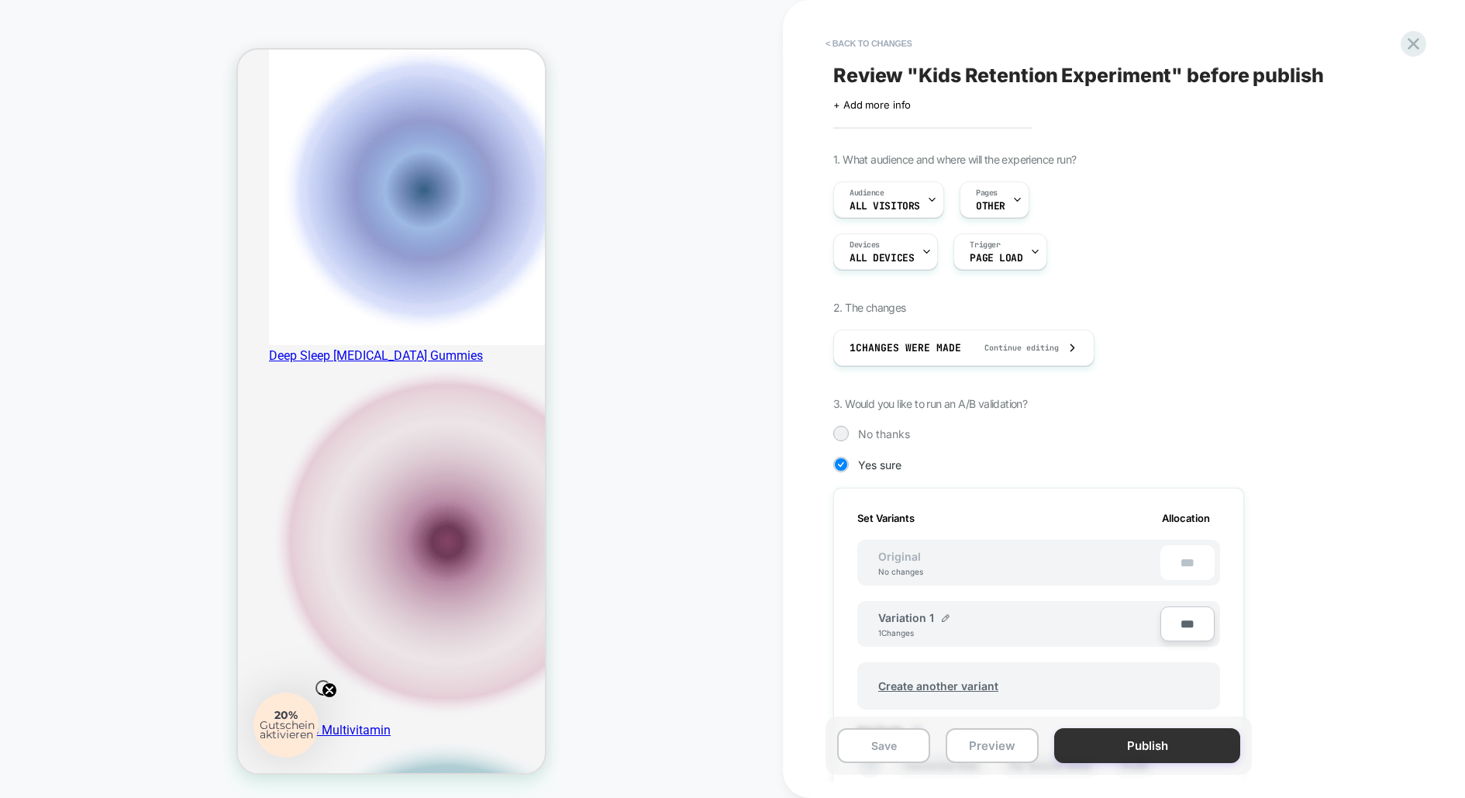
click at [1127, 744] on button "Publish" at bounding box center [1148, 745] width 186 height 35
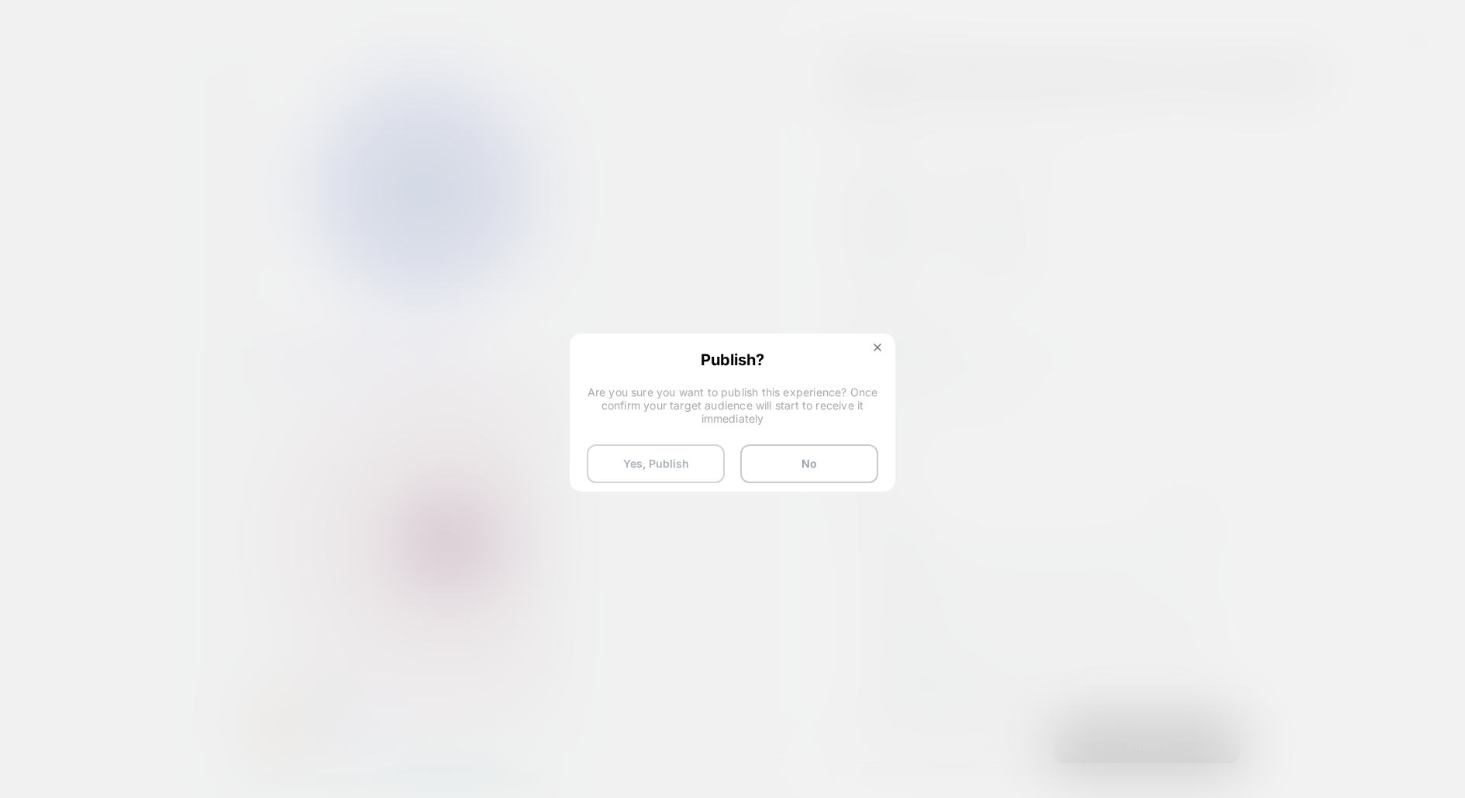
click at [668, 473] on button "Yes, Publish" at bounding box center [656, 463] width 138 height 39
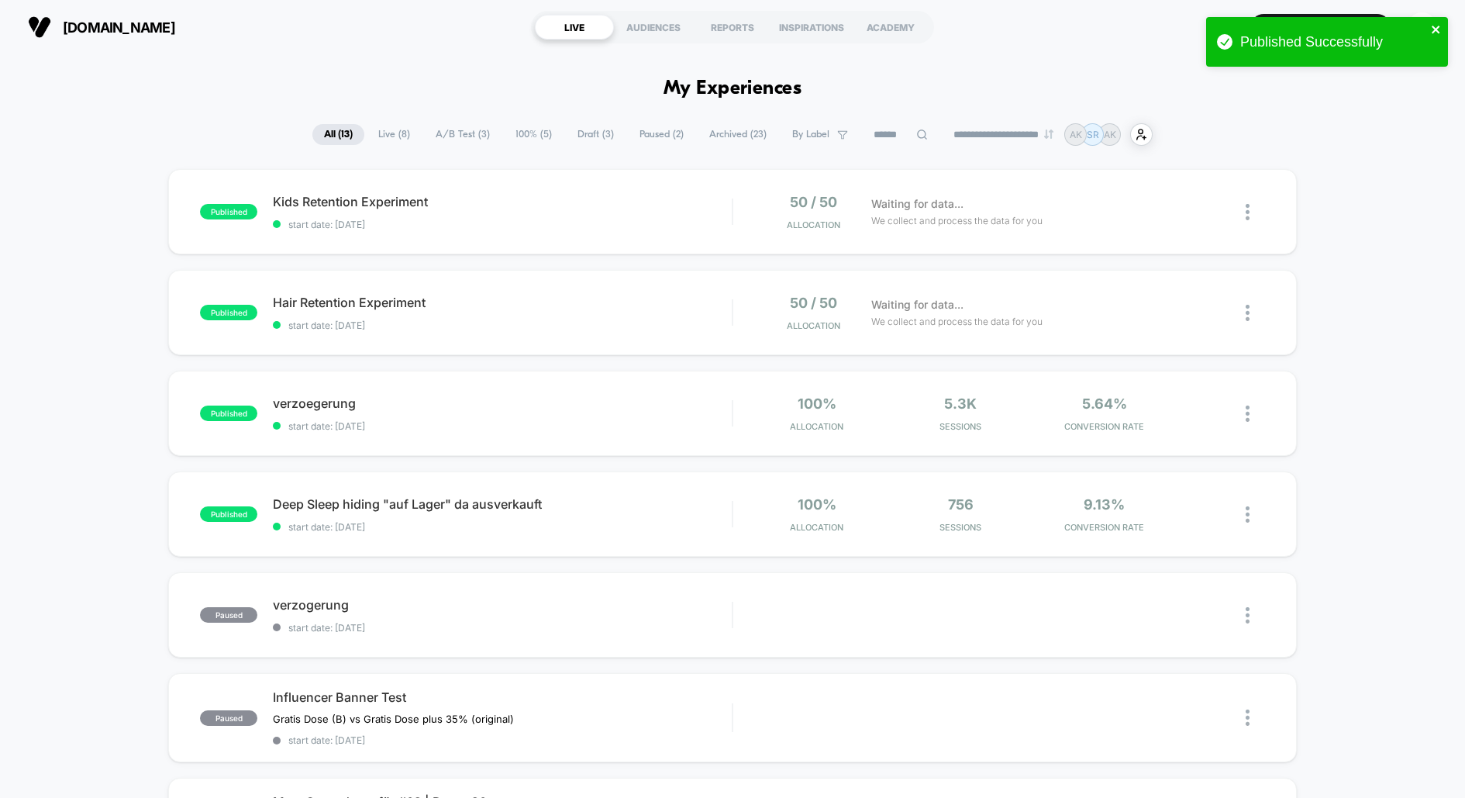
click at [1438, 25] on icon "close" at bounding box center [1436, 29] width 11 height 12
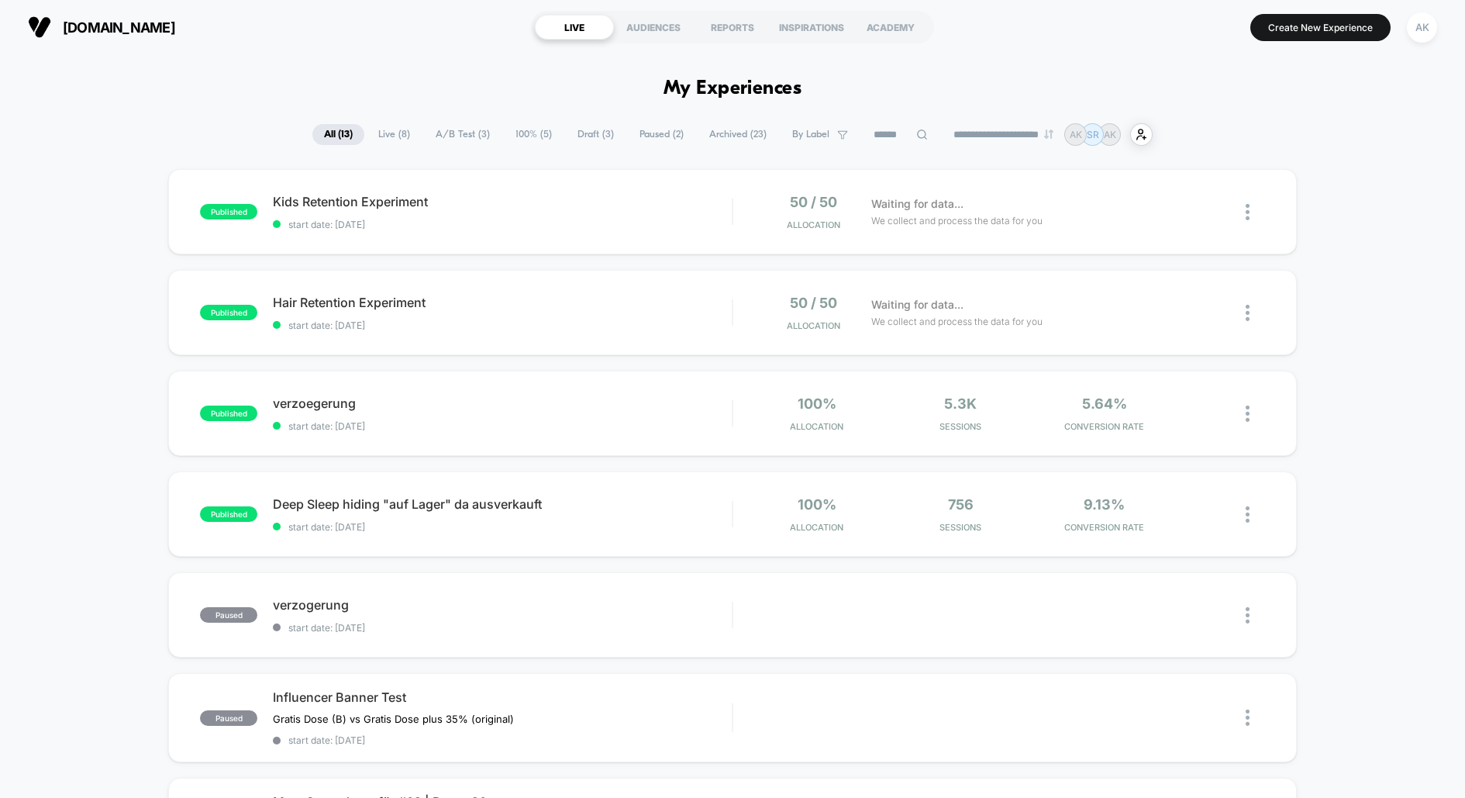
click at [1324, 38] on div "Published Successfully" at bounding box center [1327, 46] width 248 height 64
click at [1293, 31] on button "Create New Experience" at bounding box center [1321, 27] width 140 height 27
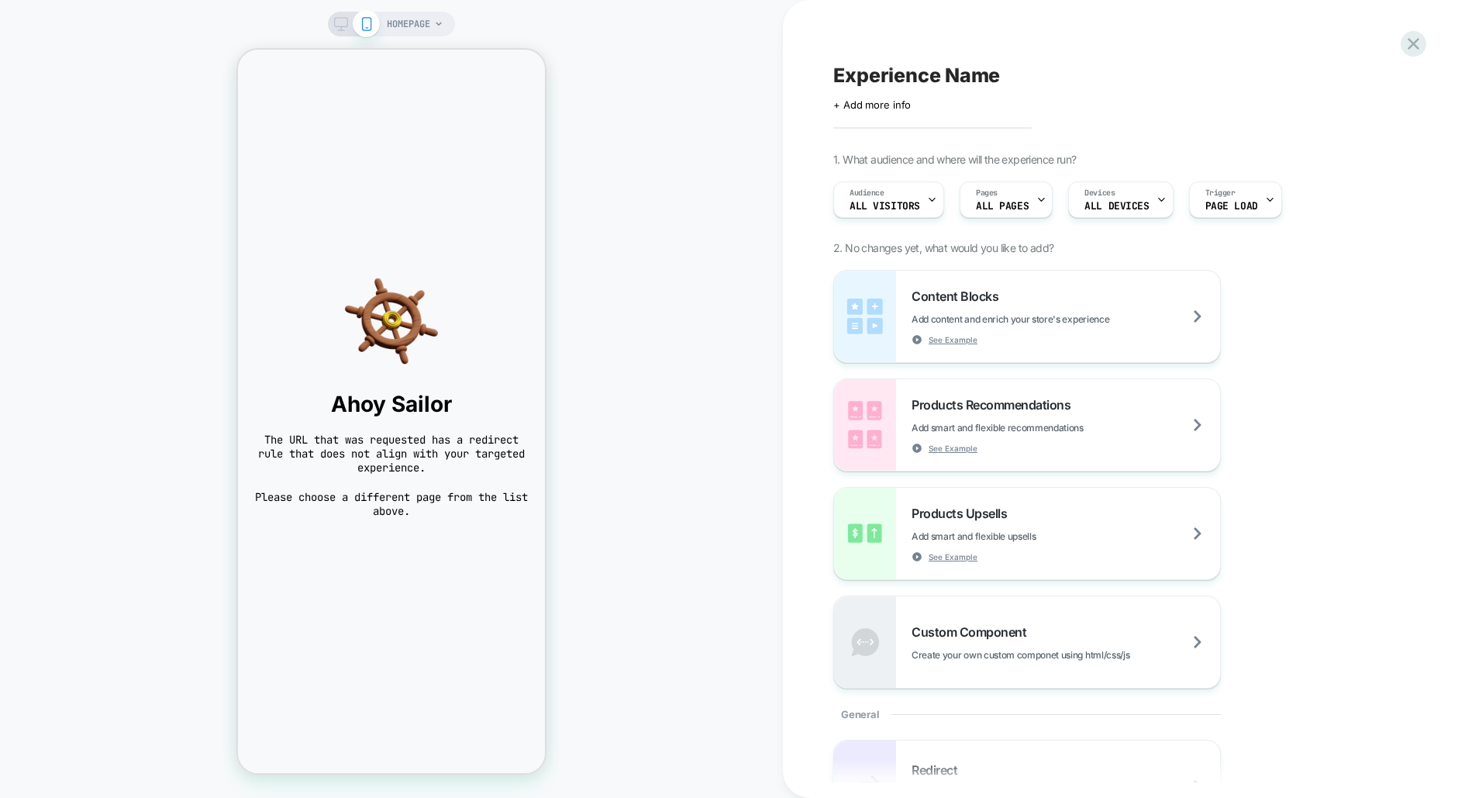
click at [412, 24] on span "HOMEPAGE" at bounding box center [408, 24] width 43 height 25
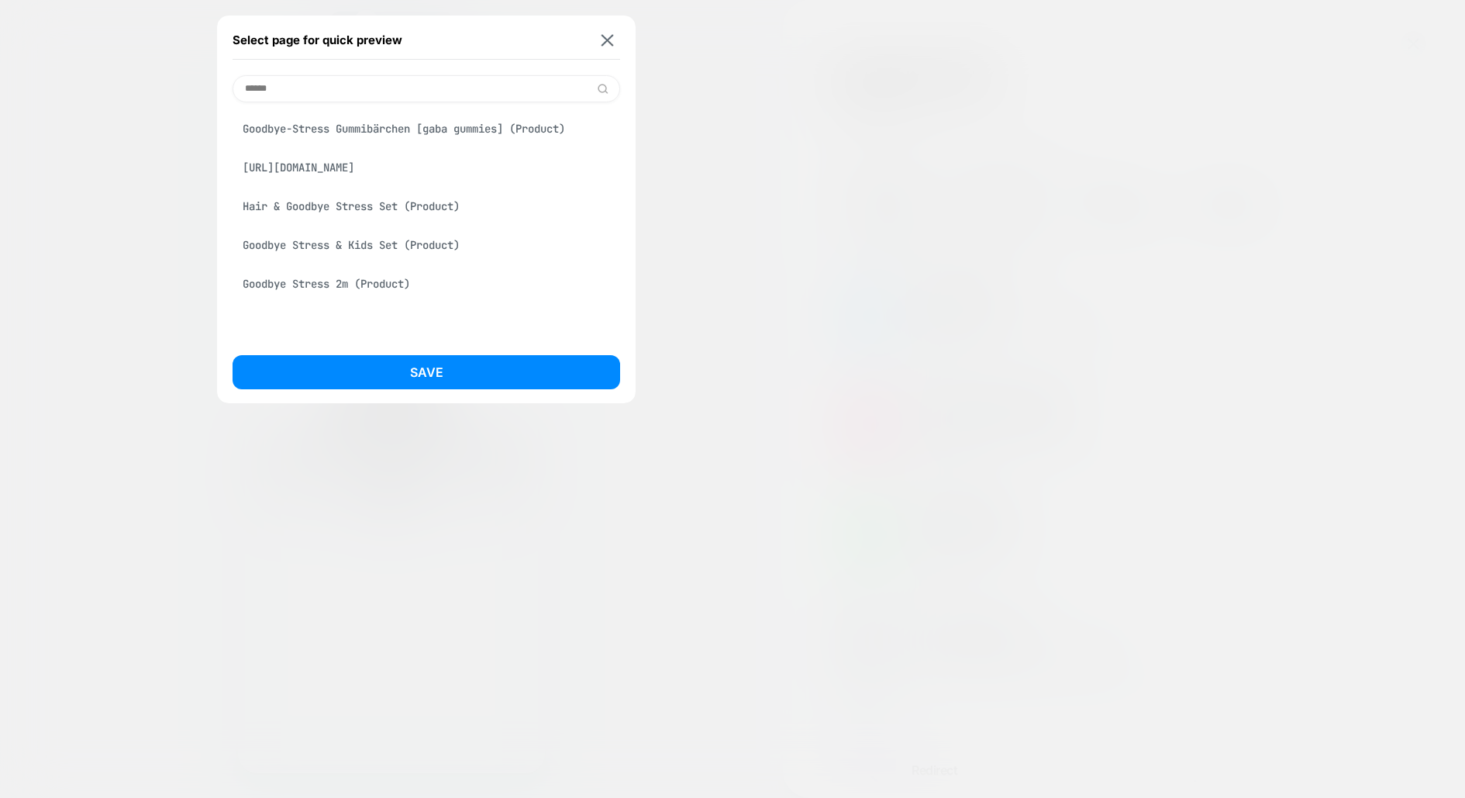
type input "******"
click at [390, 136] on div "Goodbye-Stress Gummibärchen [gaba gummies] (Product)" at bounding box center [427, 128] width 388 height 29
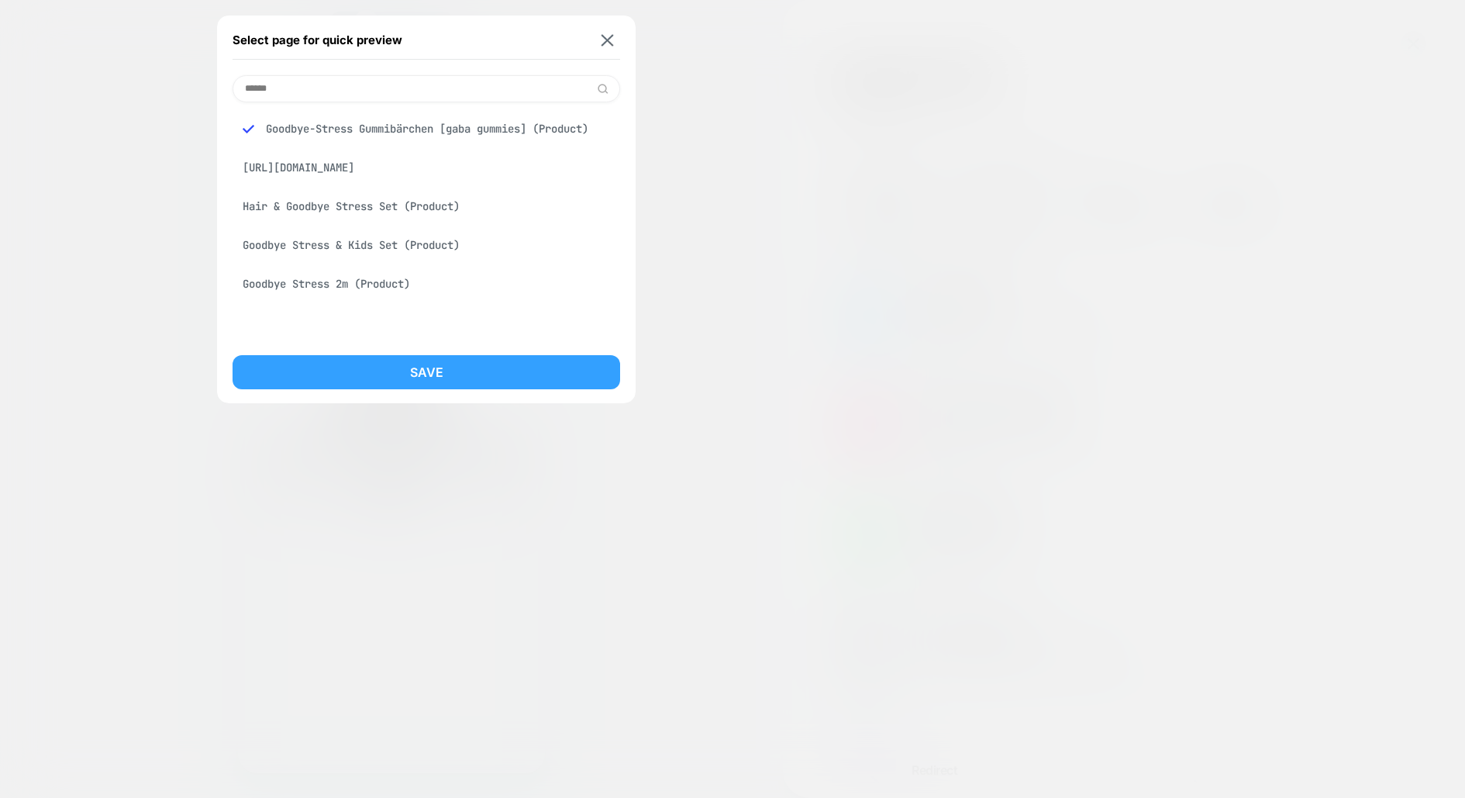
click at [447, 368] on button "Save" at bounding box center [427, 372] width 388 height 34
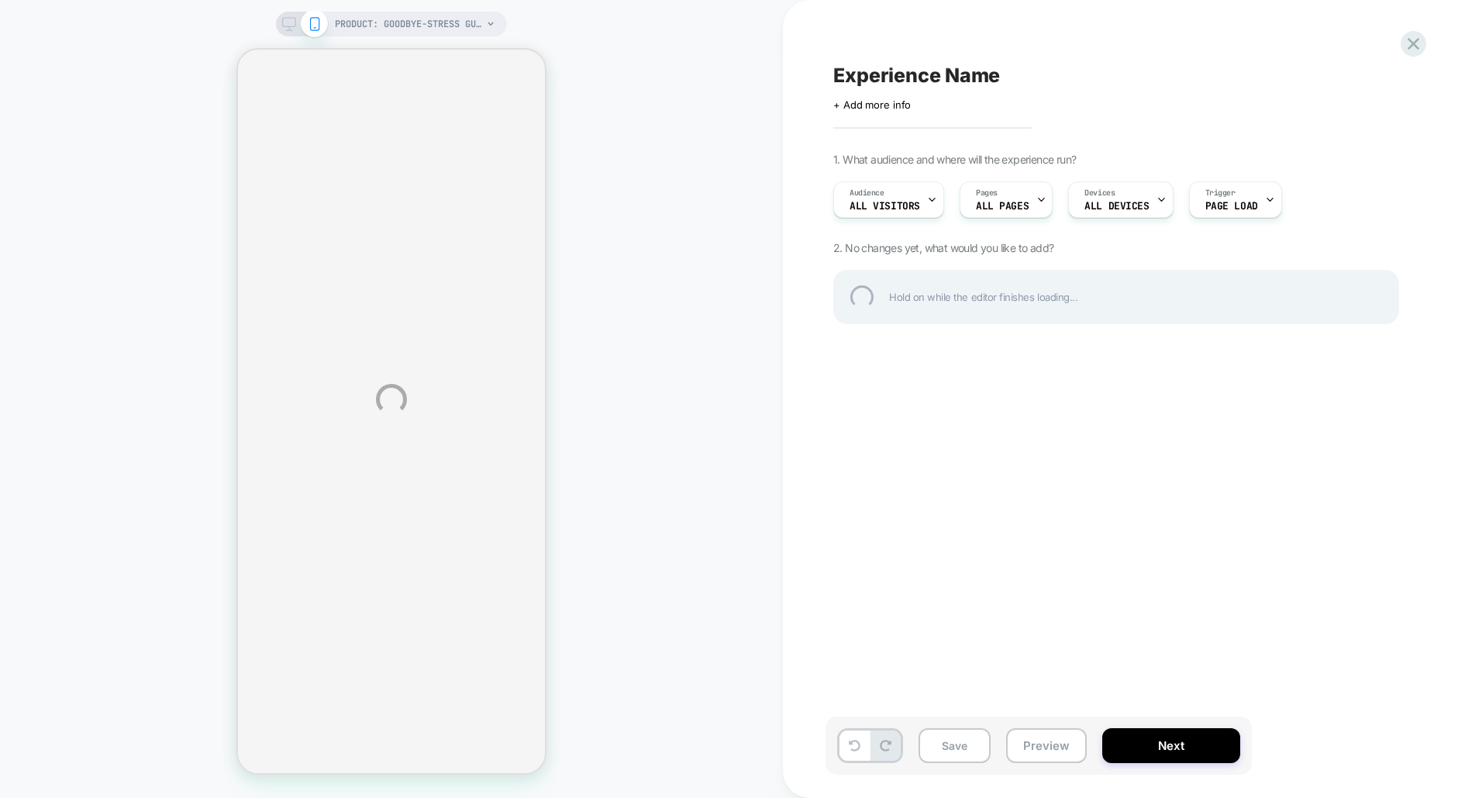
select select "**********"
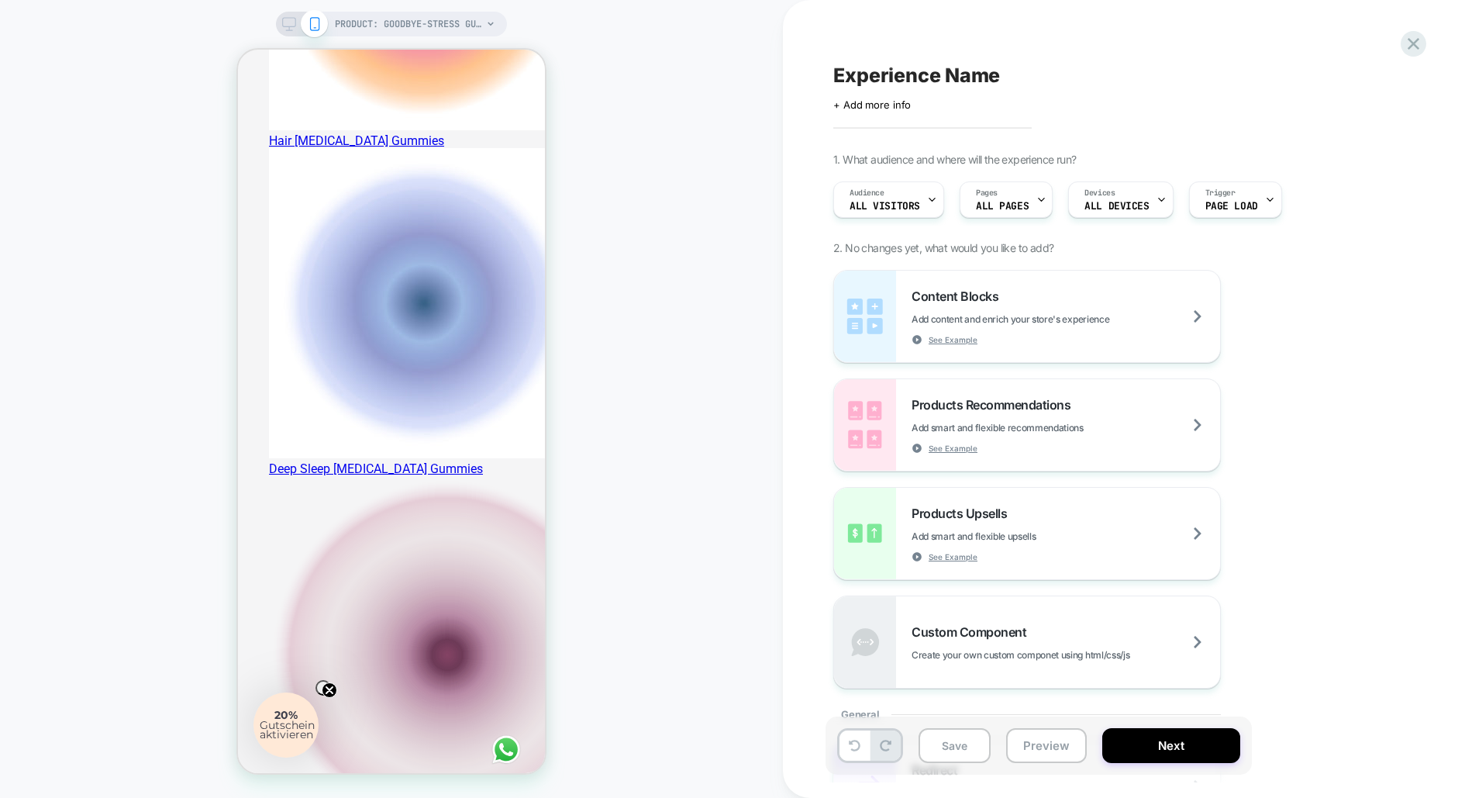
scroll to position [659, 0]
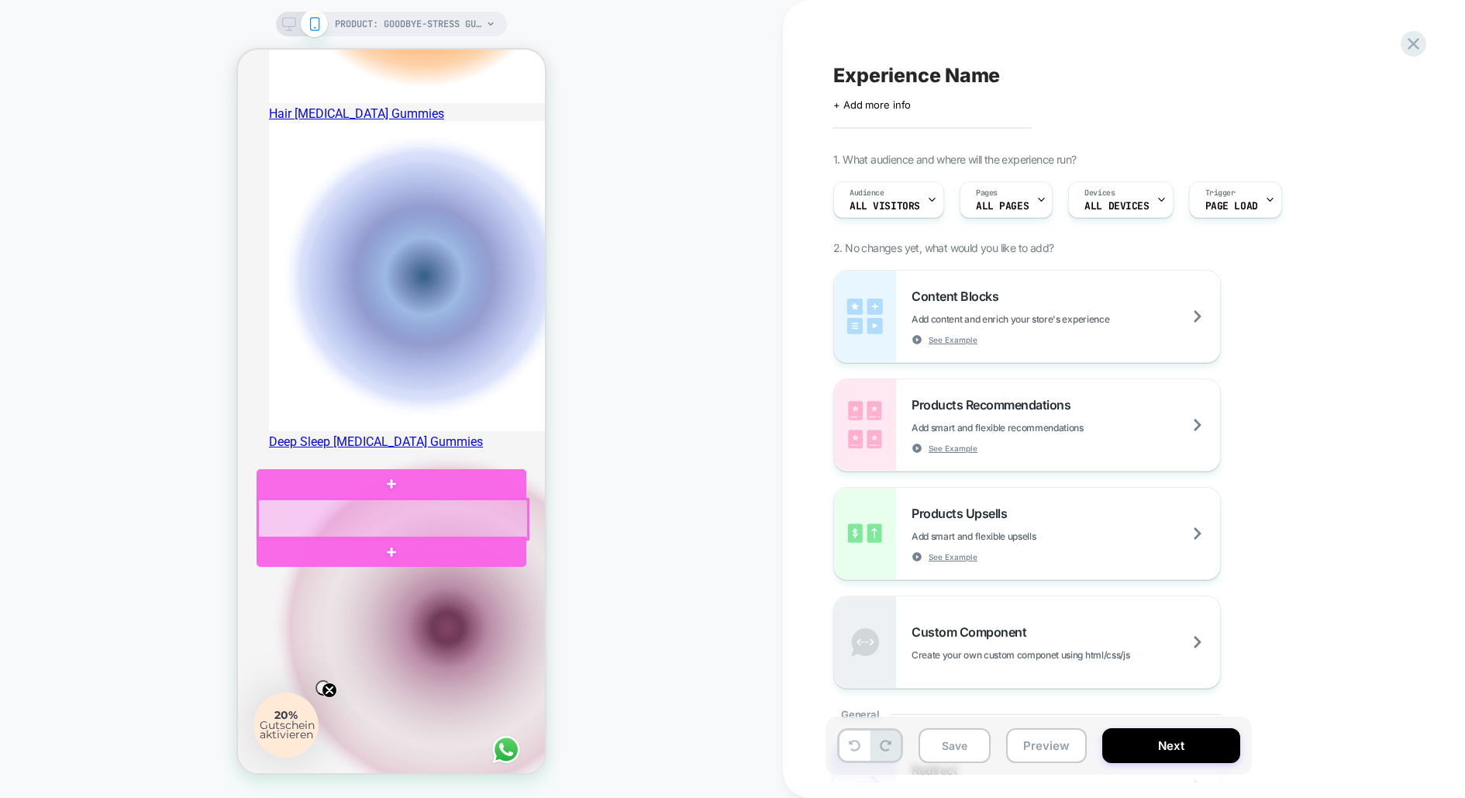
click at [386, 530] on div at bounding box center [393, 519] width 270 height 40
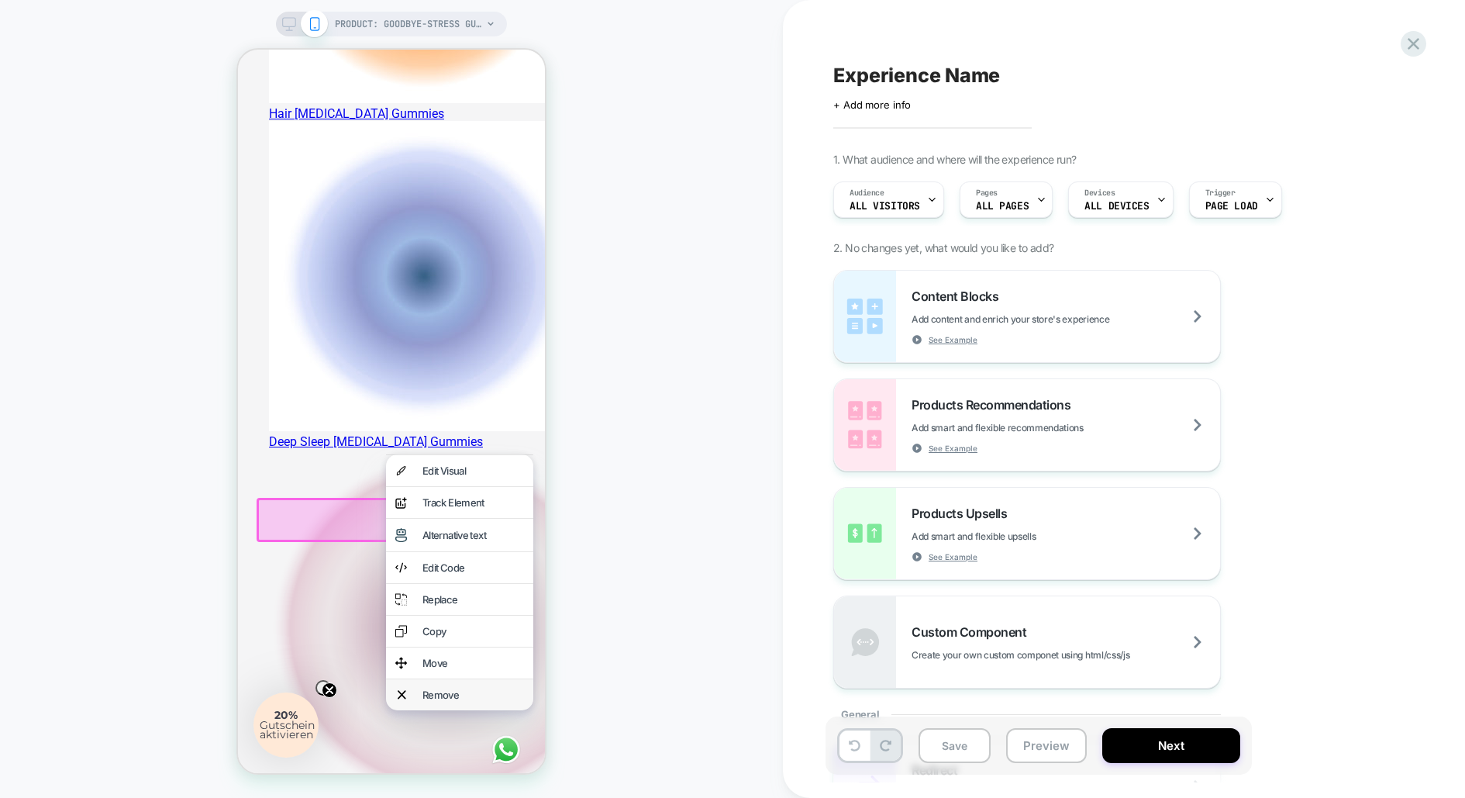
click at [478, 701] on div "Remove" at bounding box center [474, 695] width 102 height 12
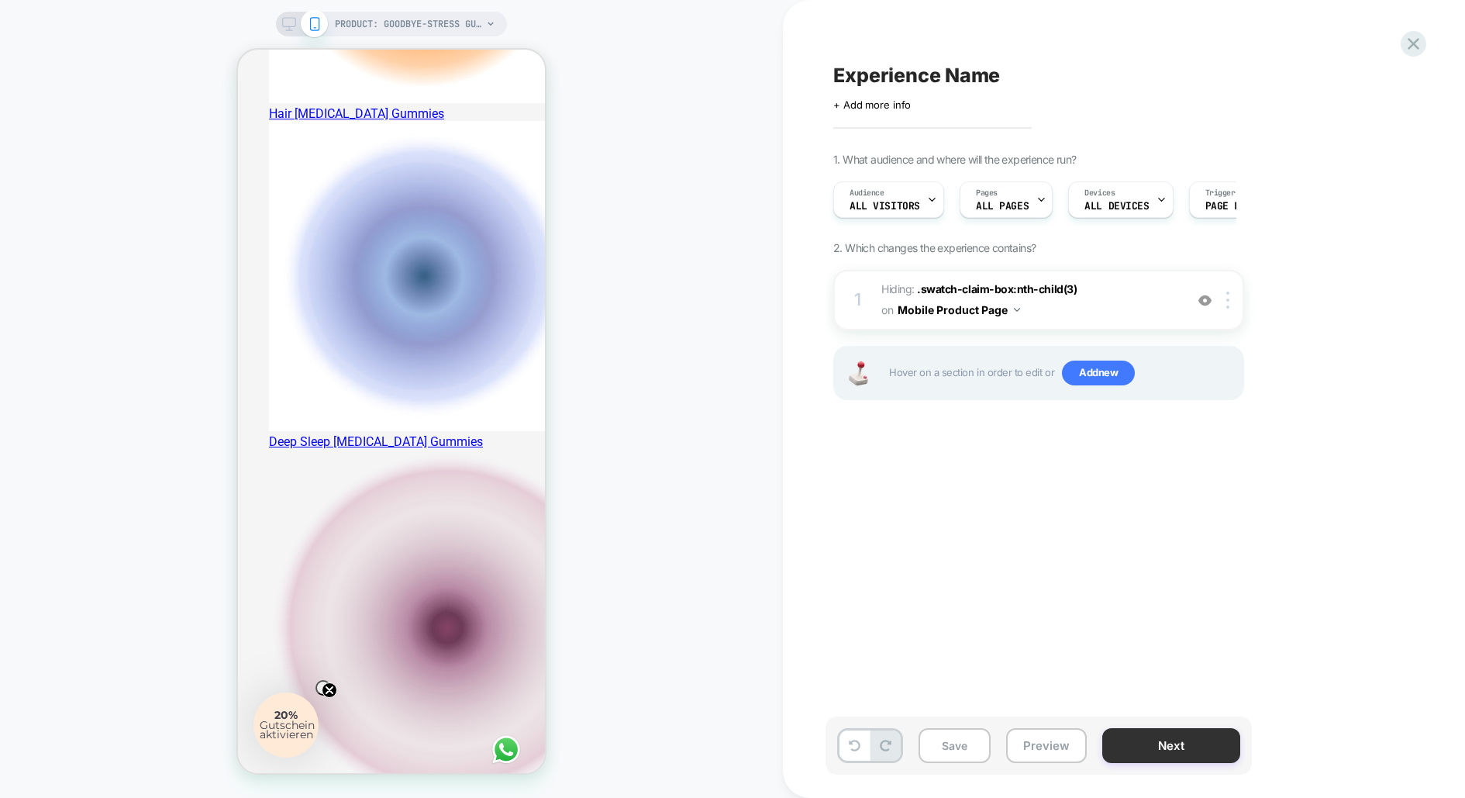
click at [1186, 751] on button "Next" at bounding box center [1172, 745] width 138 height 35
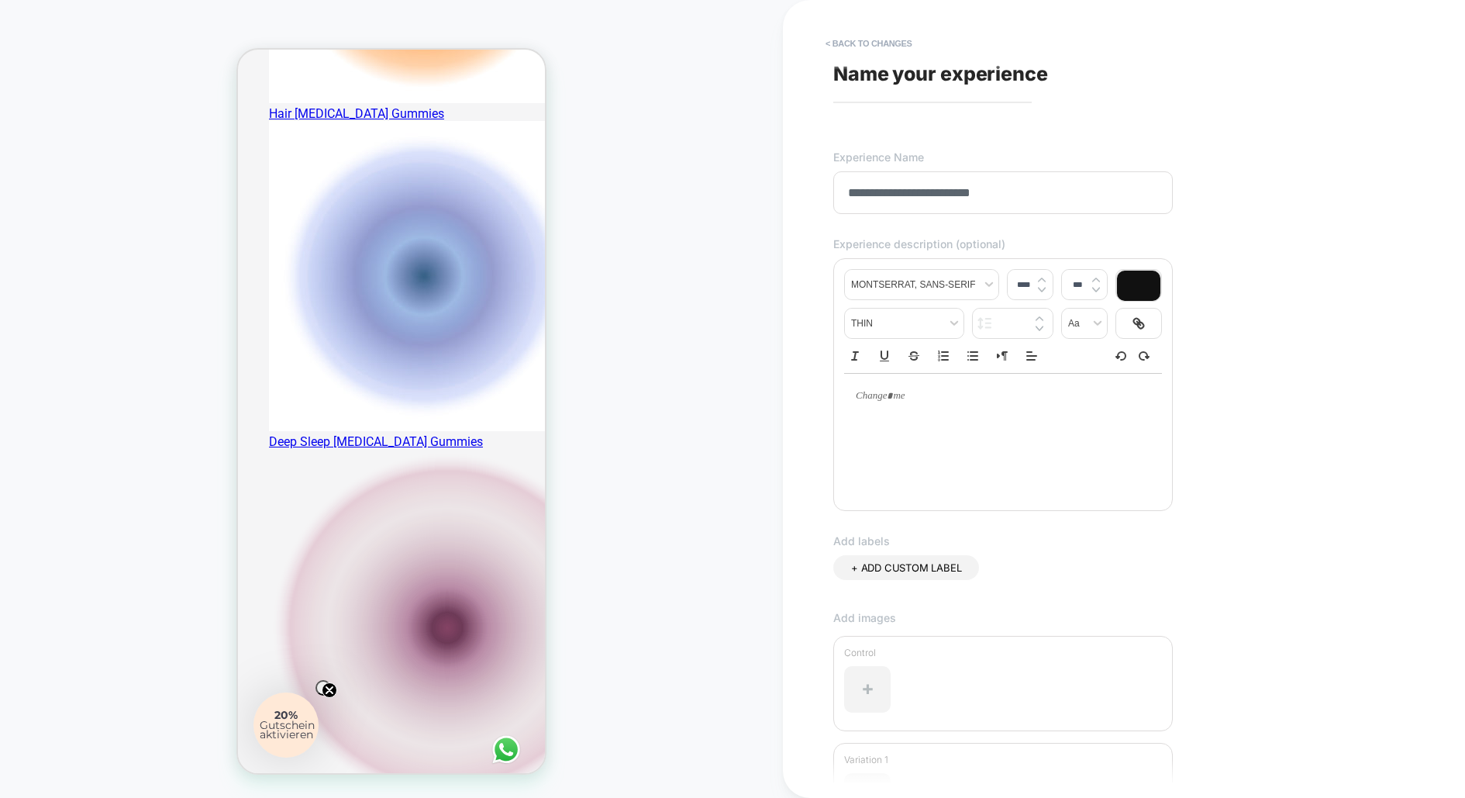
type input "**********"
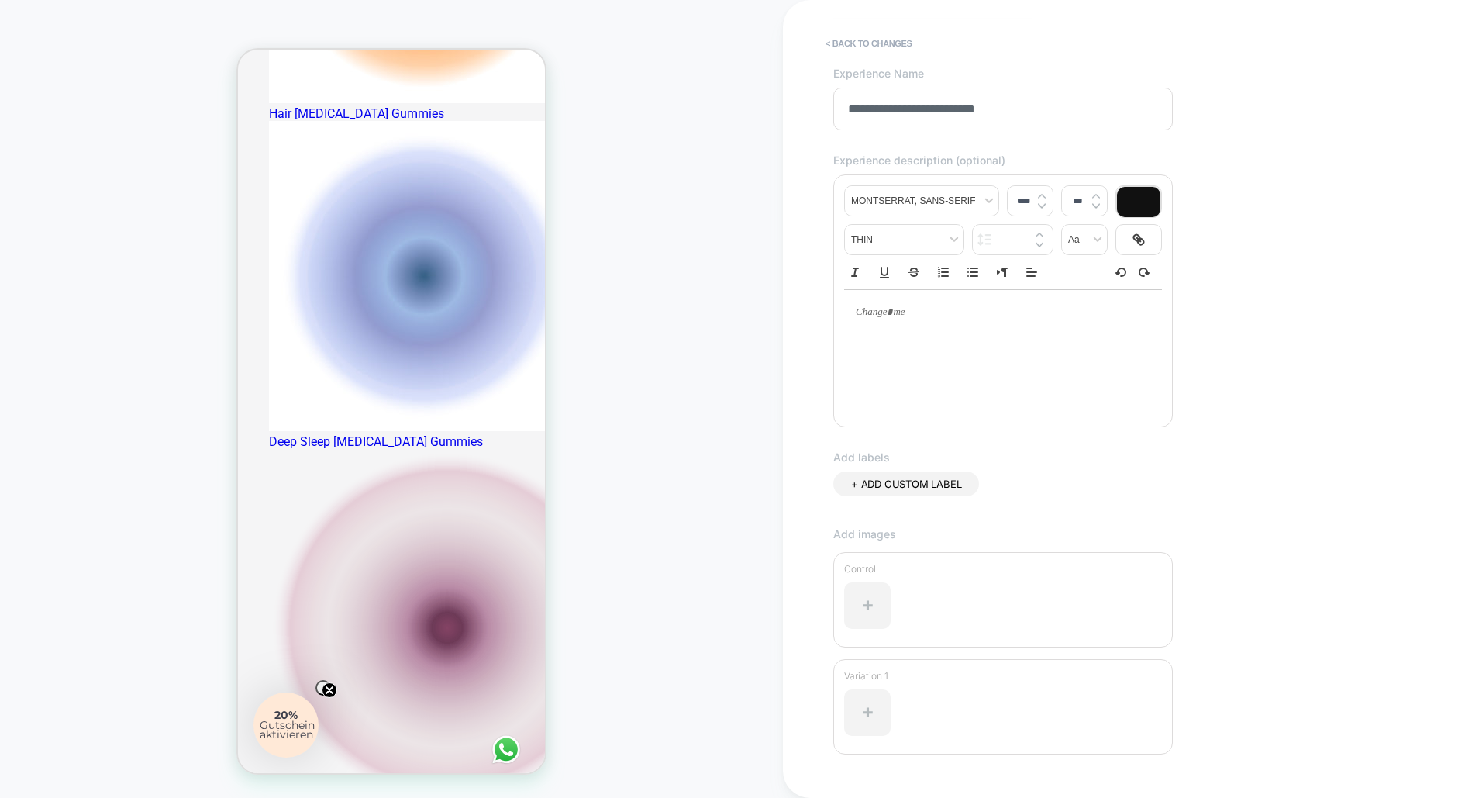
scroll to position [188, 0]
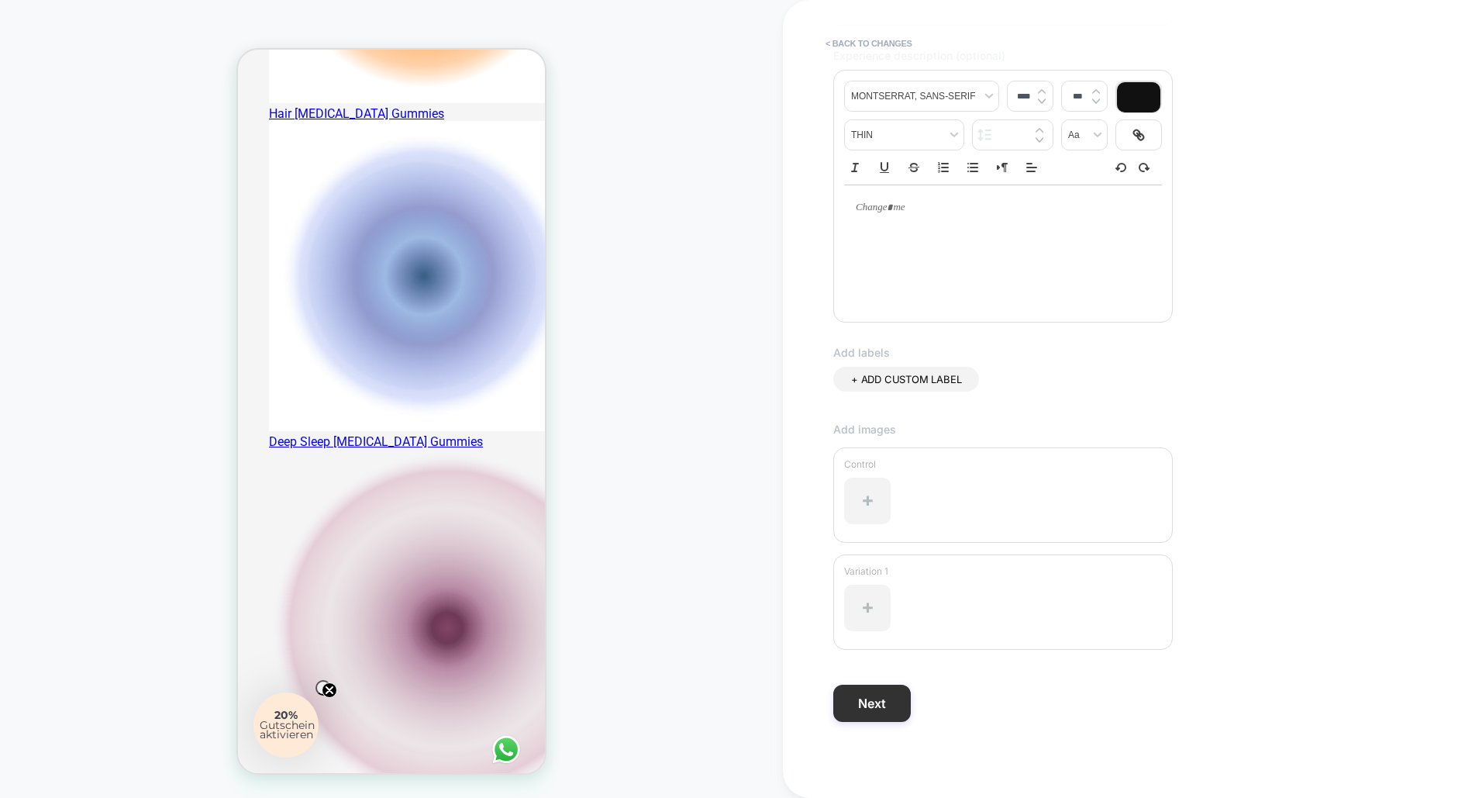
click at [880, 701] on button "Next" at bounding box center [873, 703] width 78 height 37
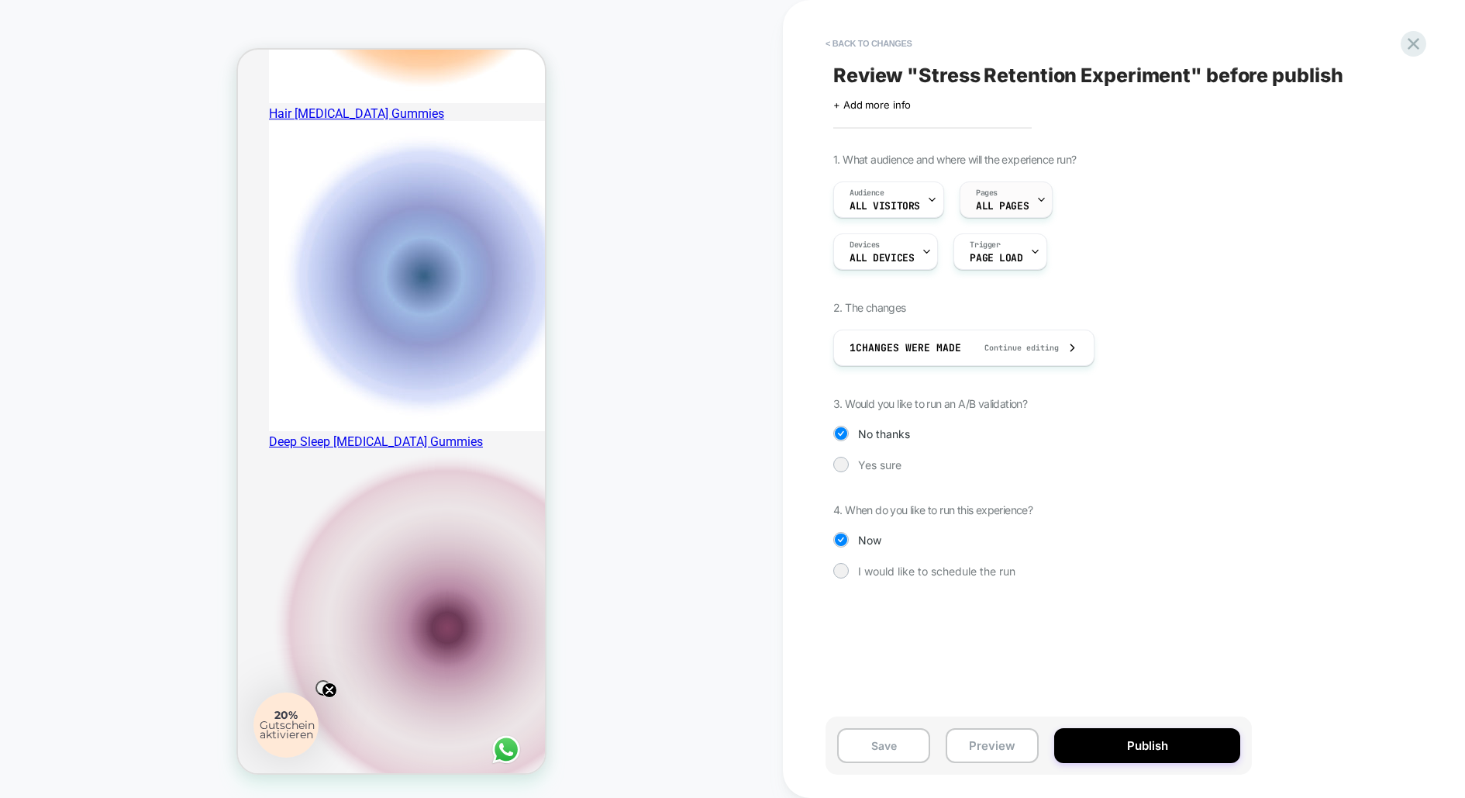
click at [1020, 202] on span "ALL PAGES" at bounding box center [1002, 206] width 53 height 11
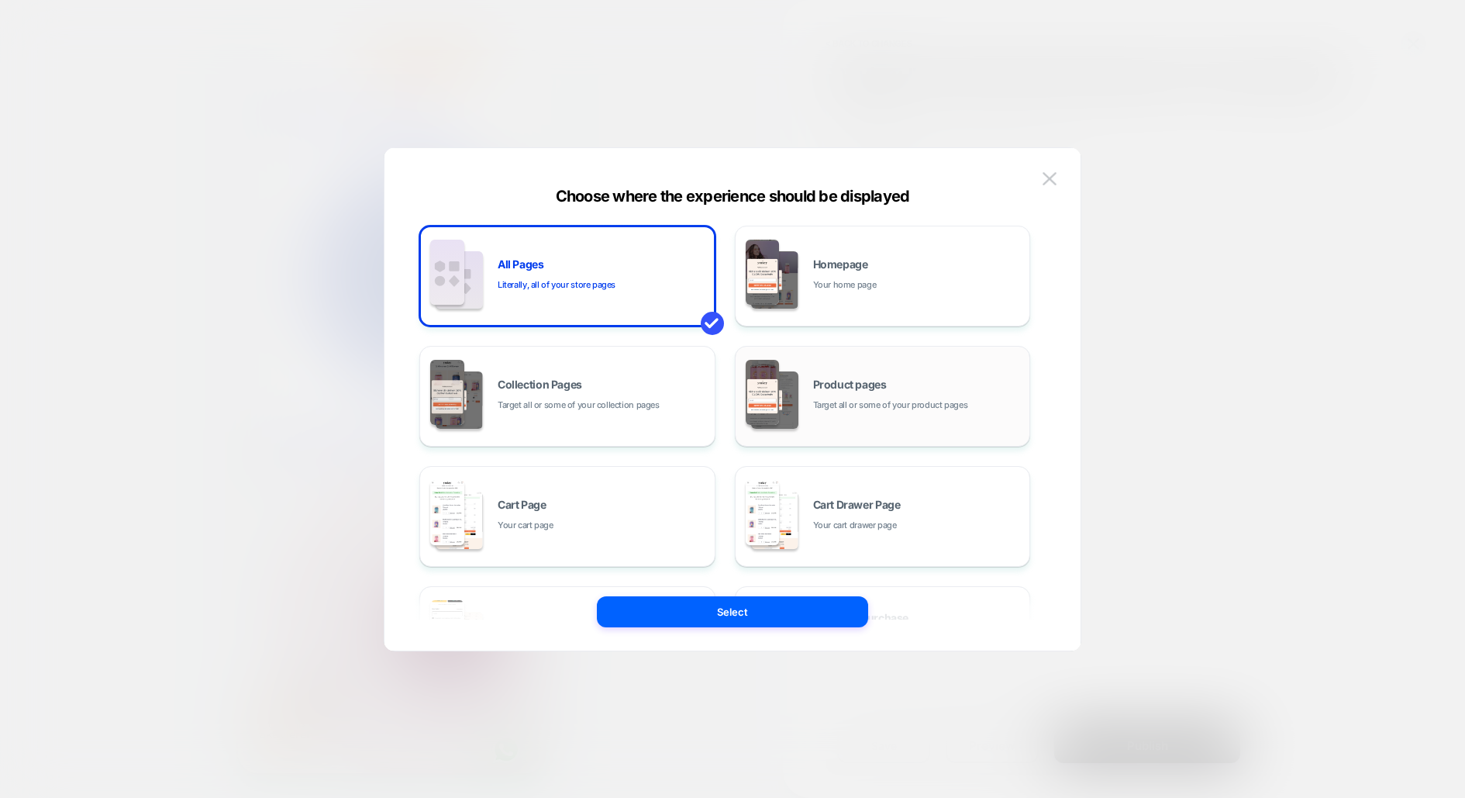
click at [883, 414] on div "Product pages Target all or some of your product pages" at bounding box center [883, 396] width 279 height 85
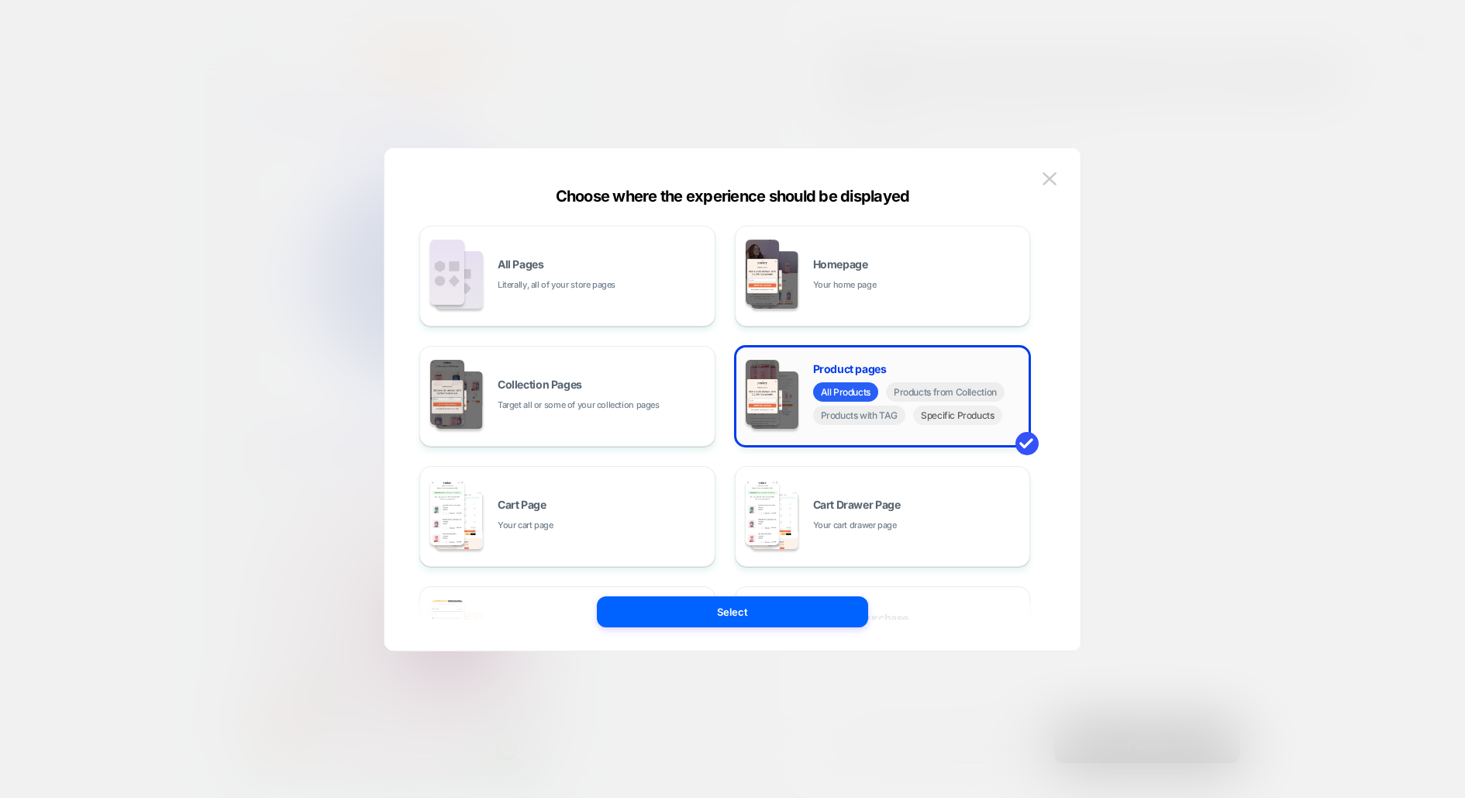
click at [954, 420] on span "Specific Products" at bounding box center [957, 415] width 89 height 19
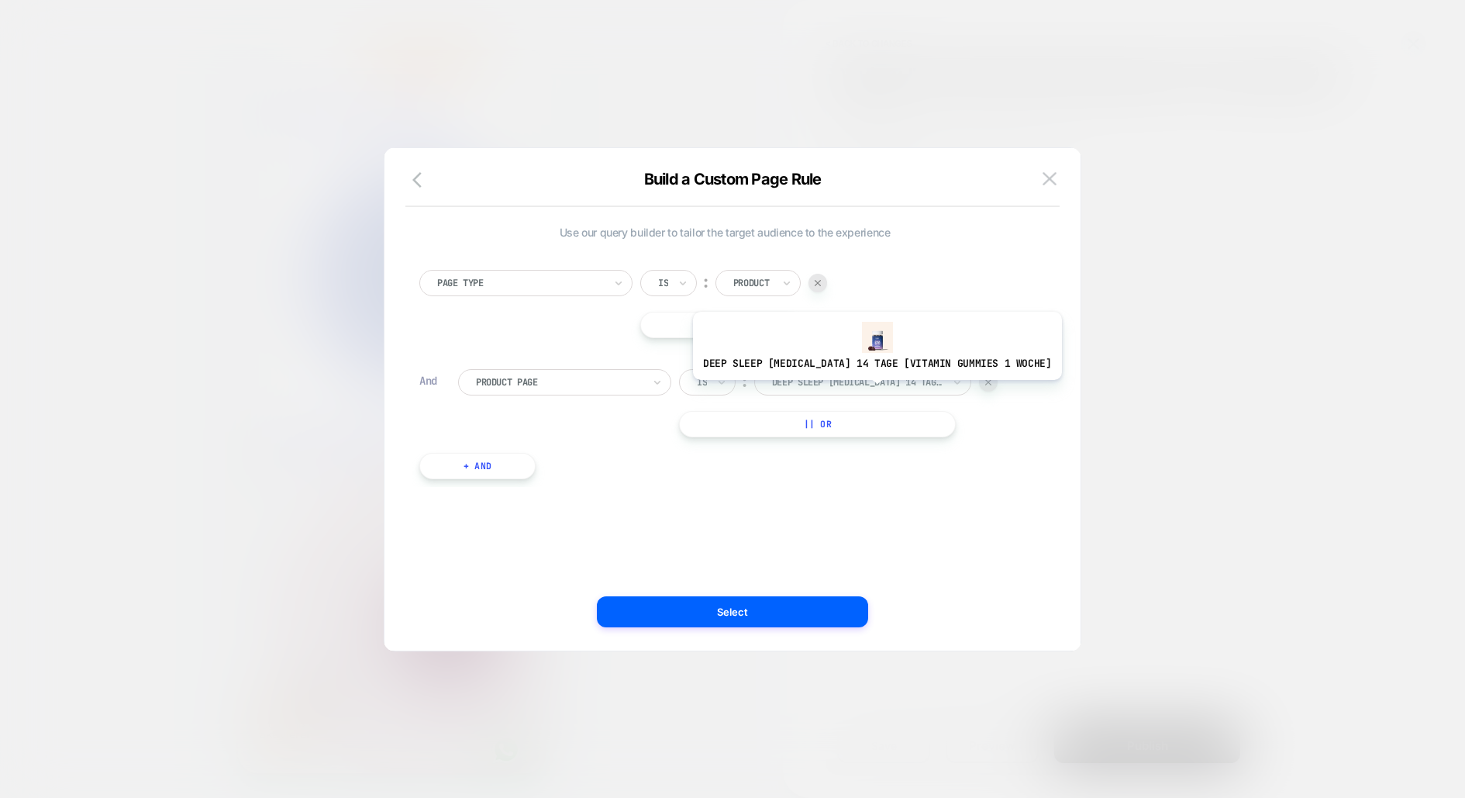
click at [854, 388] on div "DEEP SLEEP Melatonin 14 Tage [vitamin gummies 1 woche]" at bounding box center [858, 382] width 174 height 17
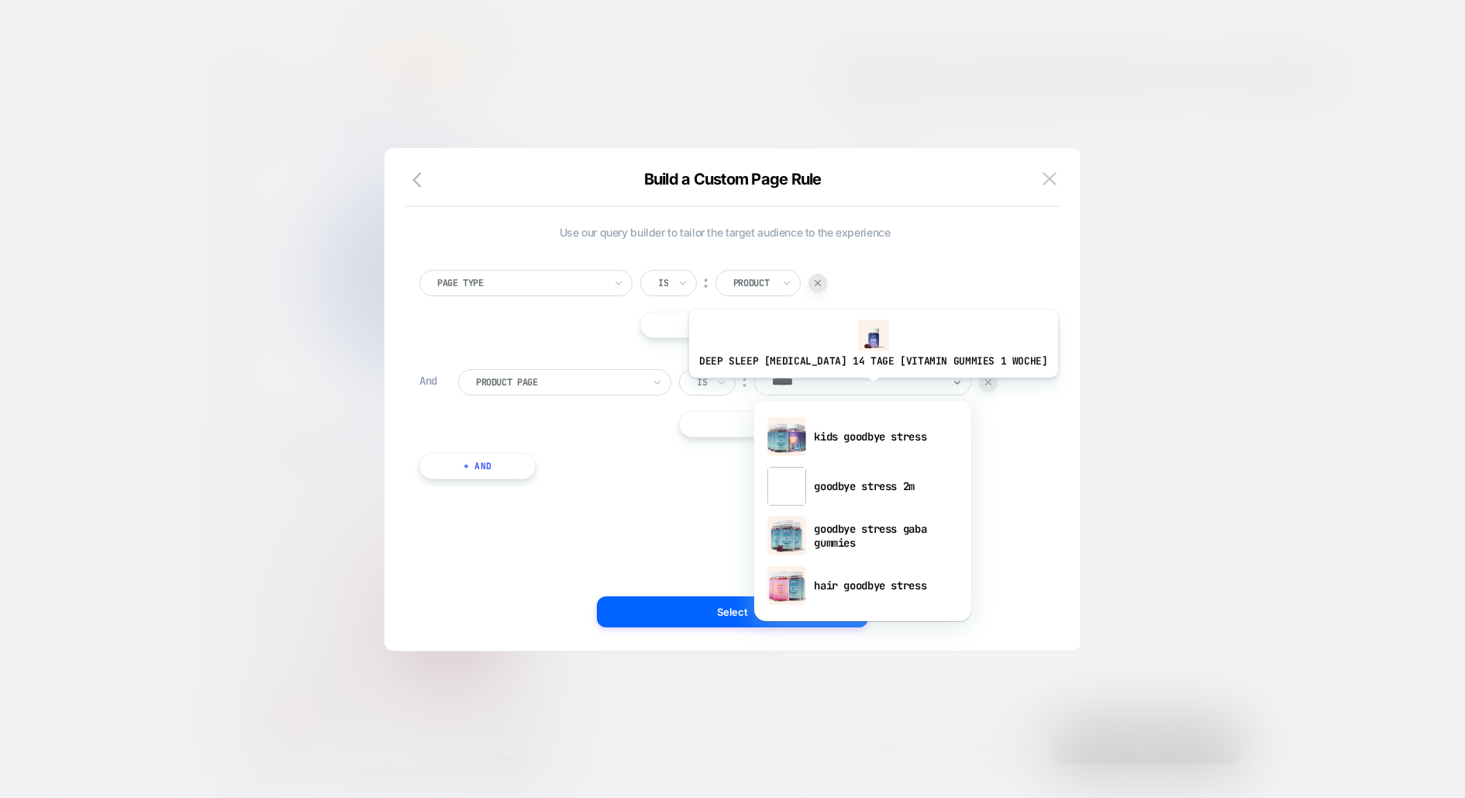
type input "******"
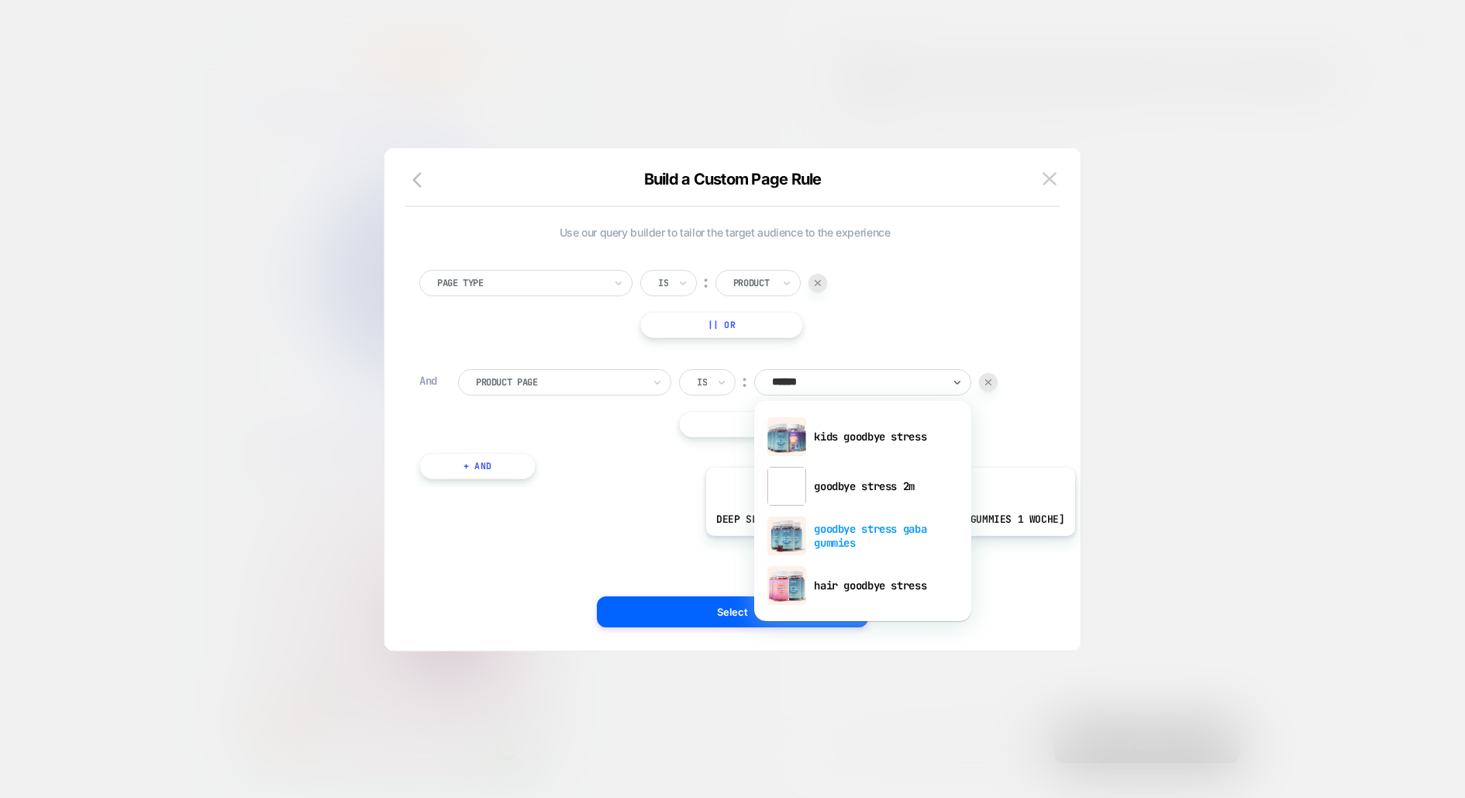
click at [872, 547] on div "goodbye stress gaba gummies" at bounding box center [863, 536] width 202 height 50
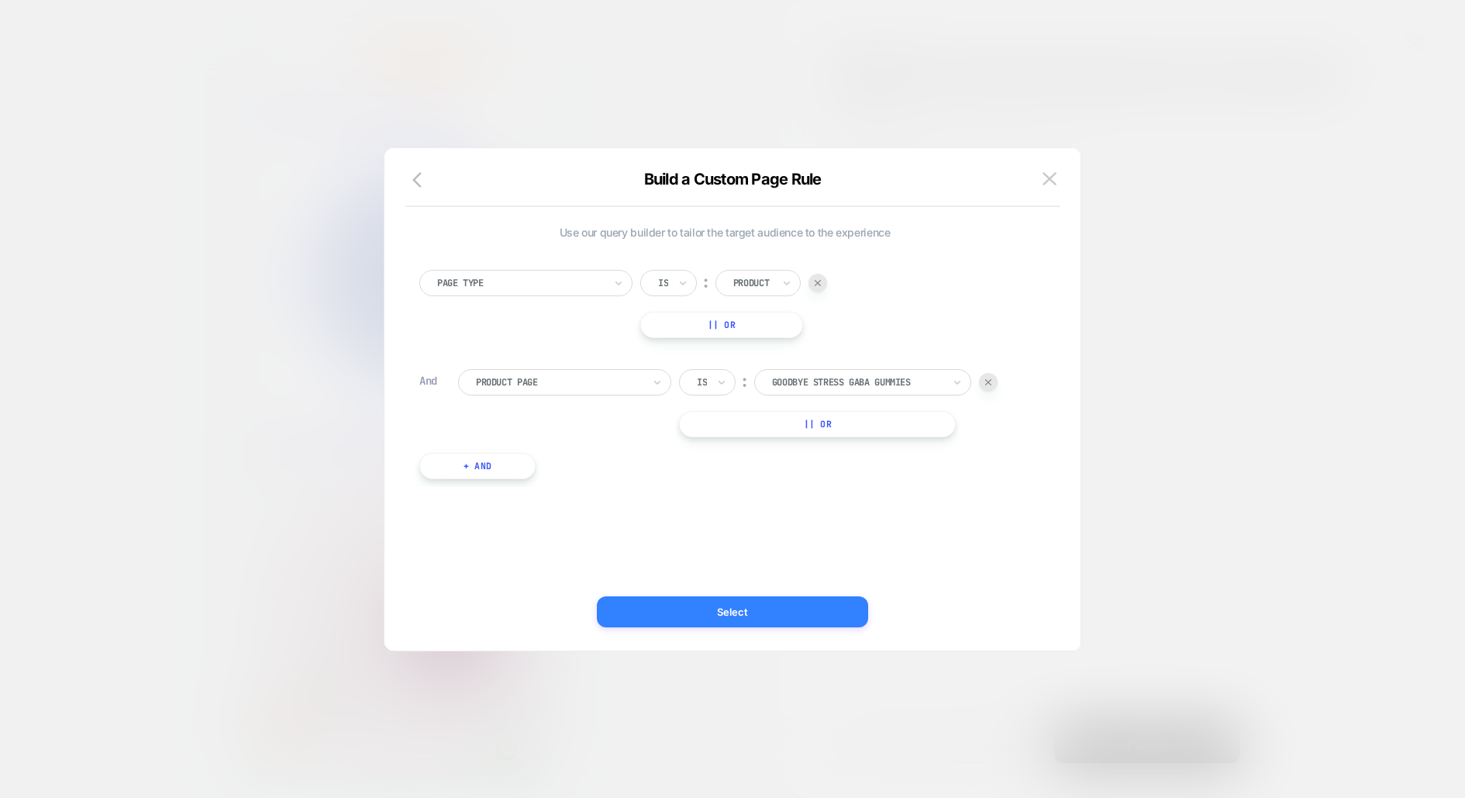
click at [801, 605] on button "Select" at bounding box center [732, 611] width 271 height 31
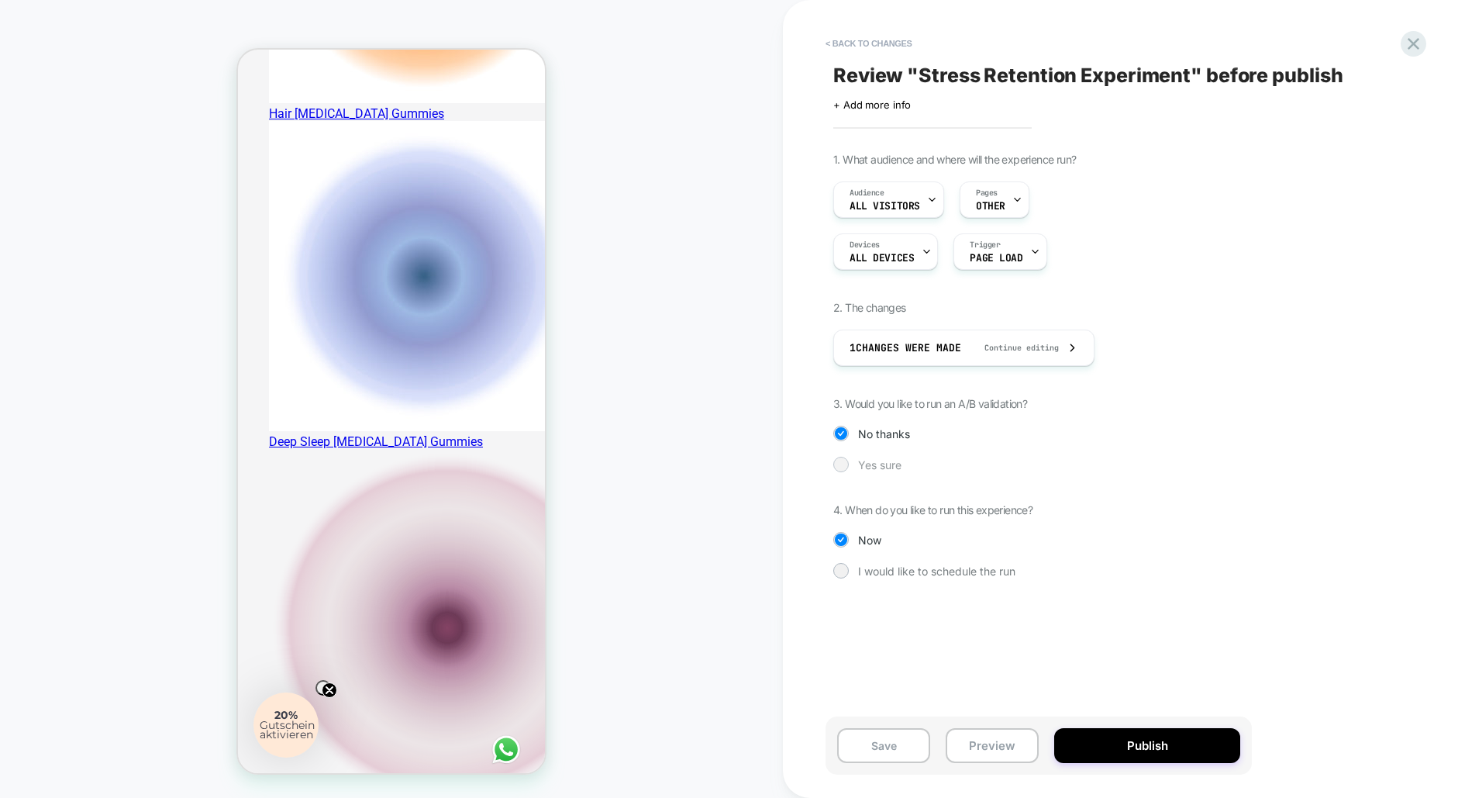
click at [880, 463] on span "Yes sure" at bounding box center [879, 464] width 43 height 13
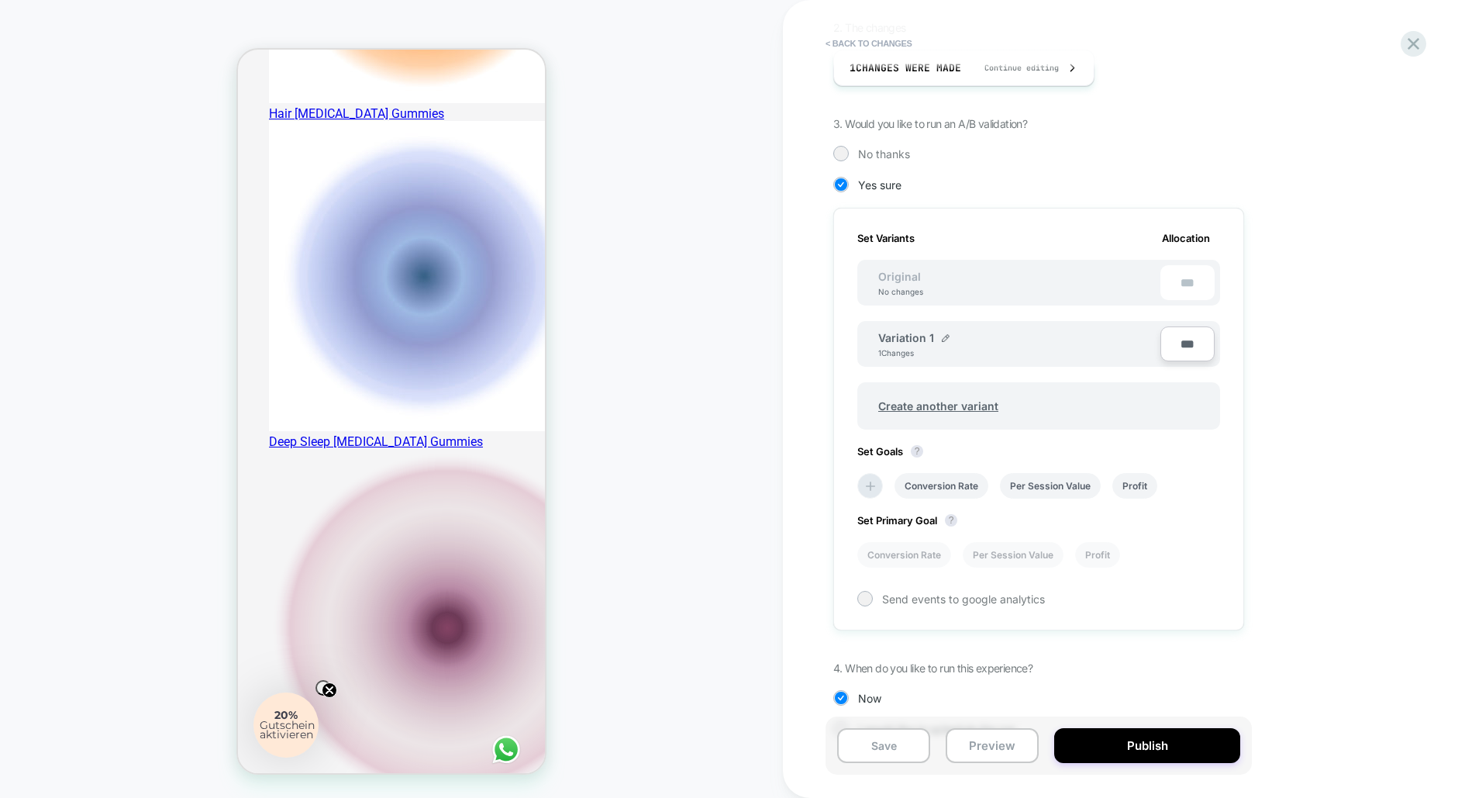
scroll to position [317, 0]
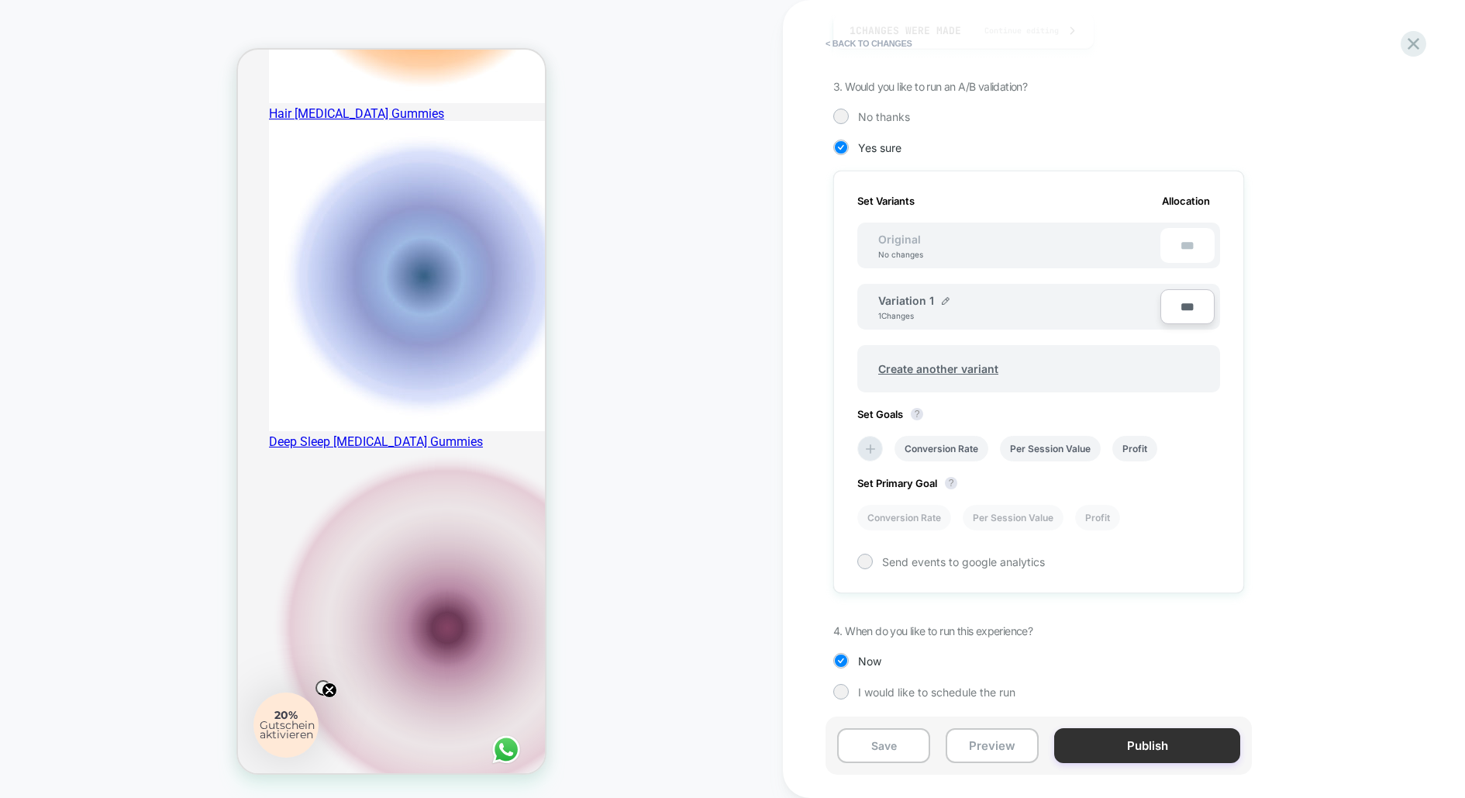
click at [1109, 737] on button "Publish" at bounding box center [1148, 745] width 186 height 35
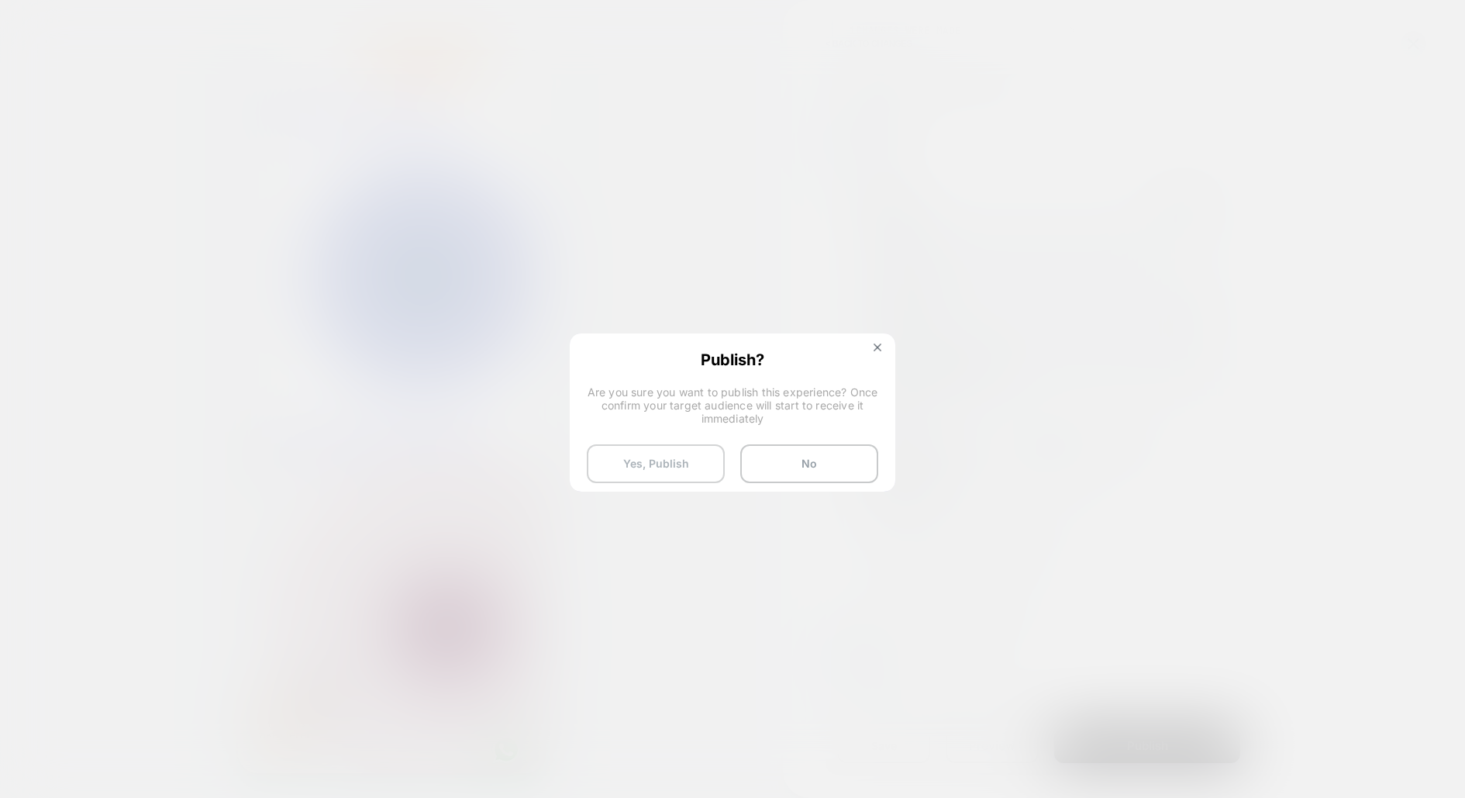
click at [697, 465] on button "Yes, Publish" at bounding box center [656, 463] width 138 height 39
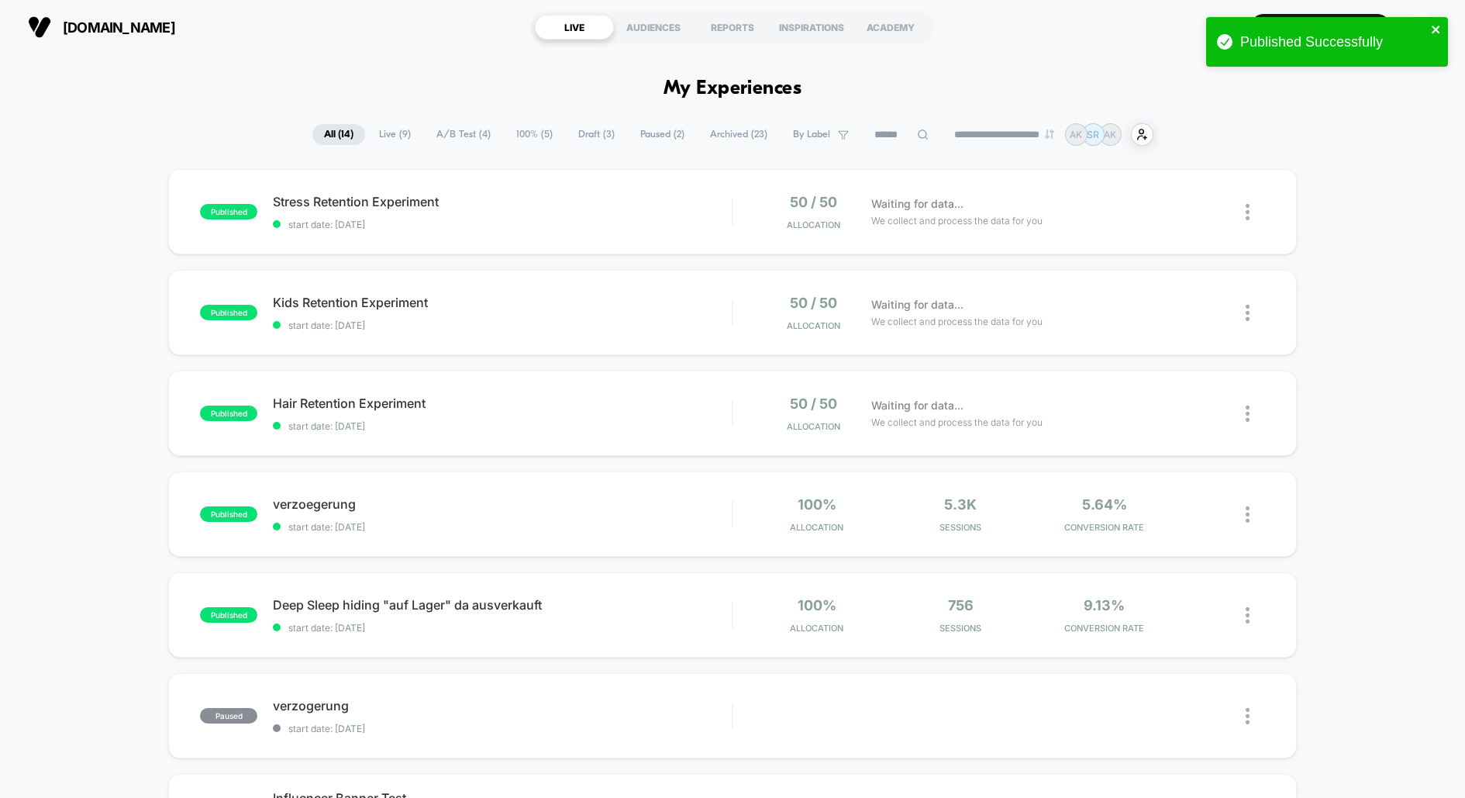
click at [1440, 32] on icon "close" at bounding box center [1436, 29] width 11 height 12
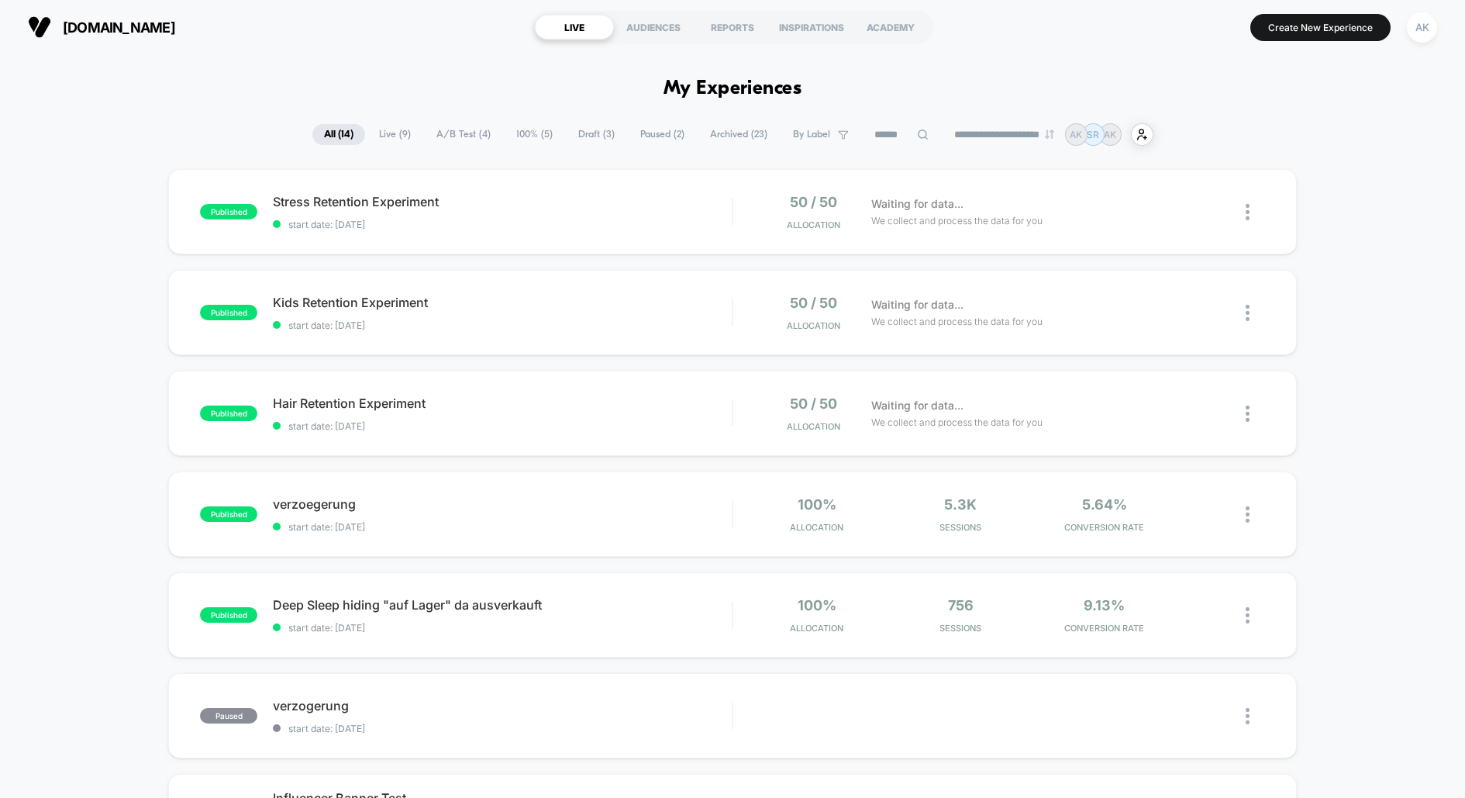
click at [1315, 33] on button "Create New Experience" at bounding box center [1321, 27] width 140 height 27
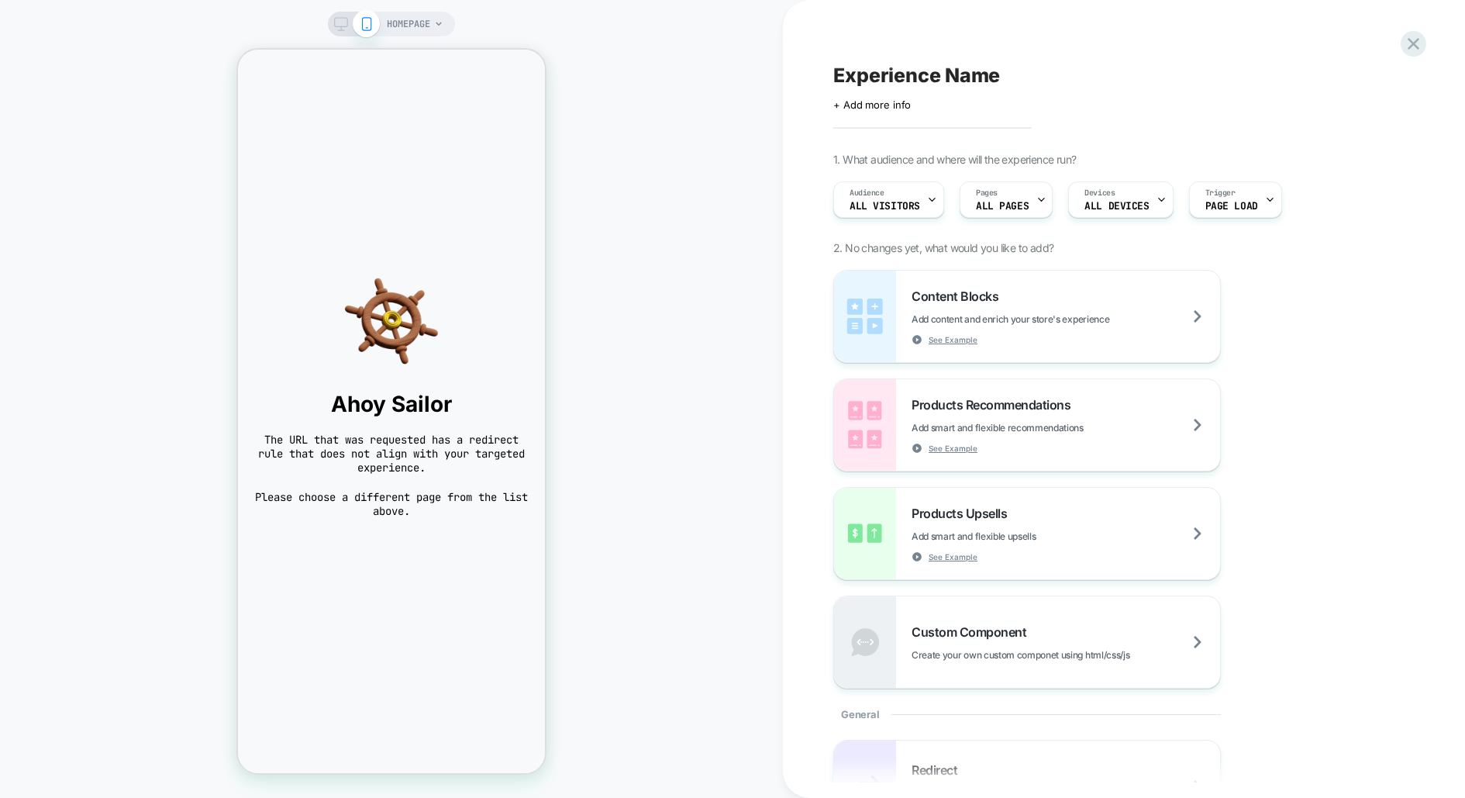
click at [417, 17] on span "HOMEPAGE" at bounding box center [408, 24] width 43 height 25
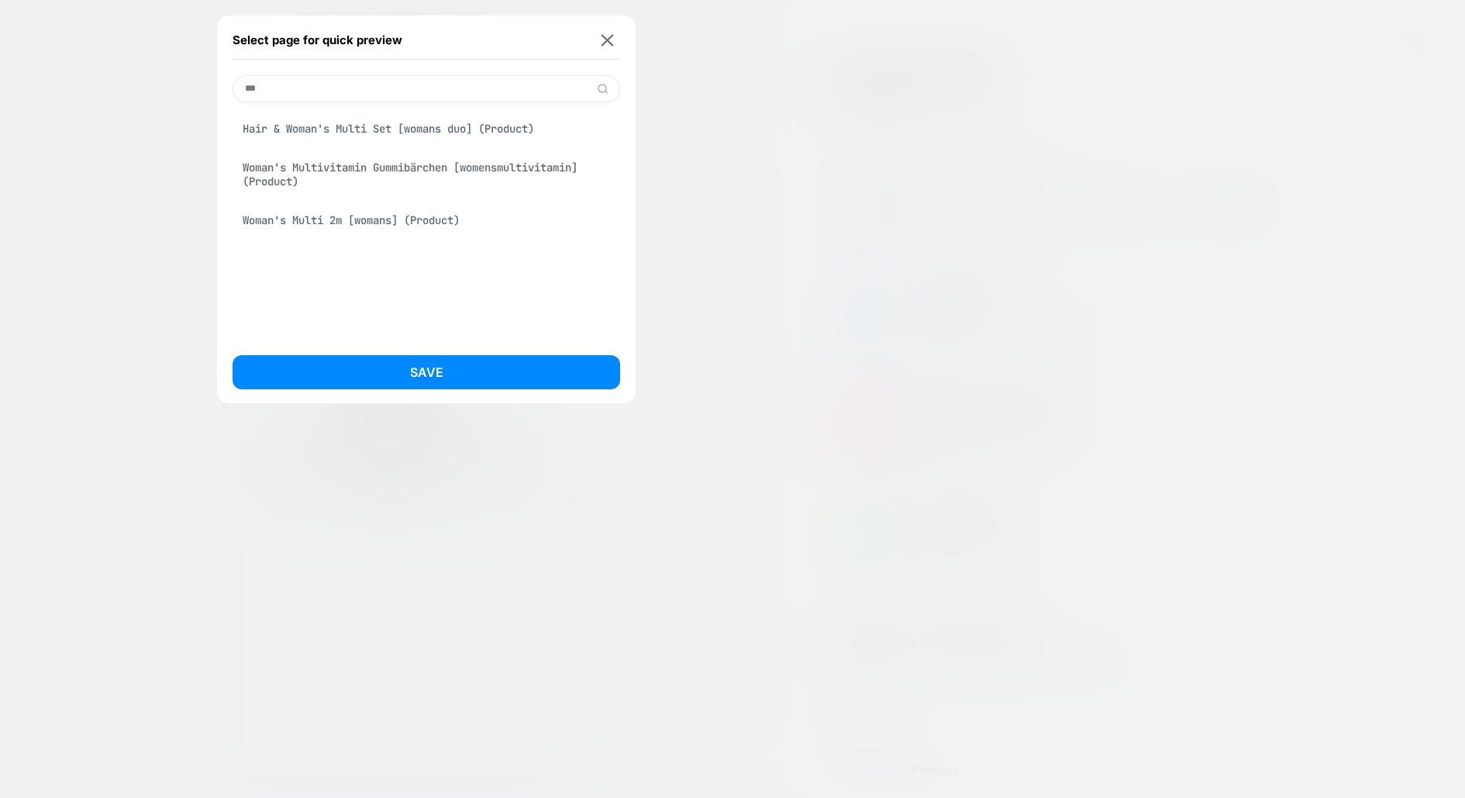
type input "***"
click at [364, 185] on div "Woman's Multivitamin Gummibärchen [womensmultivitamin] (Product)" at bounding box center [427, 174] width 388 height 43
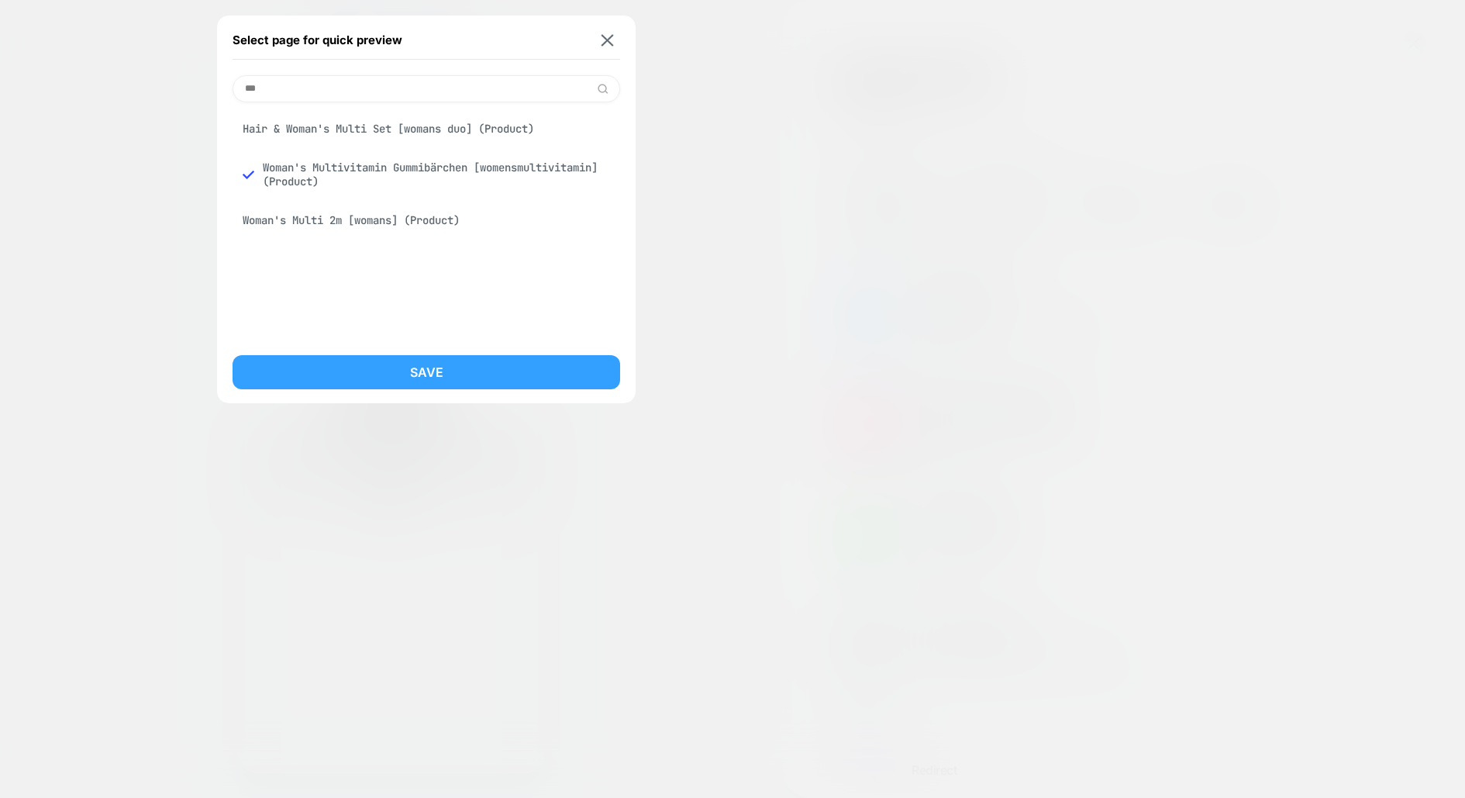
click at [421, 364] on button "Save" at bounding box center [427, 372] width 388 height 34
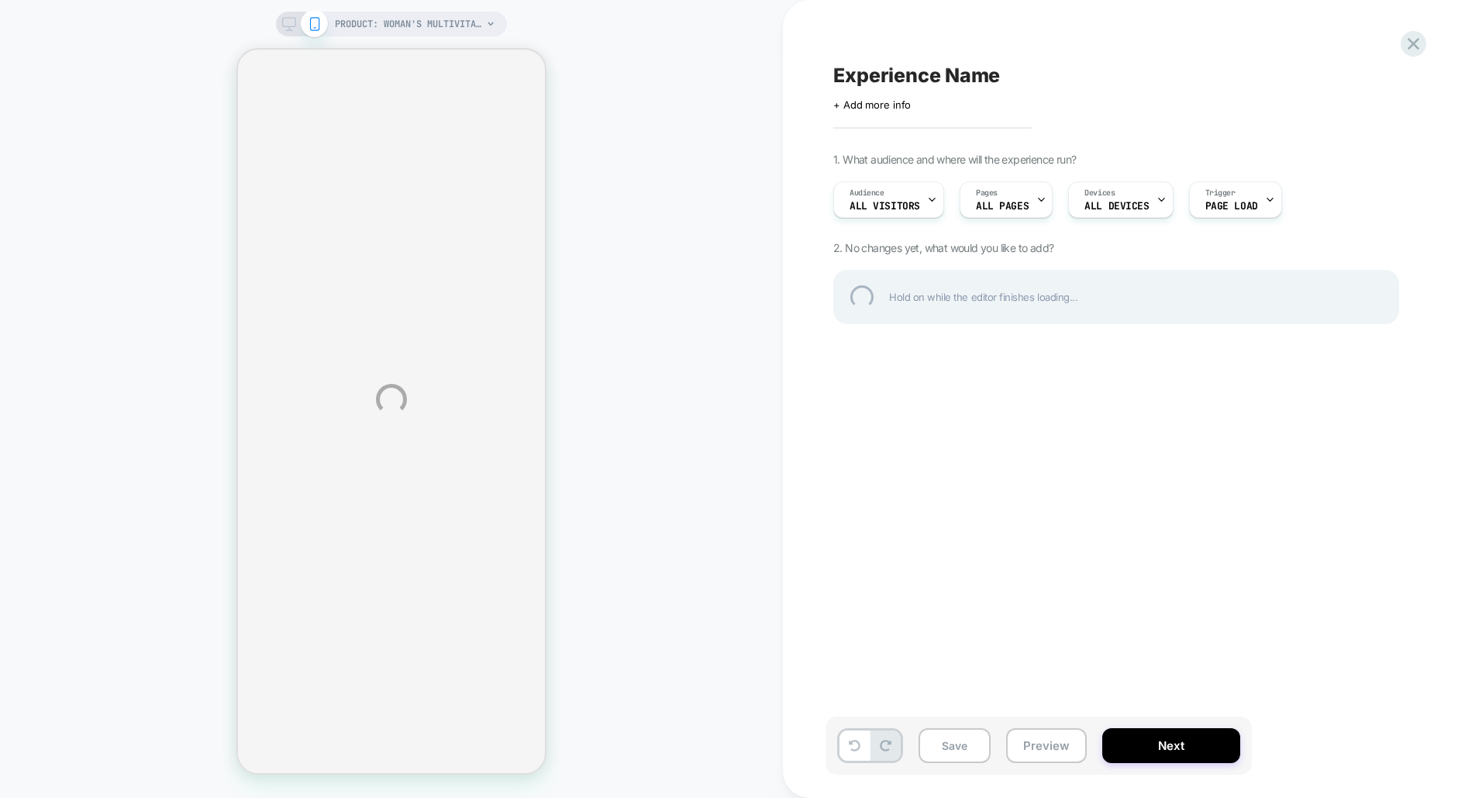
select select "**********"
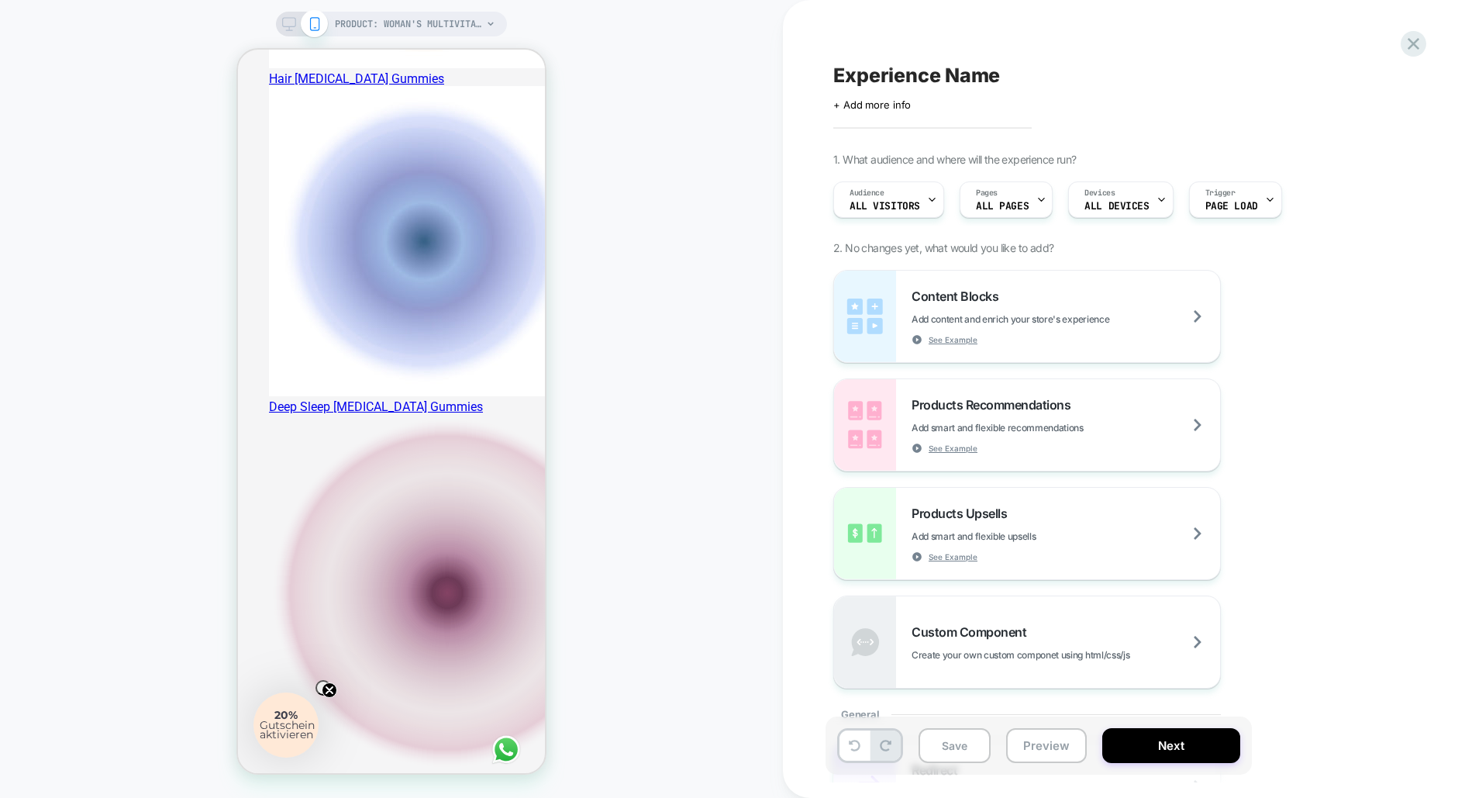
scroll to position [719, 0]
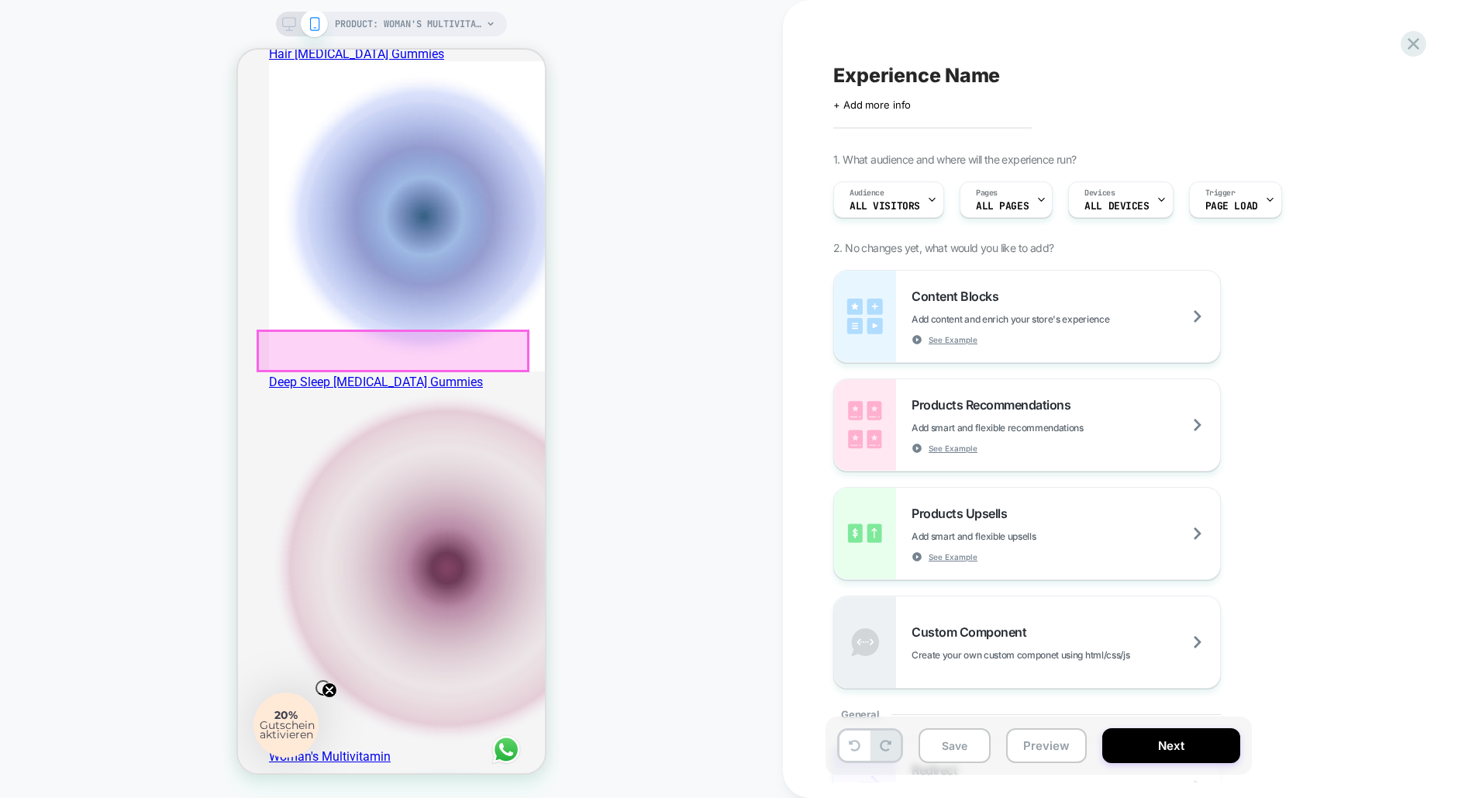
click at [419, 347] on div at bounding box center [393, 351] width 270 height 40
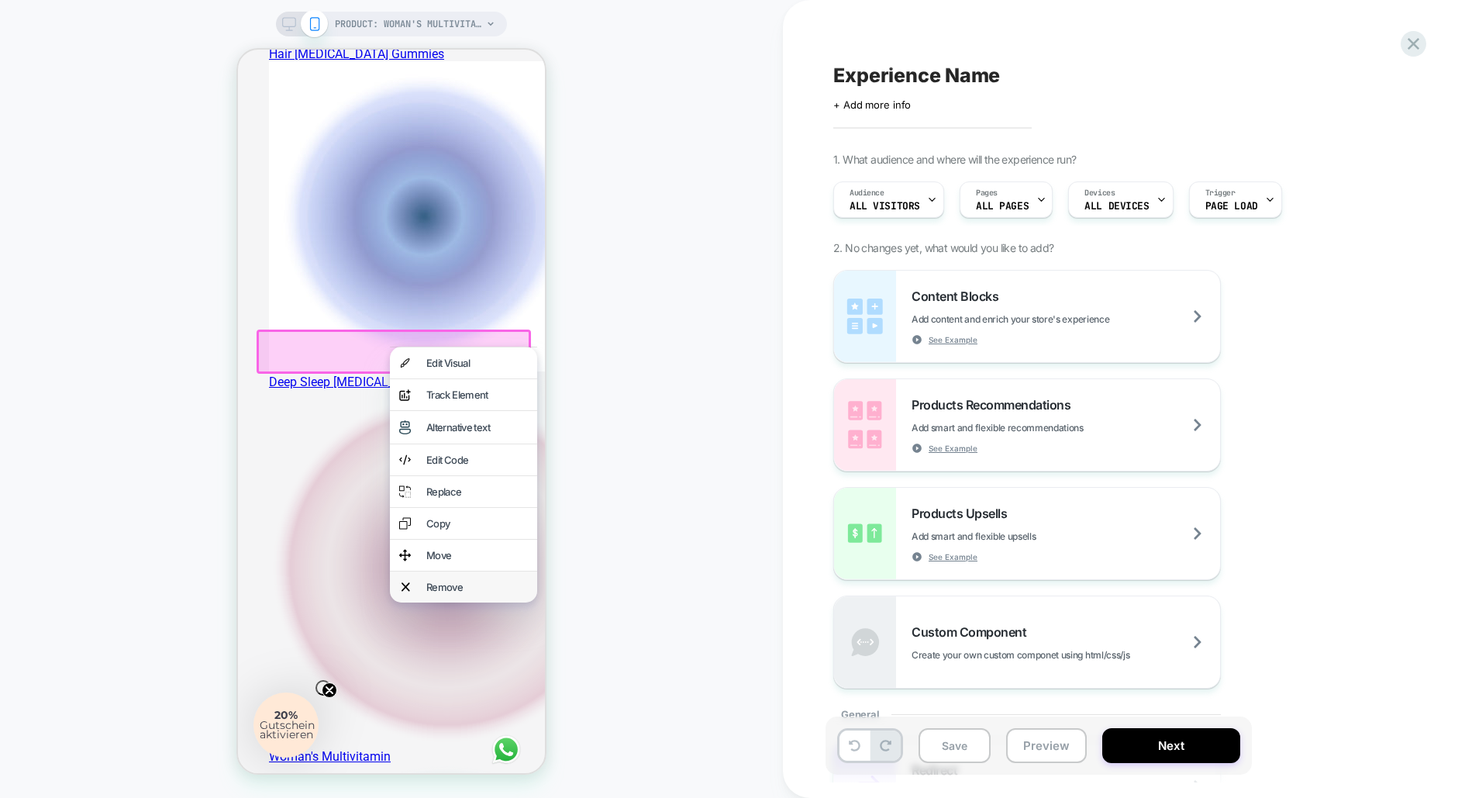
click at [466, 593] on div "Remove" at bounding box center [477, 587] width 102 height 12
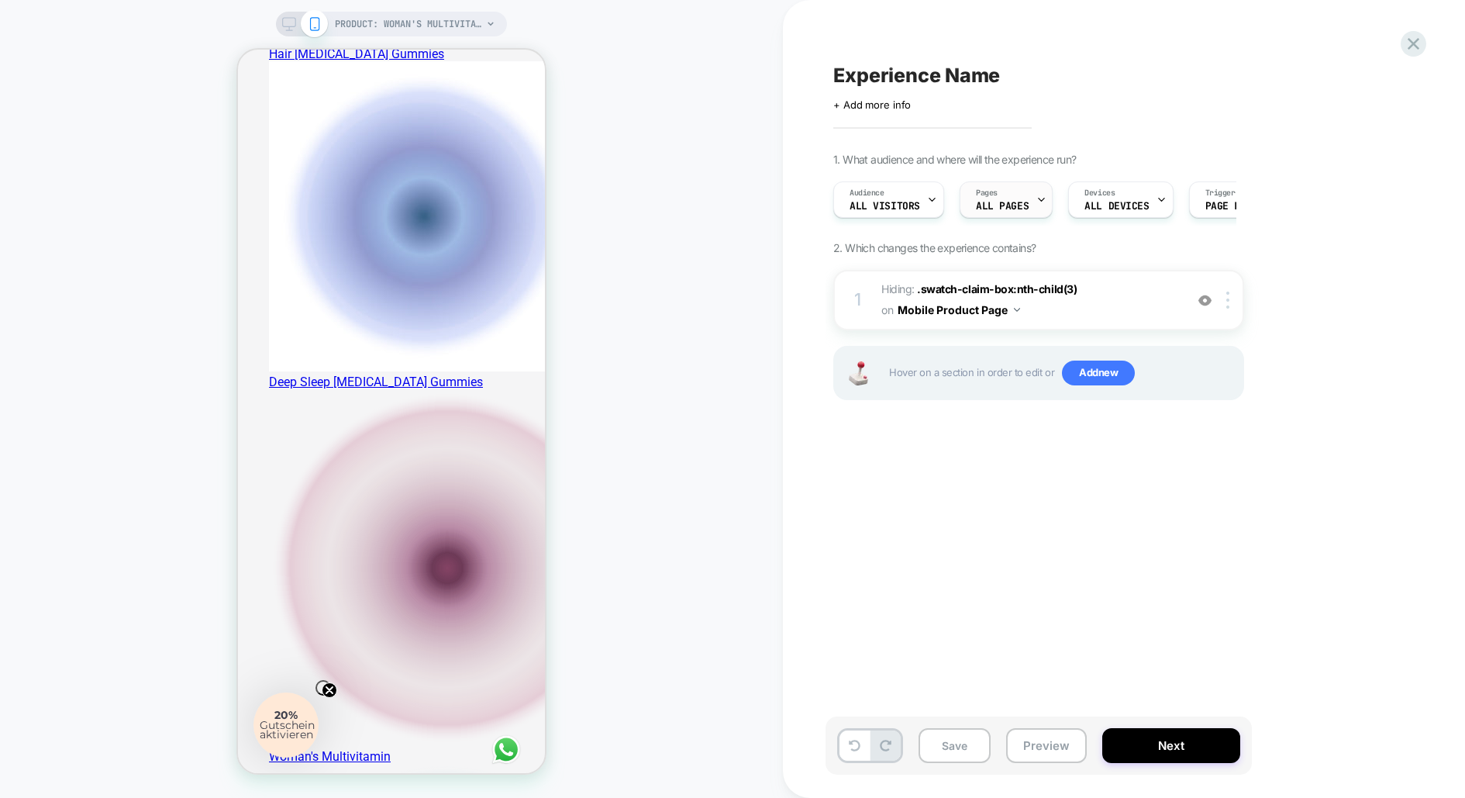
click at [1041, 209] on div at bounding box center [1042, 199] width 10 height 35
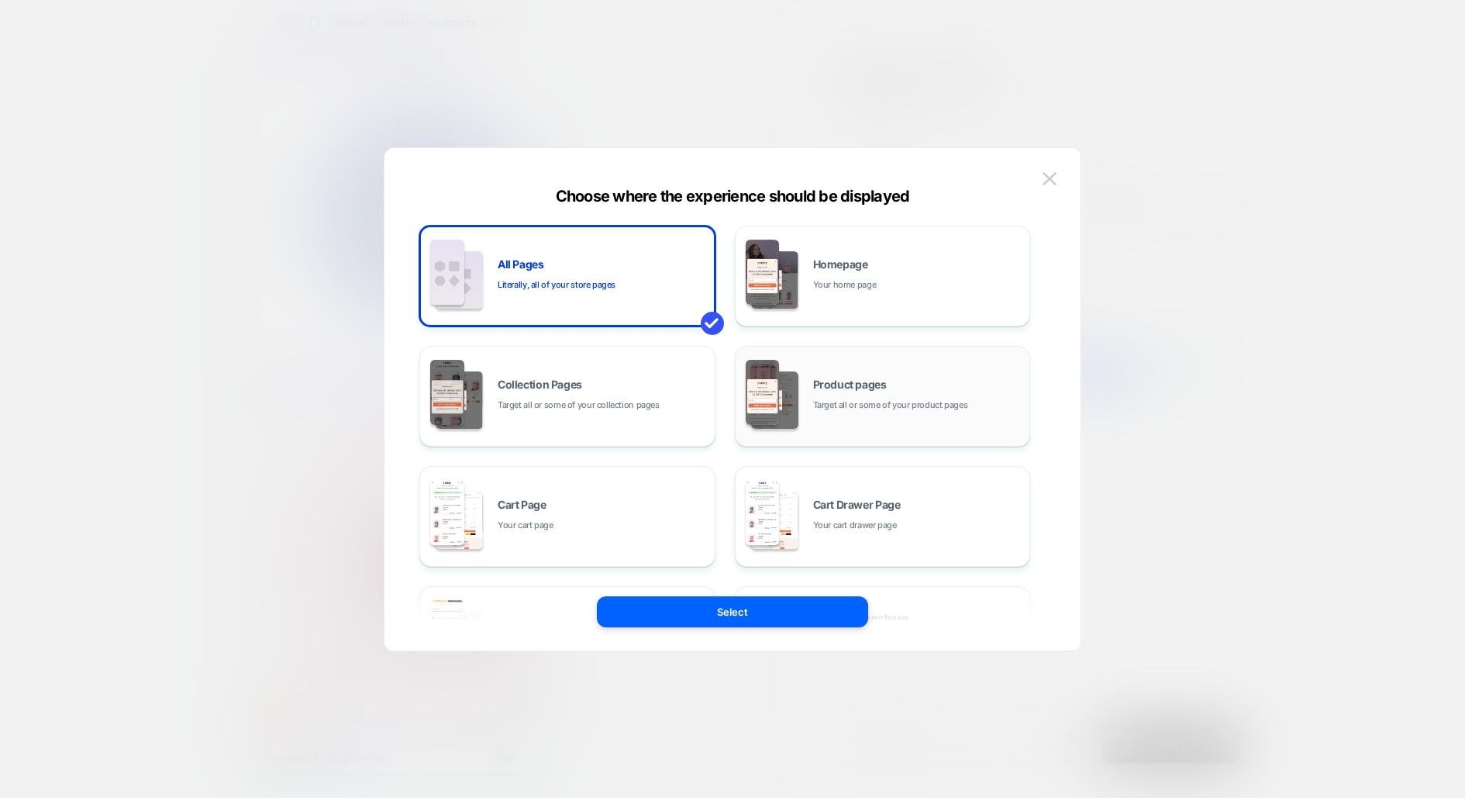
click at [930, 388] on div "Product pages Target all or some of your product pages" at bounding box center [917, 395] width 209 height 33
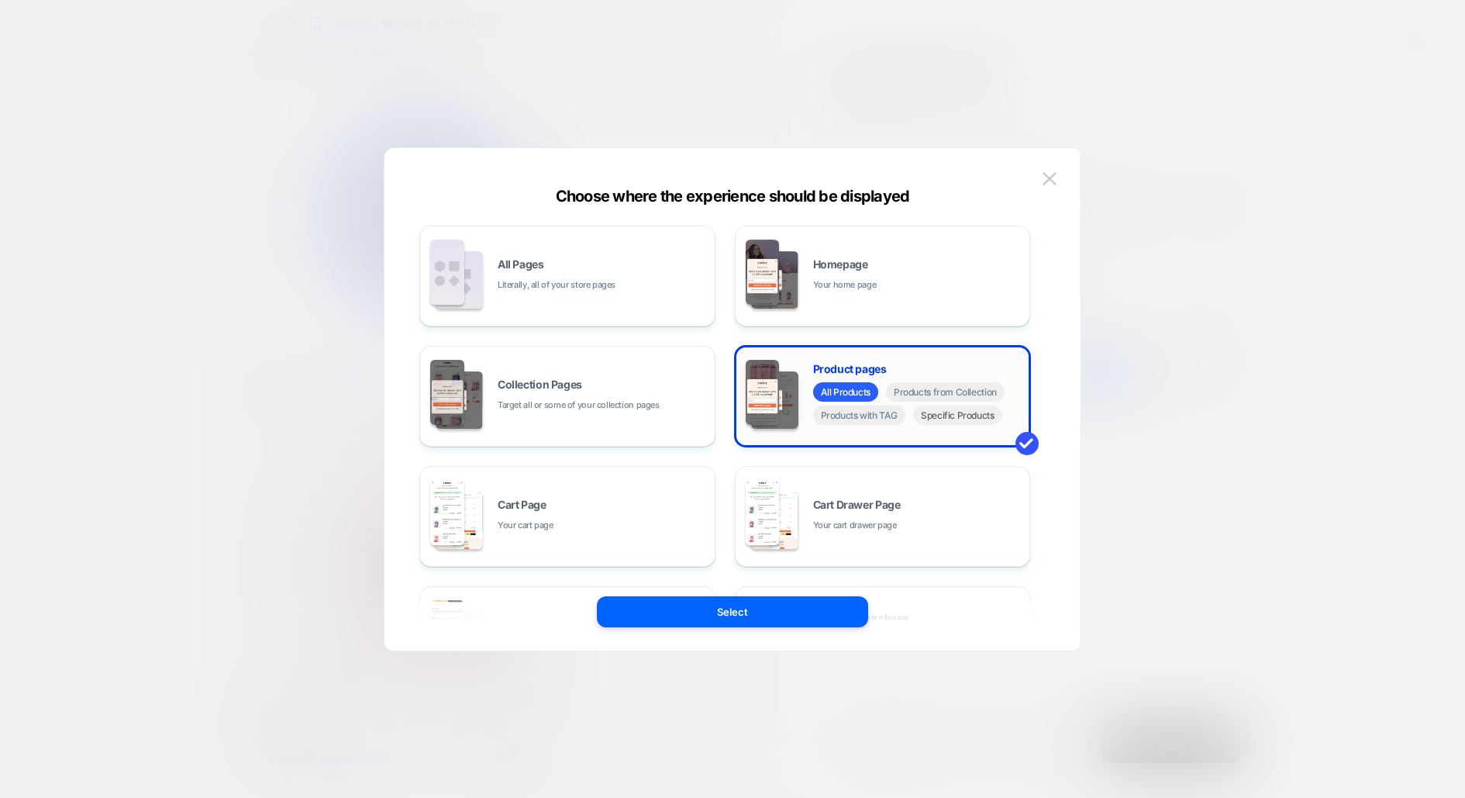
click at [970, 423] on span "Specific Products" at bounding box center [957, 415] width 89 height 19
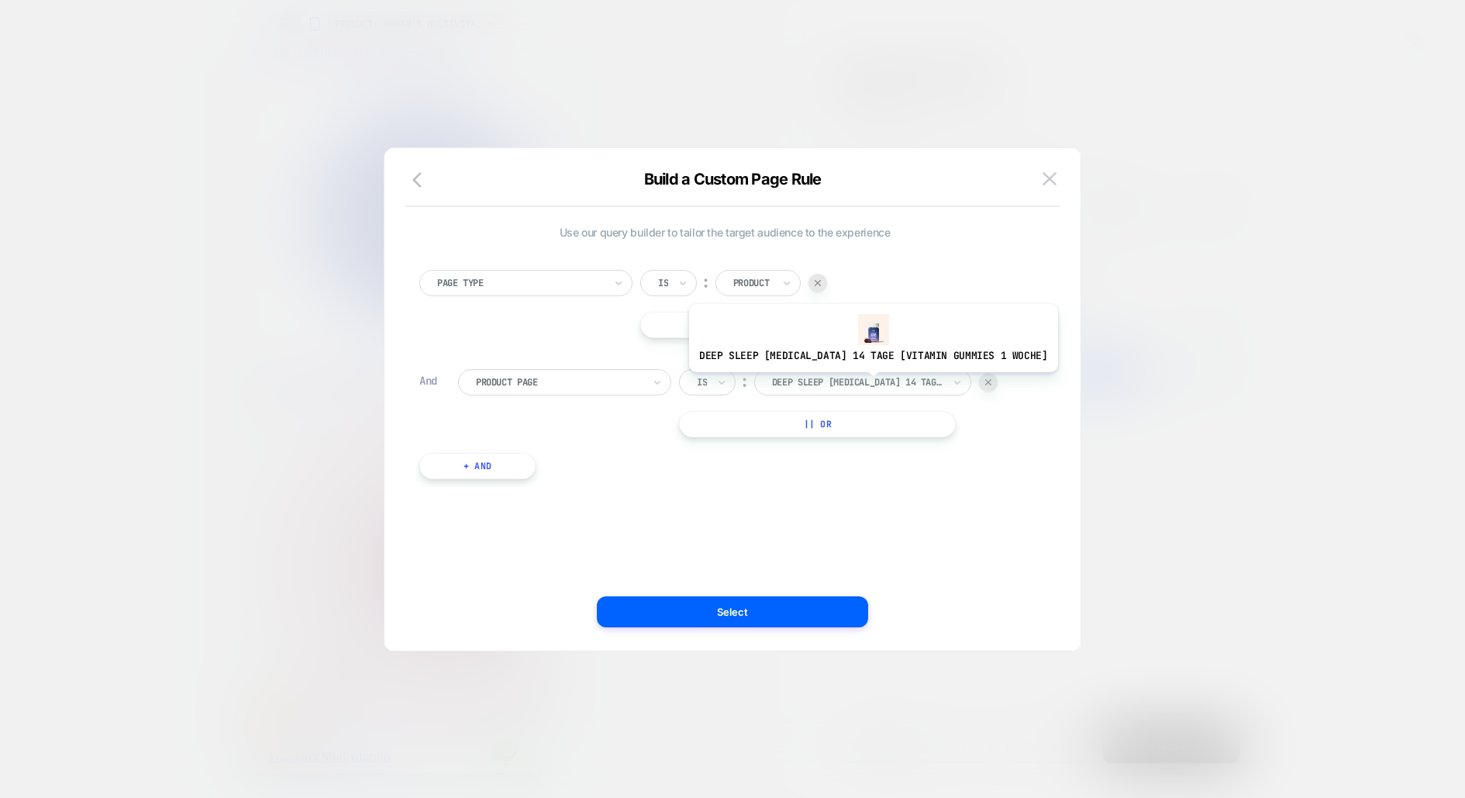
click at [854, 383] on div at bounding box center [857, 382] width 171 height 14
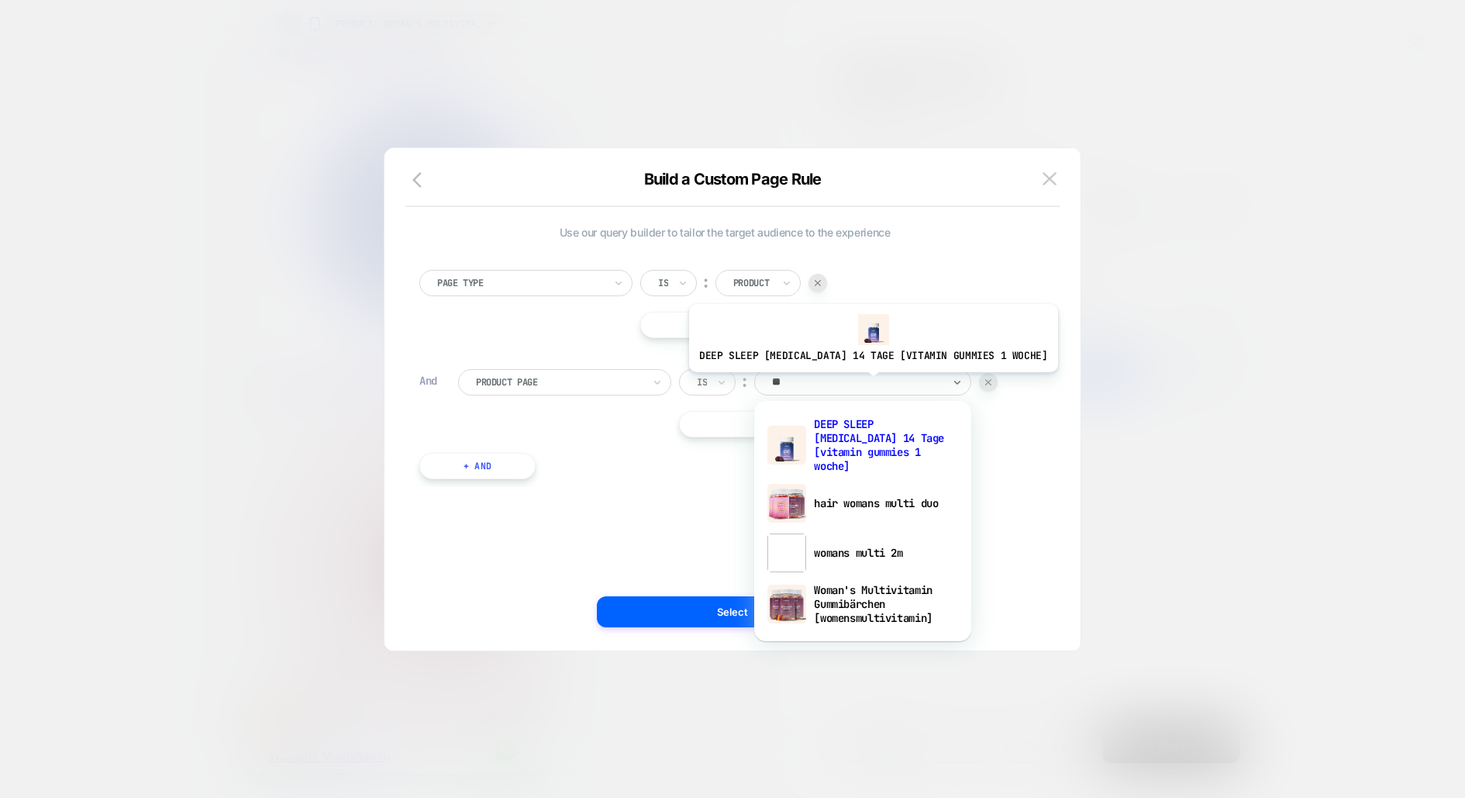
type input "***"
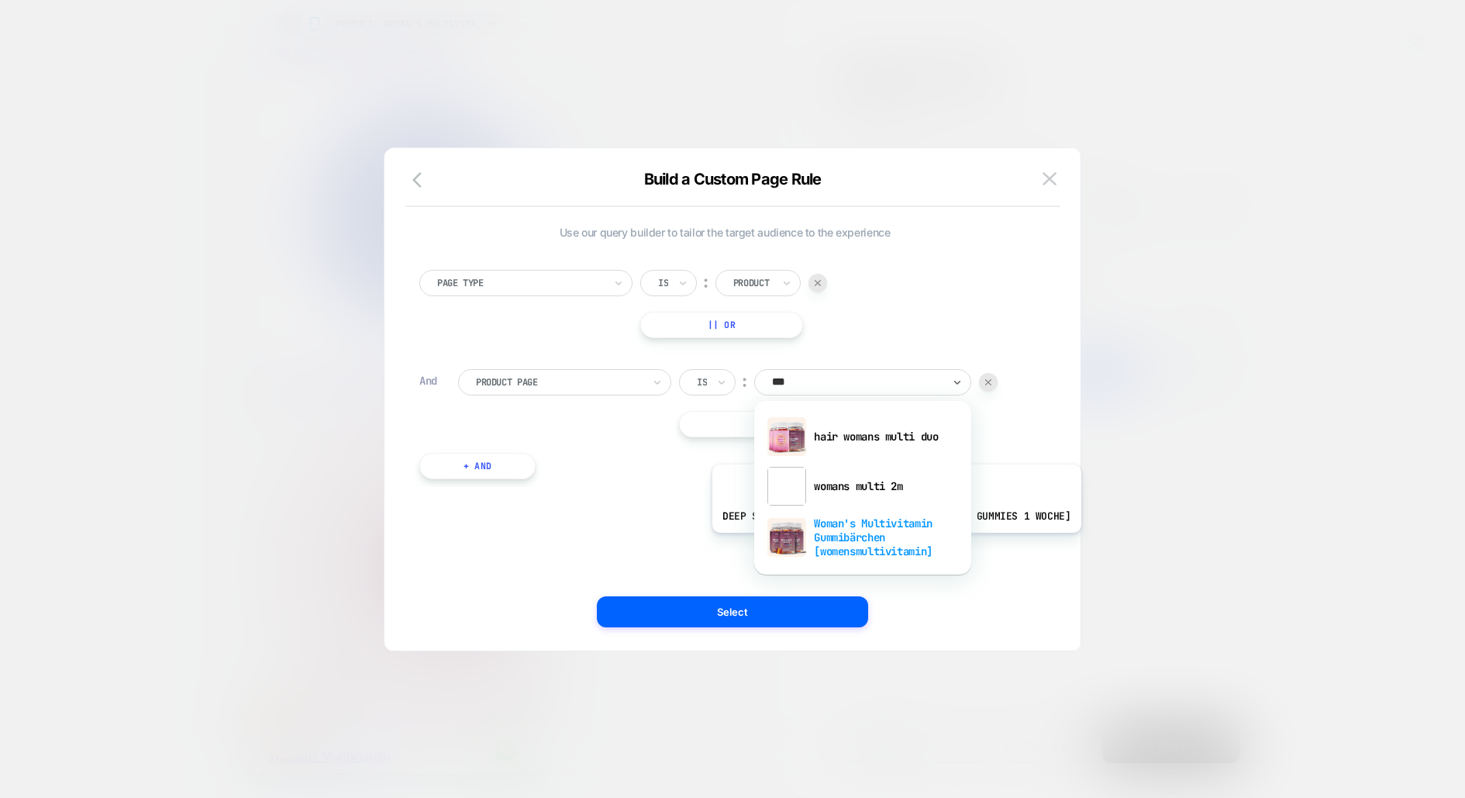
click at [878, 544] on div "Woman's Multivitamin Gummibärchen [womensmultivitamin]" at bounding box center [863, 537] width 202 height 53
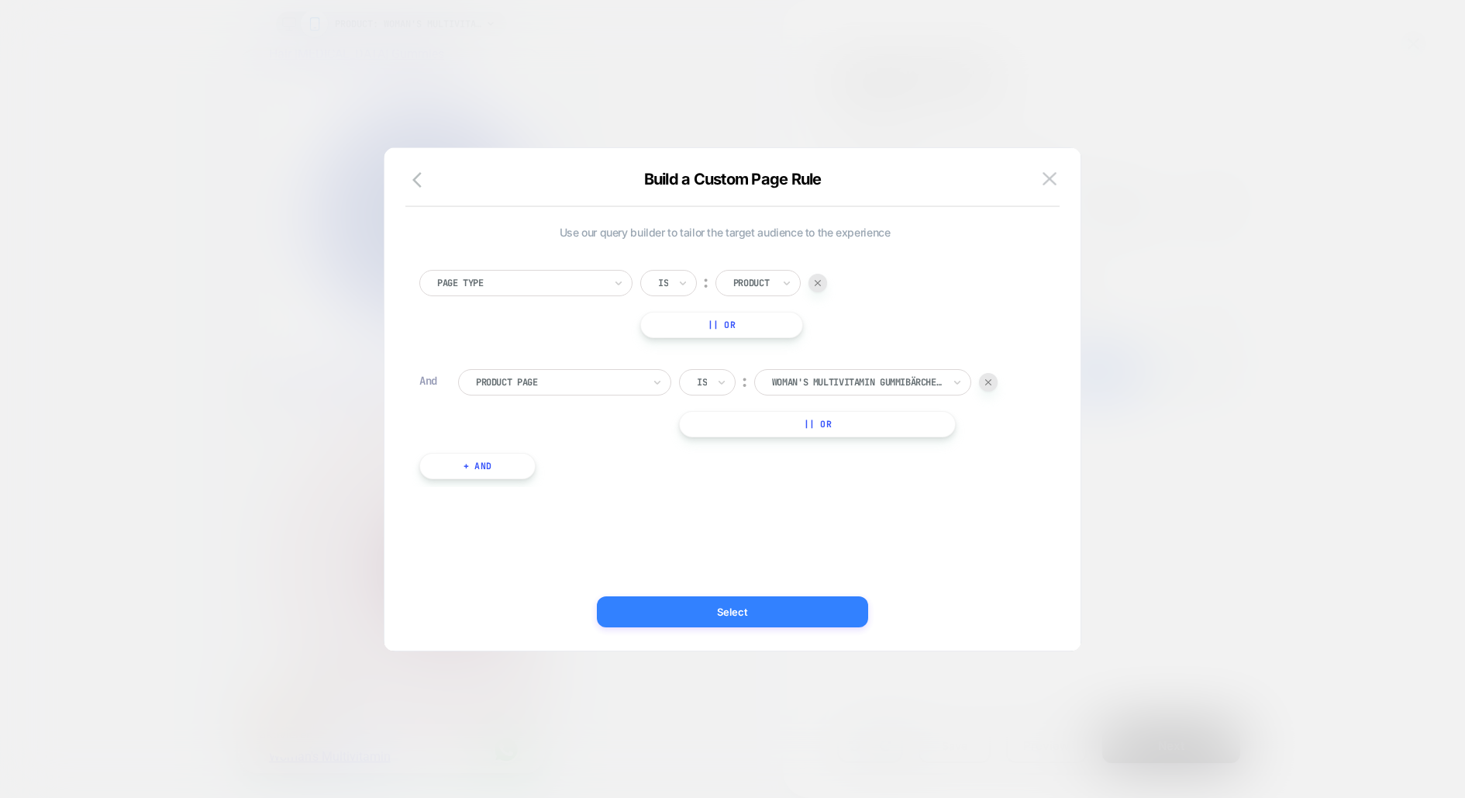
click at [798, 613] on button "Select" at bounding box center [732, 611] width 271 height 31
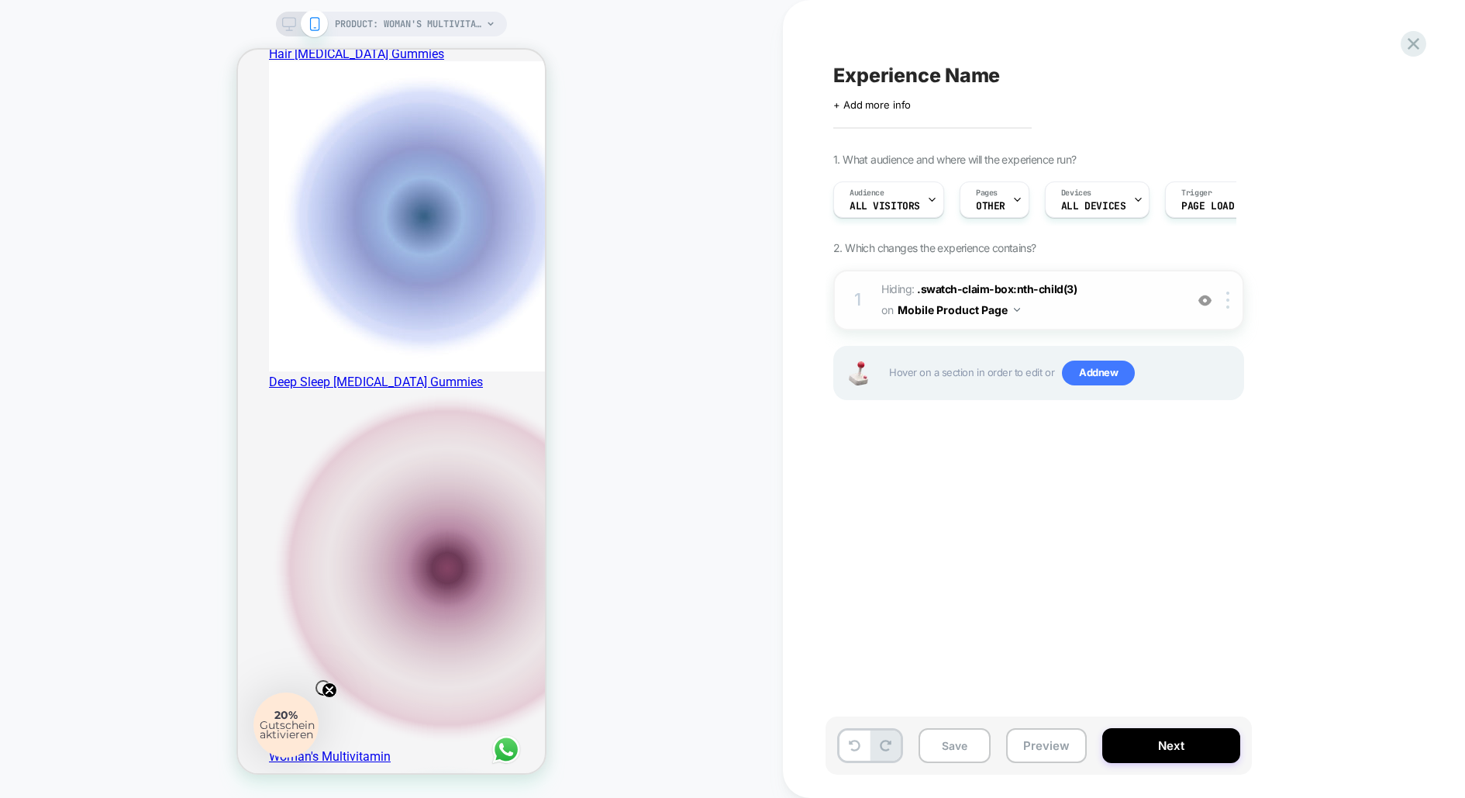
click at [1204, 303] on img at bounding box center [1205, 300] width 13 height 13
click at [1152, 746] on button "Next" at bounding box center [1172, 745] width 138 height 35
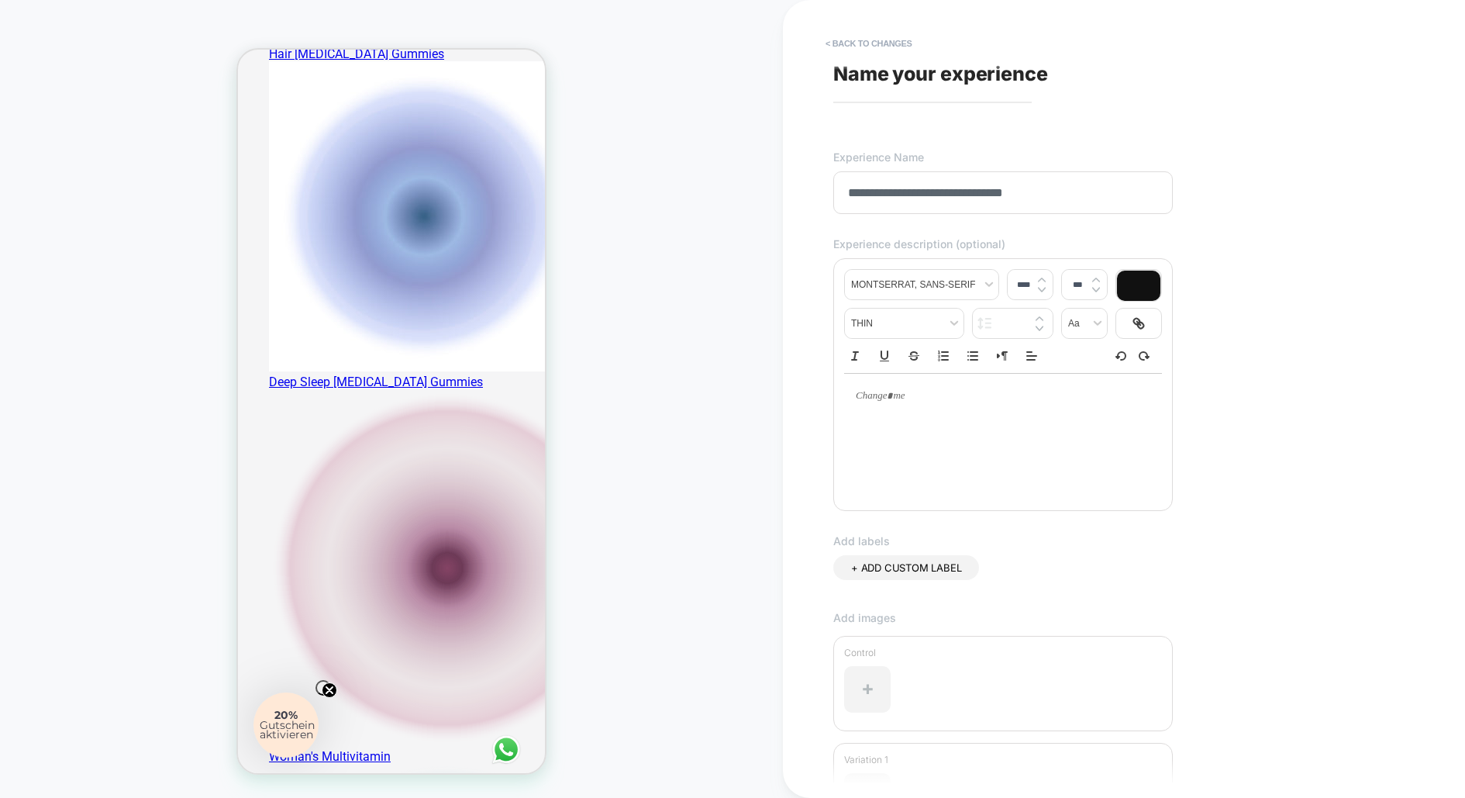
type input "**********"
click at [1222, 378] on div "**********" at bounding box center [1117, 399] width 582 height 767
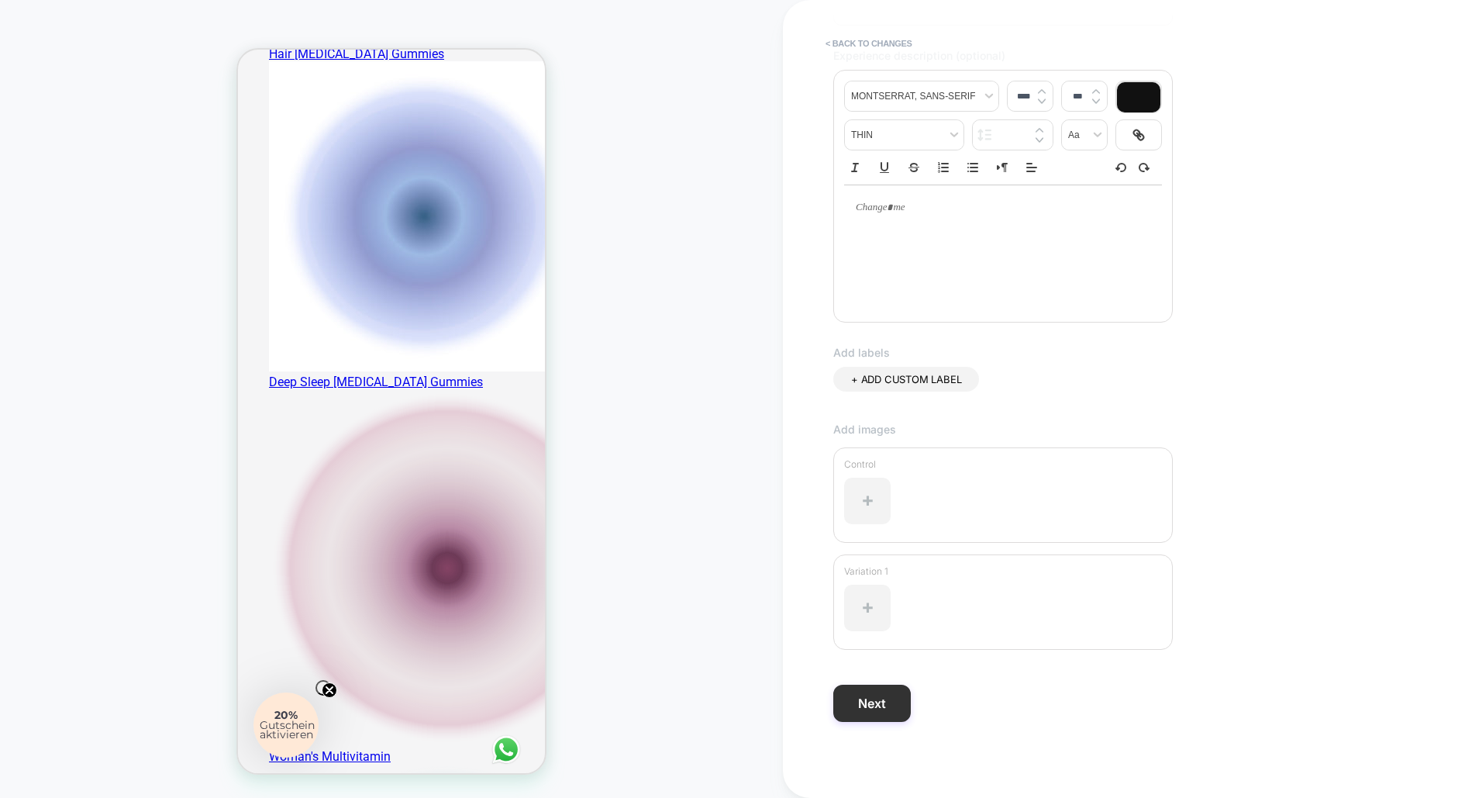
click at [880, 707] on button "Next" at bounding box center [873, 703] width 78 height 37
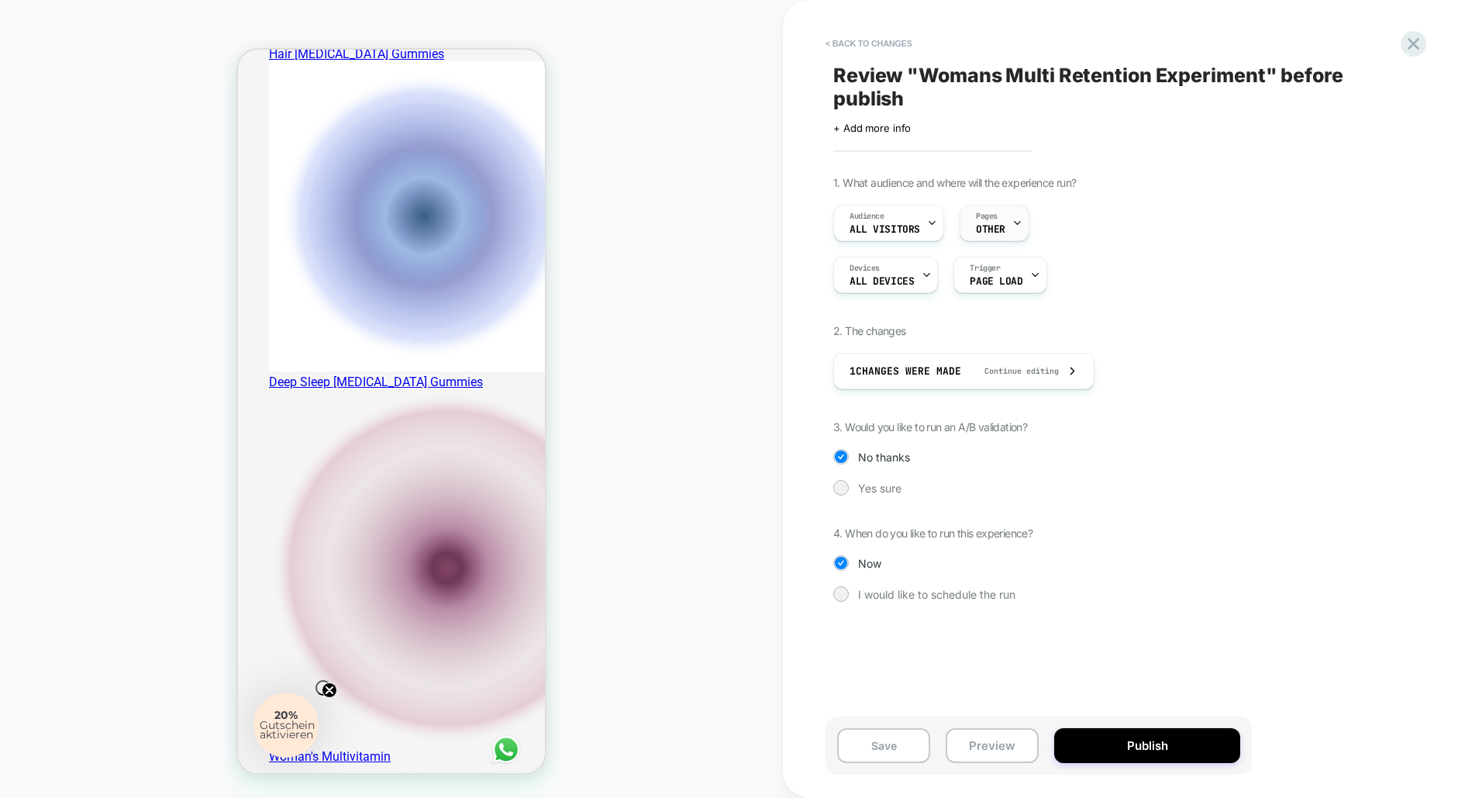
click at [1006, 231] on div "Pages OTHER" at bounding box center [991, 222] width 60 height 35
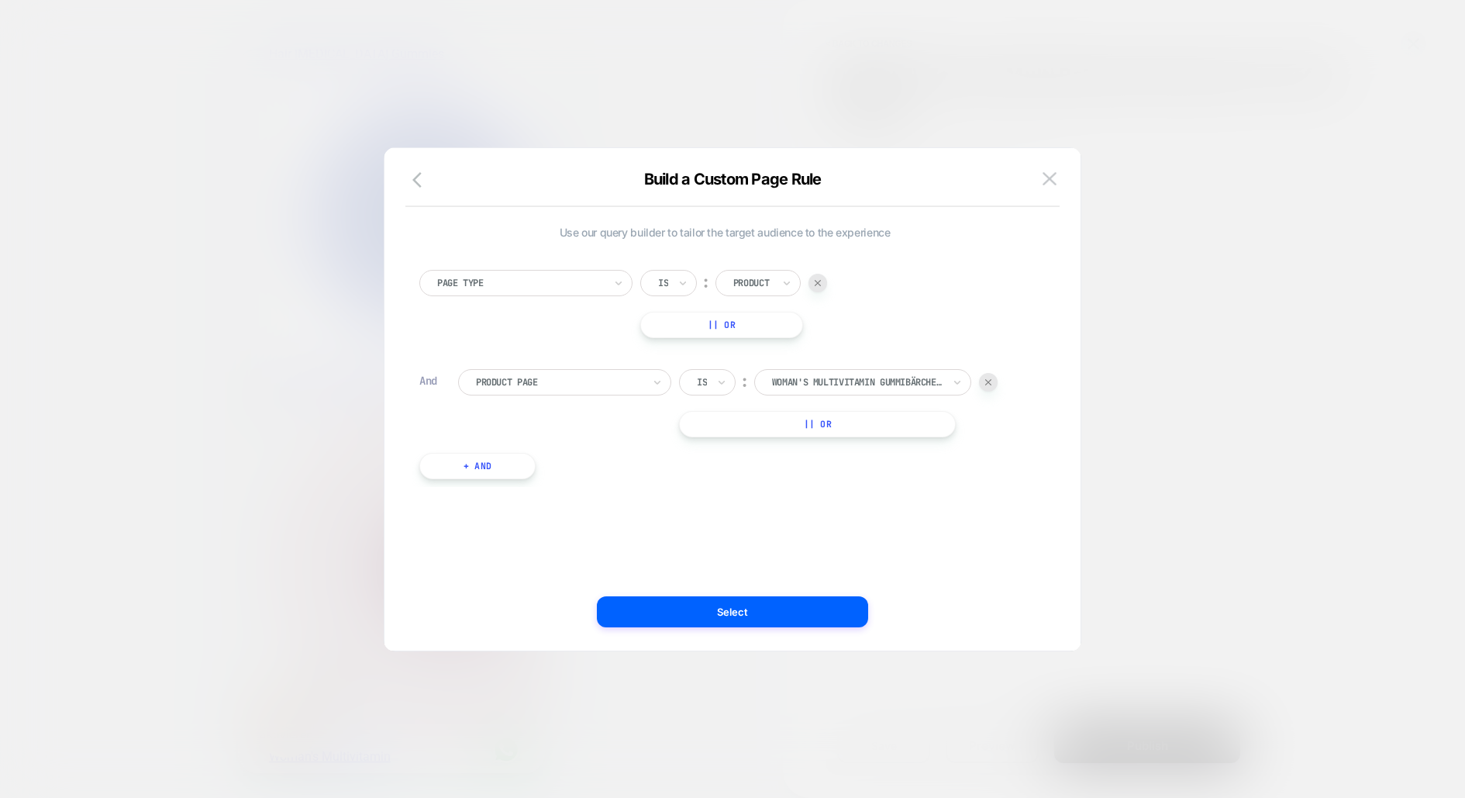
click at [1121, 292] on div at bounding box center [732, 399] width 1465 height 798
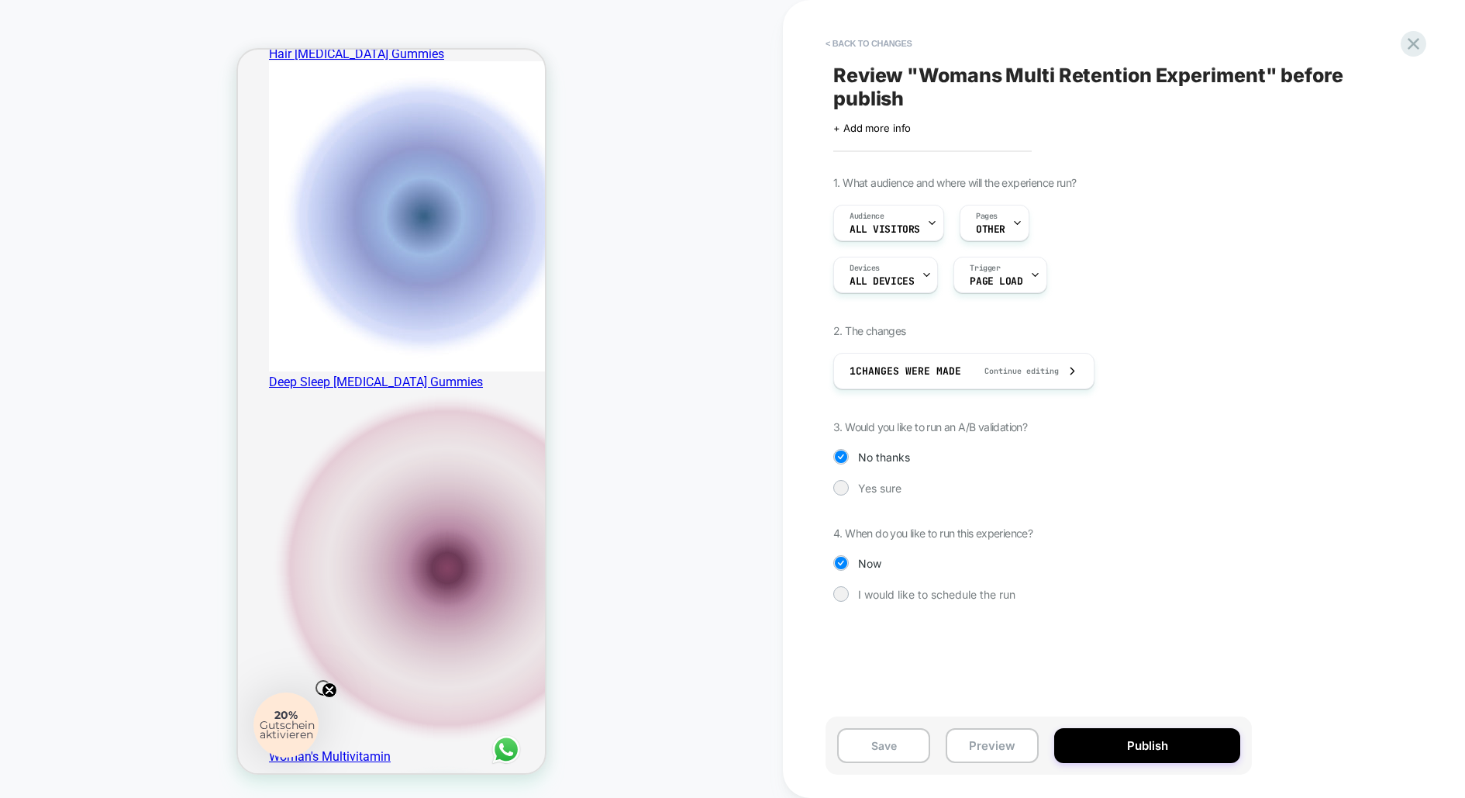
click at [1110, 764] on div "Save Preview Publish" at bounding box center [1039, 745] width 426 height 58
click at [878, 491] on span "Yes sure" at bounding box center [879, 488] width 43 height 13
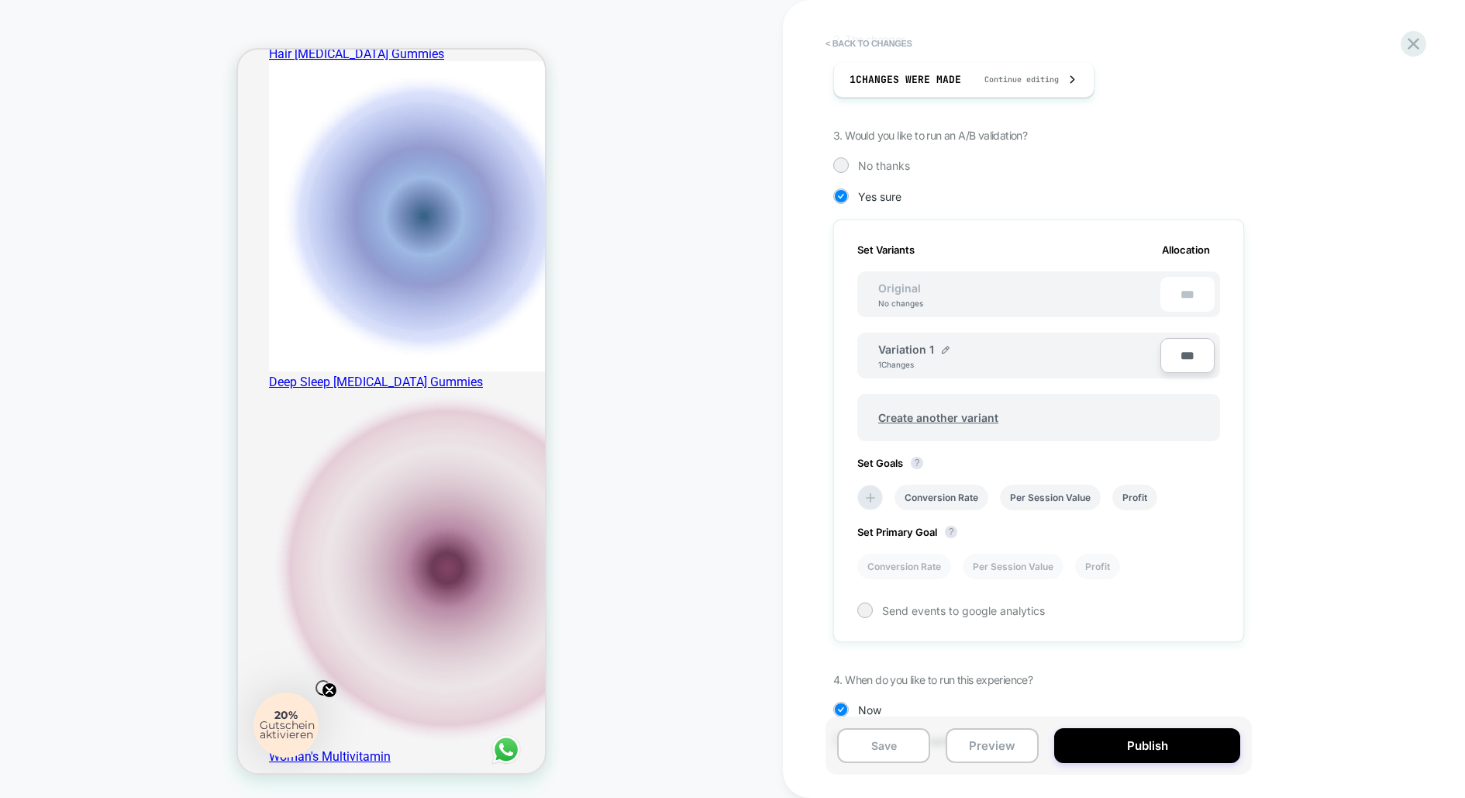
scroll to position [341, 0]
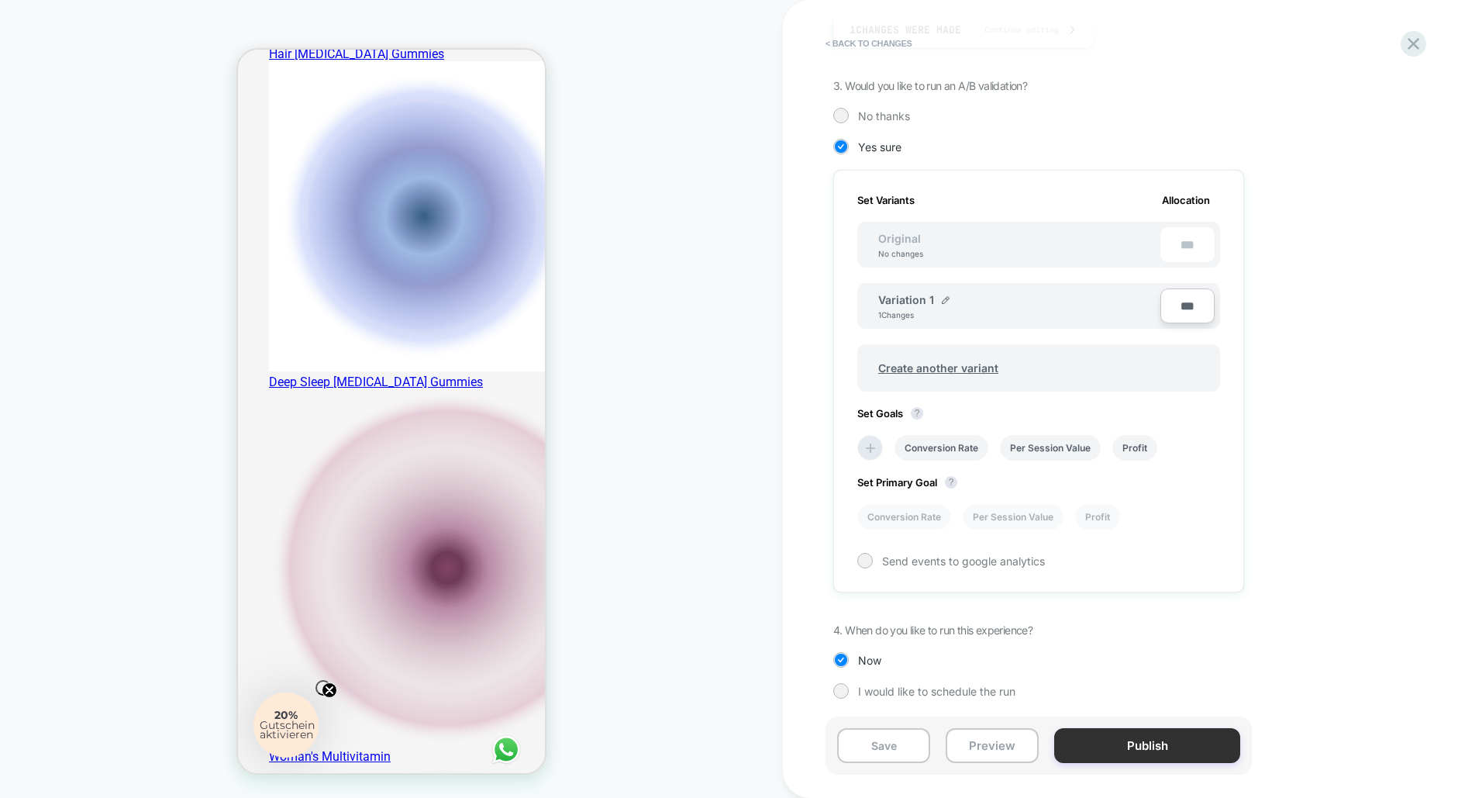
click at [1078, 733] on button "Publish" at bounding box center [1148, 745] width 186 height 35
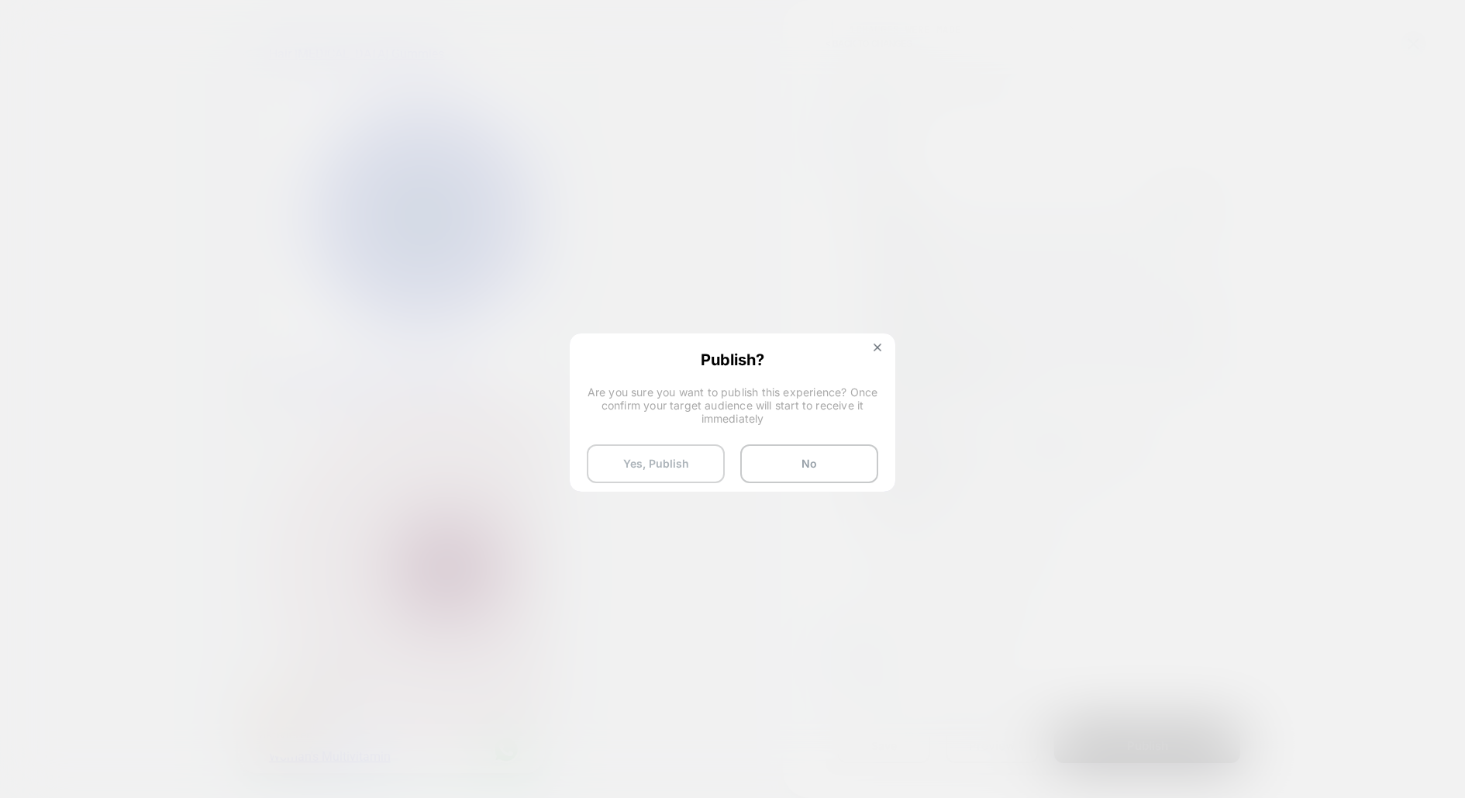
click at [687, 459] on button "Yes, Publish" at bounding box center [656, 463] width 138 height 39
